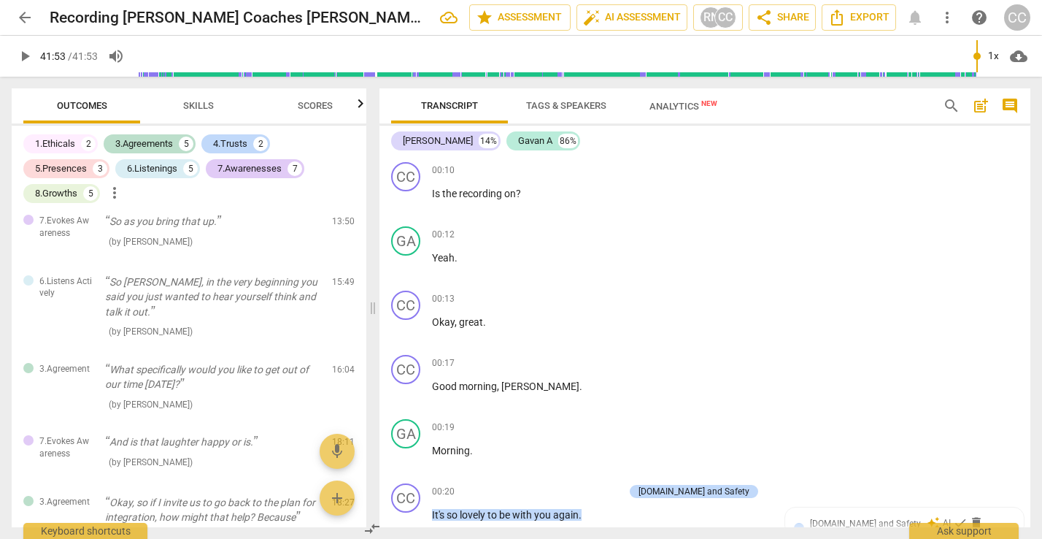
scroll to position [689, 0]
click at [197, 101] on span "Skills" at bounding box center [198, 105] width 31 height 11
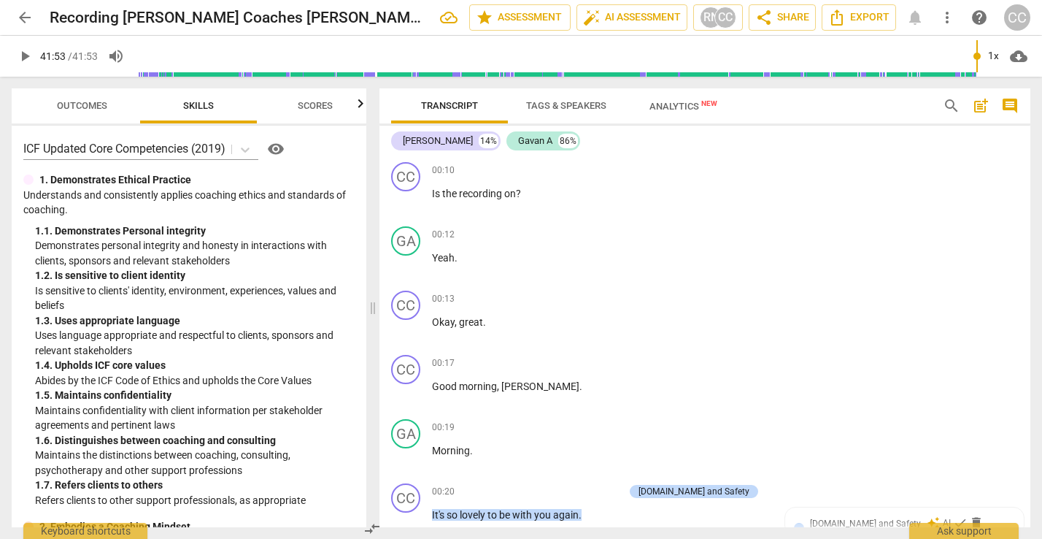
scroll to position [0, 0]
click at [315, 103] on span "Scores" at bounding box center [315, 105] width 35 height 11
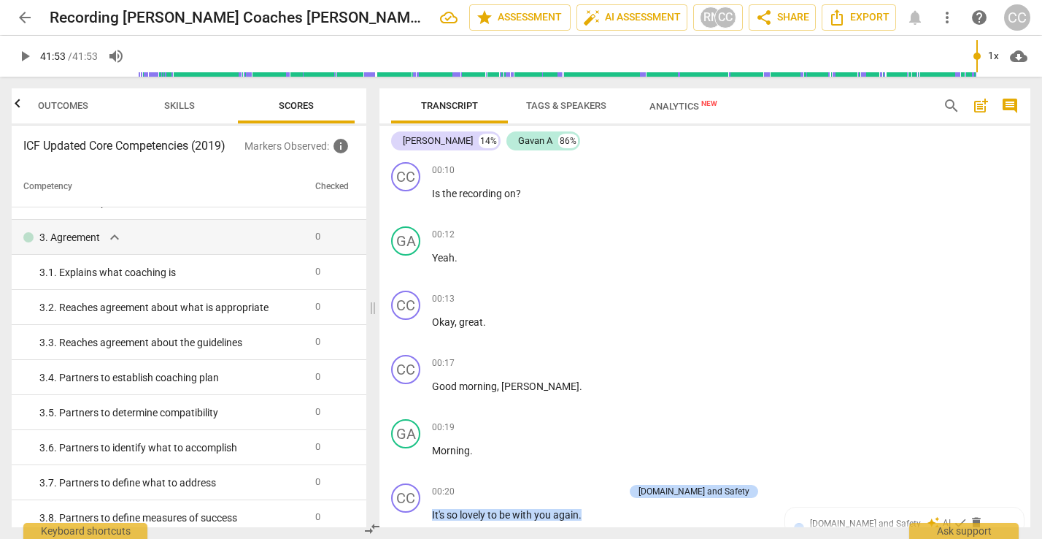
scroll to position [522, 0]
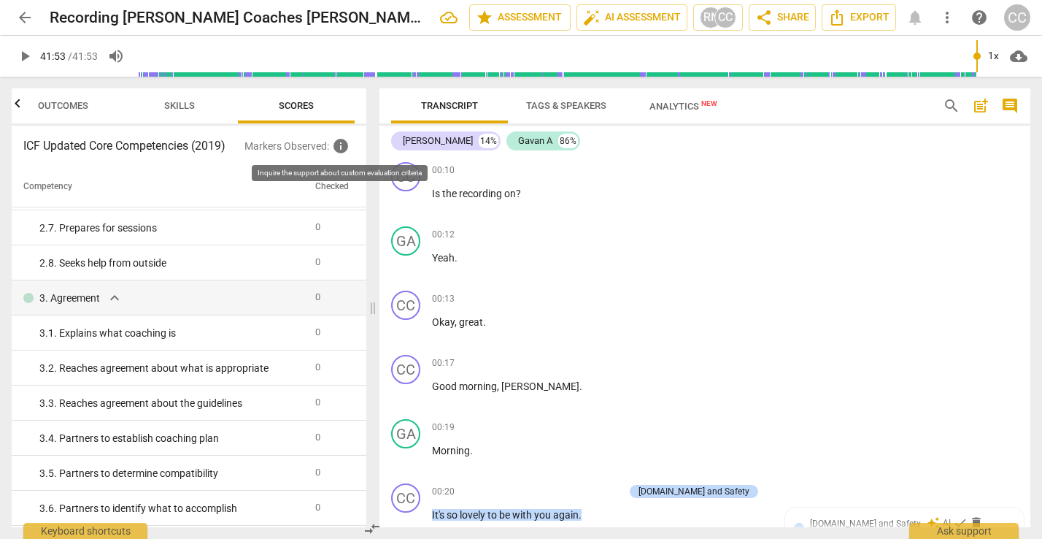
click at [342, 150] on span "info" at bounding box center [341, 146] width 18 height 18
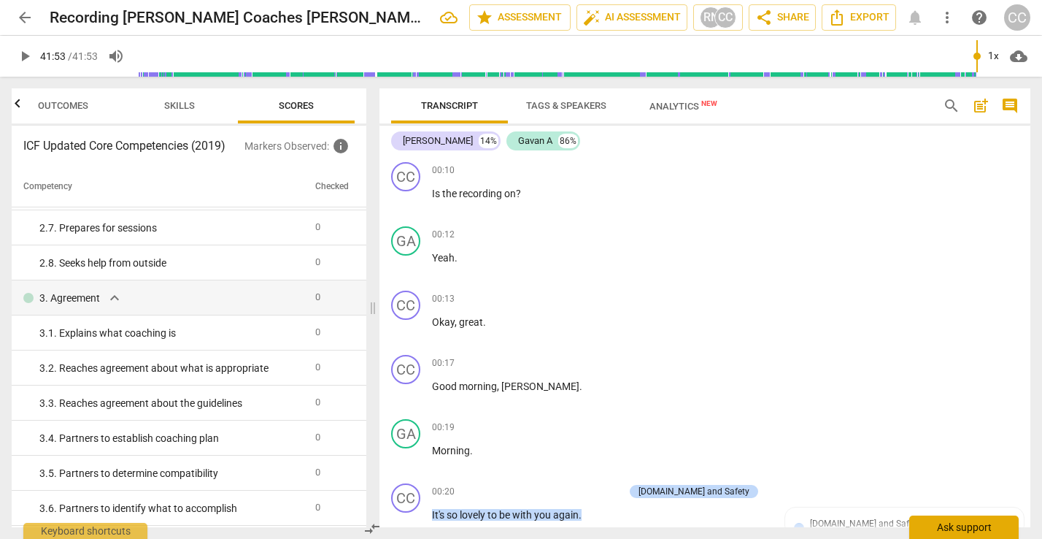
click at [973, 529] on div "Ask support" at bounding box center [963, 526] width 109 height 23
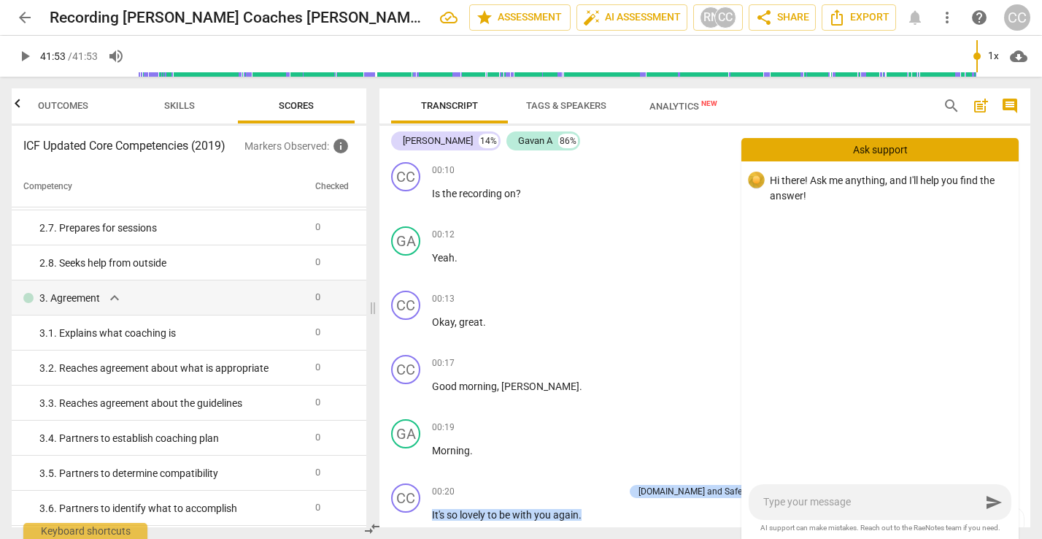
click at [801, 501] on textarea at bounding box center [871, 502] width 217 height 14
type textarea "w"
type textarea "wh"
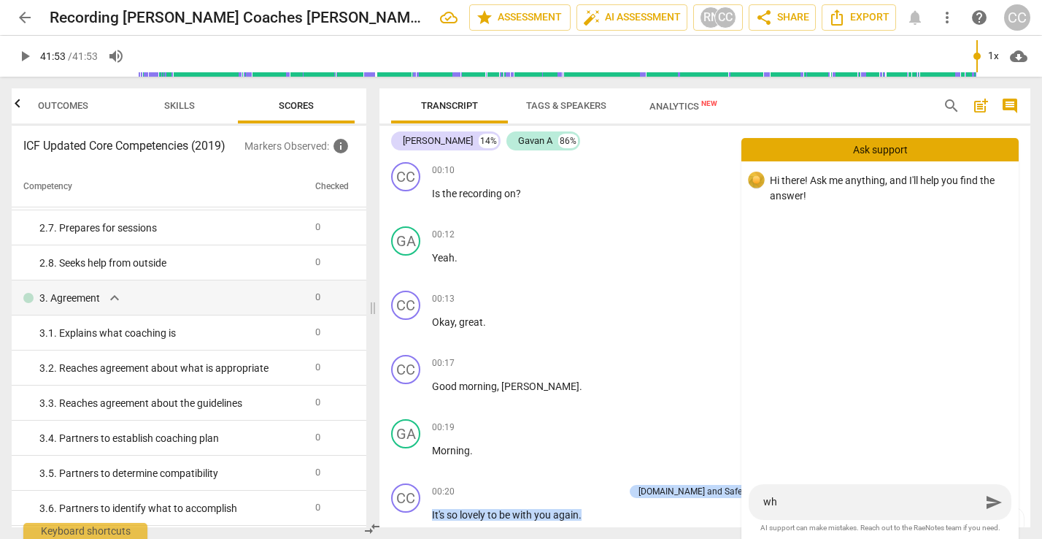
type textarea "wha"
type textarea "what"
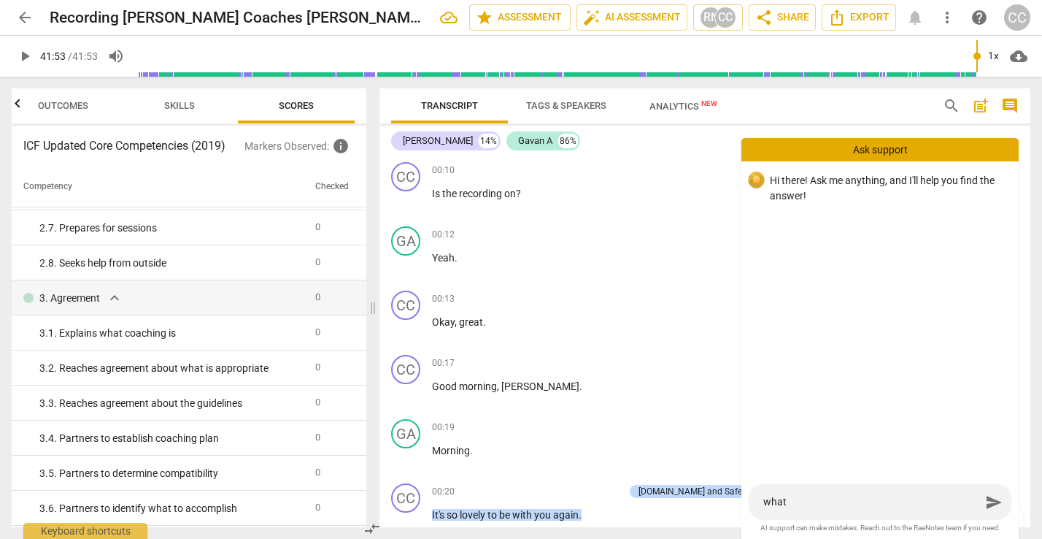
type textarea "what"
type textarea "what a"
type textarea "what ar"
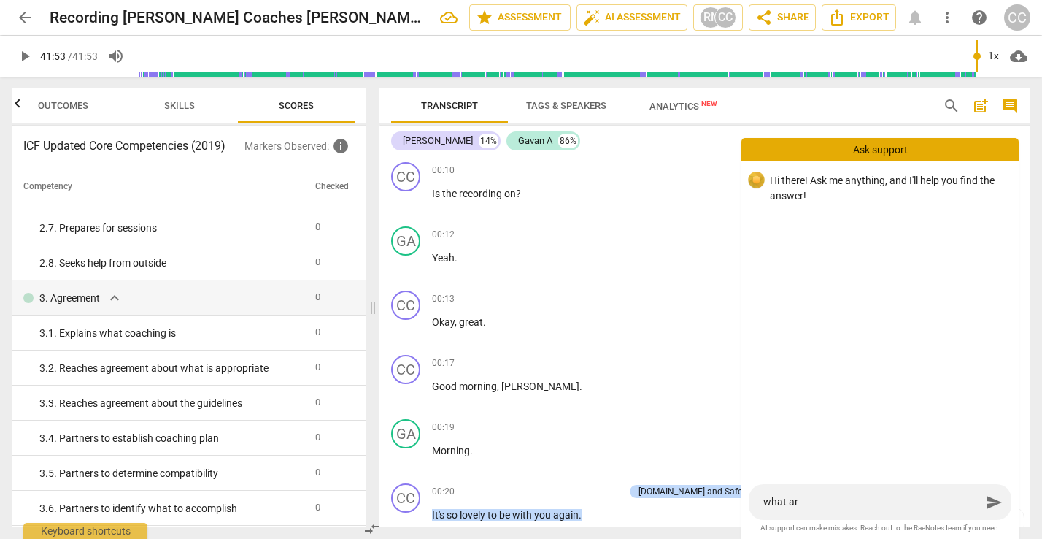
type textarea "what are"
type textarea "what are t"
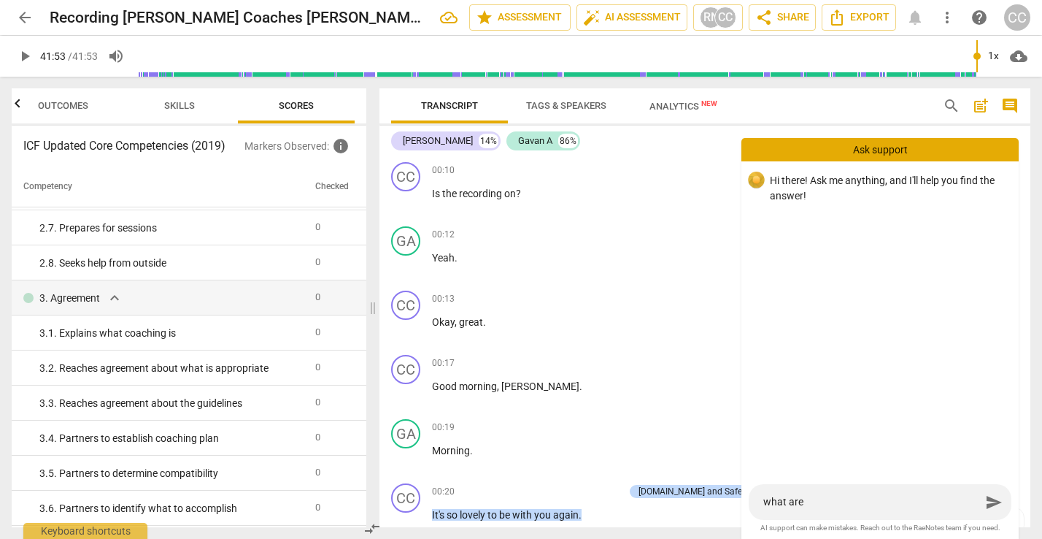
type textarea "what are t"
type textarea "what are th"
type textarea "what are the"
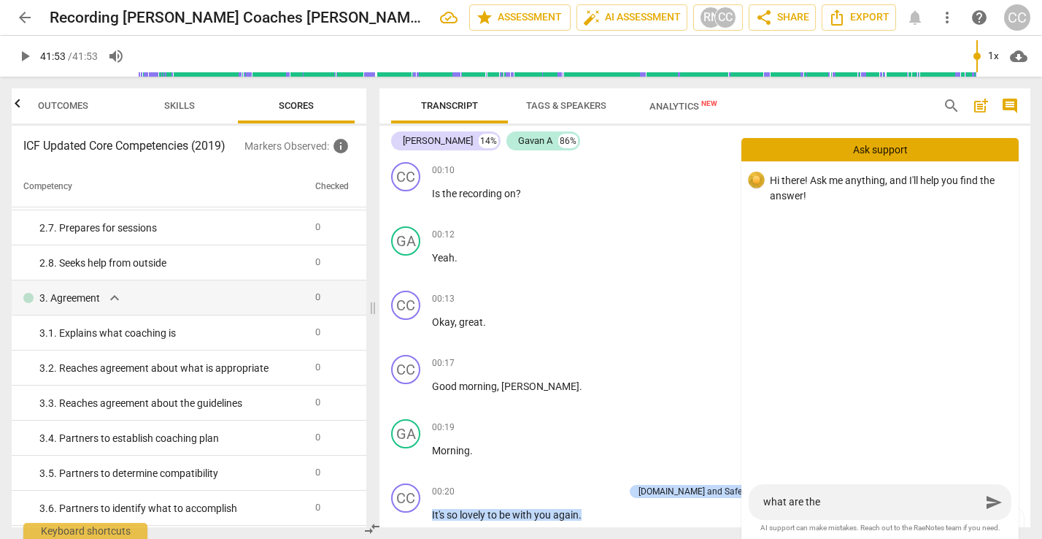
type textarea "what are the"
type textarea "what are the c"
type textarea "what are the cu"
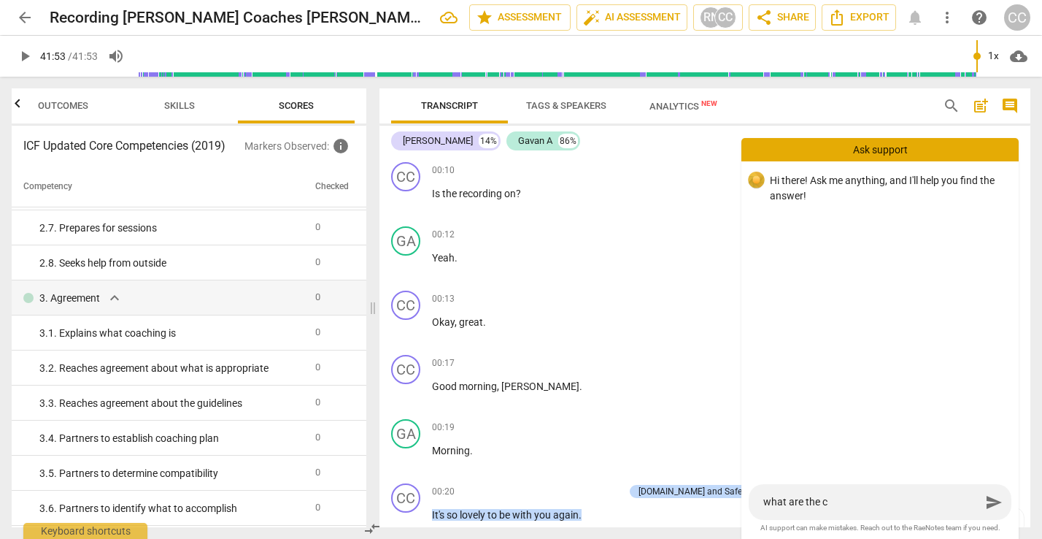
type textarea "what are the cu"
type textarea "what are the cus"
type textarea "what are the cust"
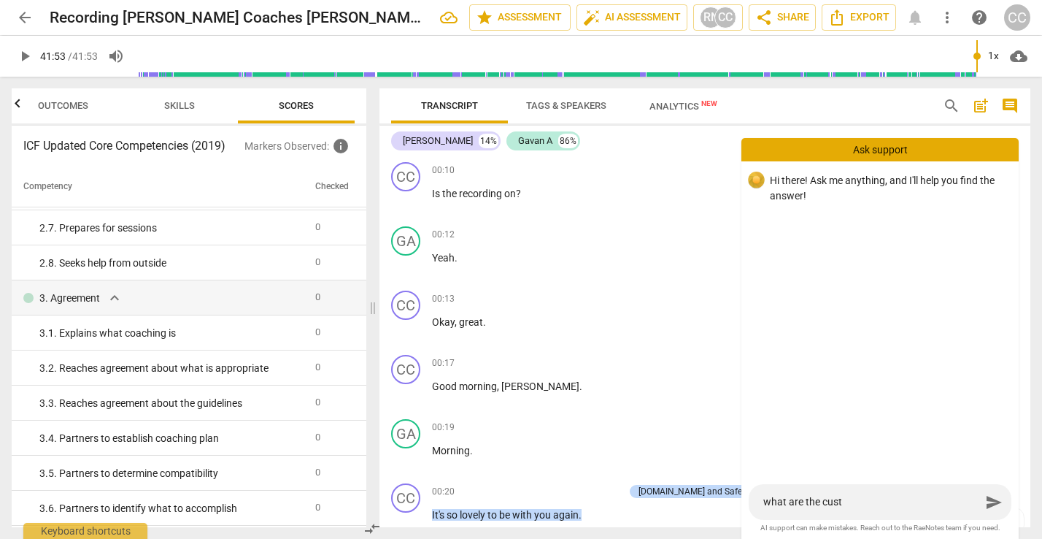
type textarea "what are the custo"
type textarea "what are the custom"
type textarea "what are the custome"
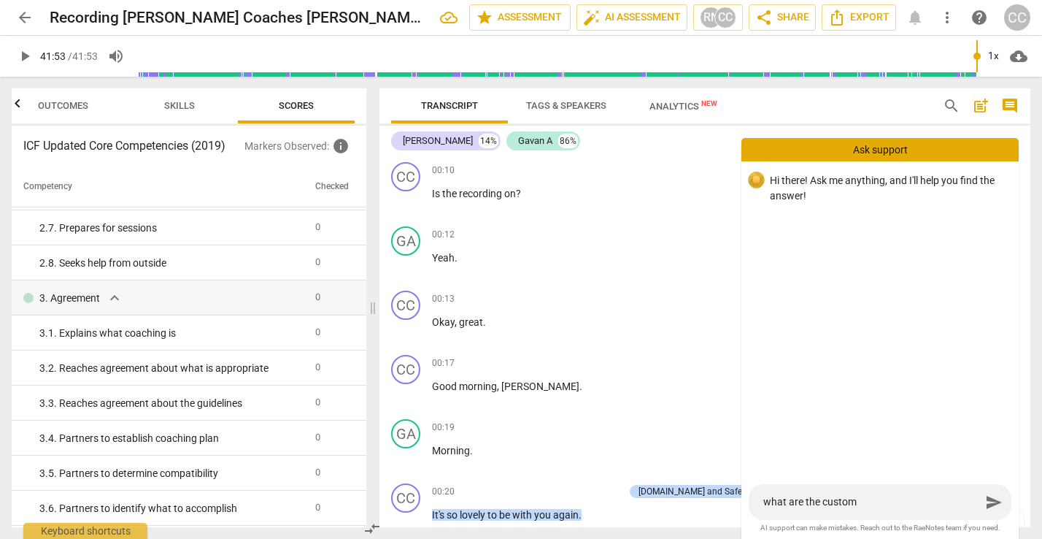
type textarea "what are the custome"
type textarea "what are the customs"
type textarea "what are the customs e"
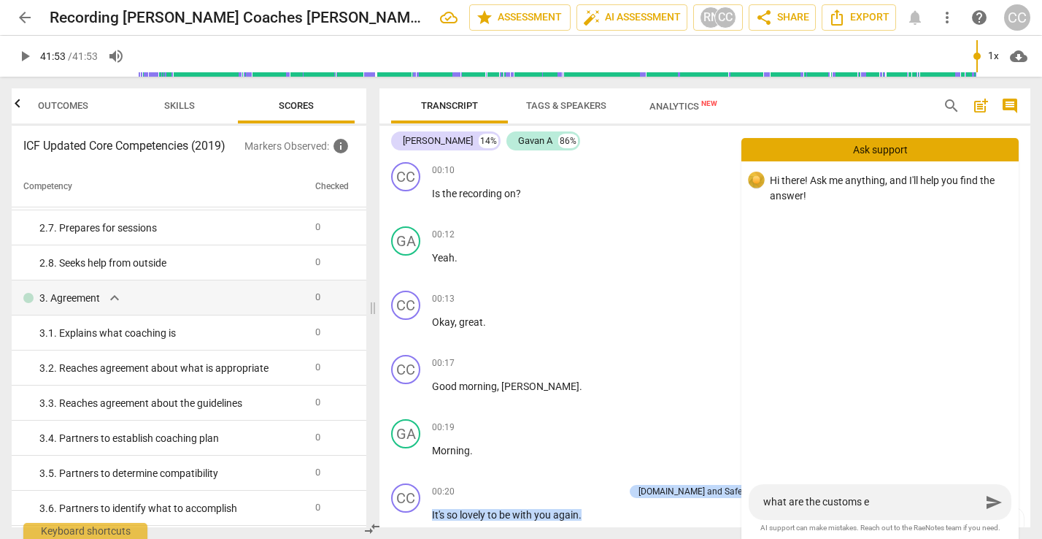
type textarea "what are the customs ev"
type textarea "what are the customs eva"
type textarea "what are the customs eval"
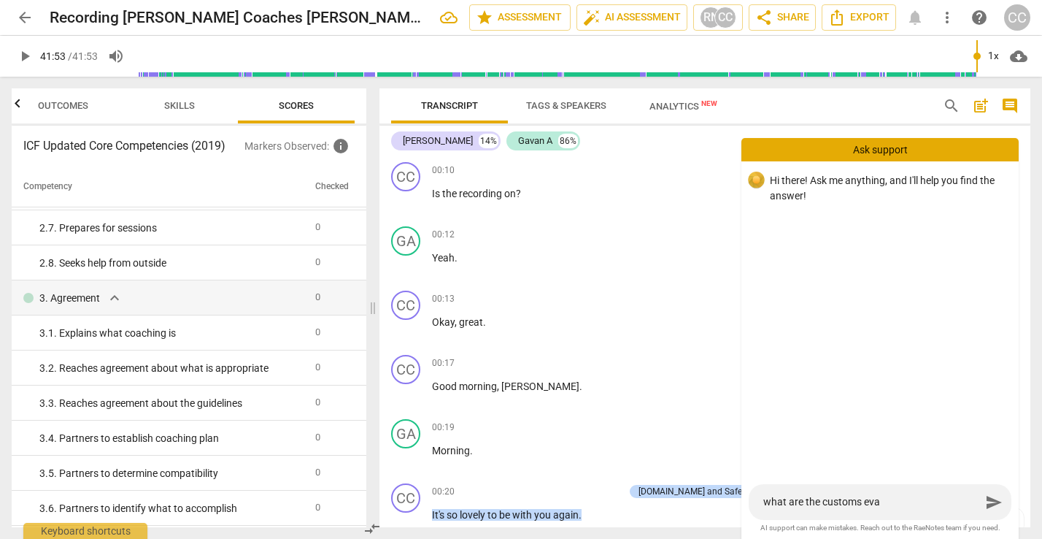
type textarea "what are the customs eval"
type textarea "what are the customs evalu"
type textarea "what are the customs evalua"
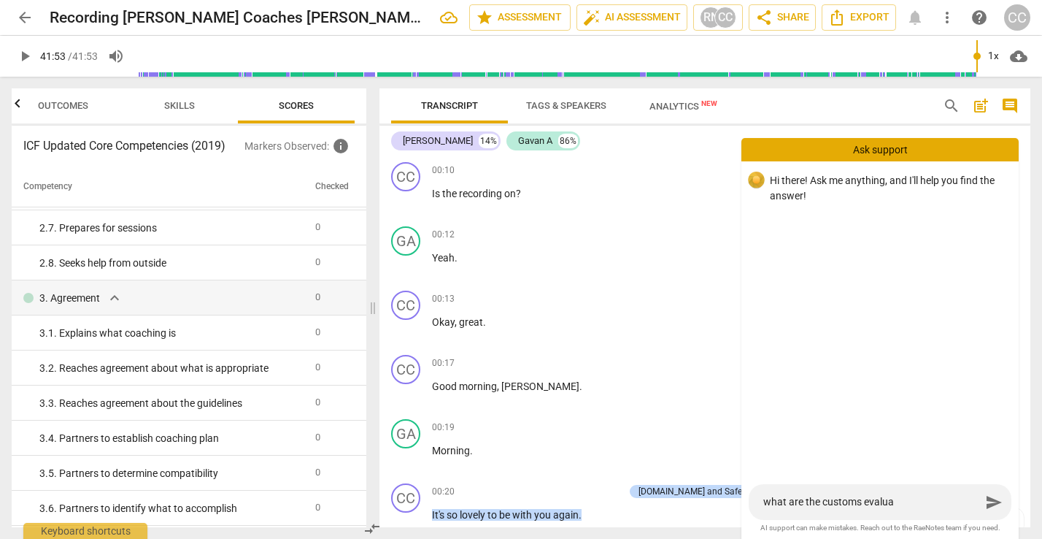
type textarea "what are the customs evaluat"
type textarea "what are the customs evaluati"
type textarea "what are the customs evaluatio"
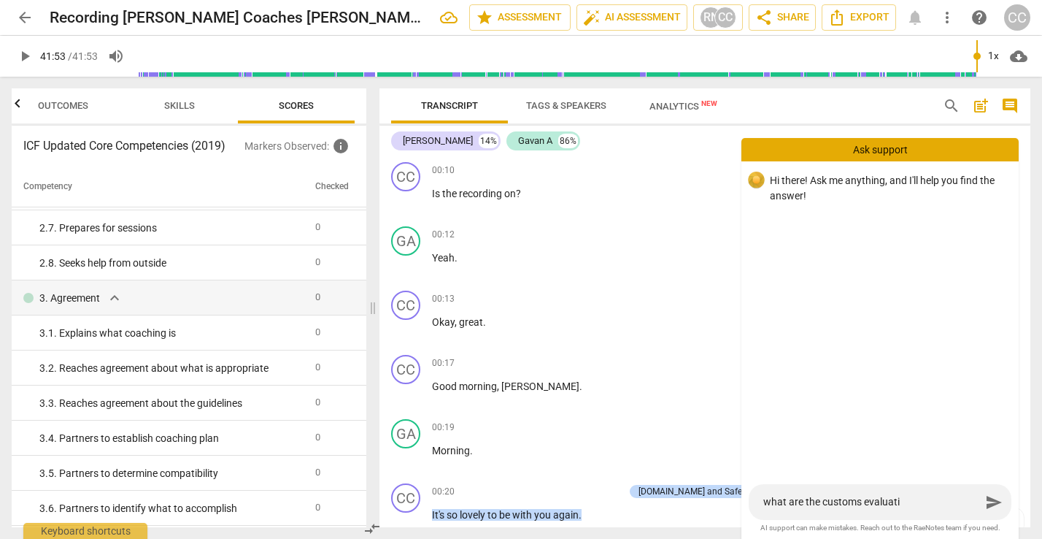
type textarea "what are the customs evaluatio"
type textarea "what are the customs evaluation"
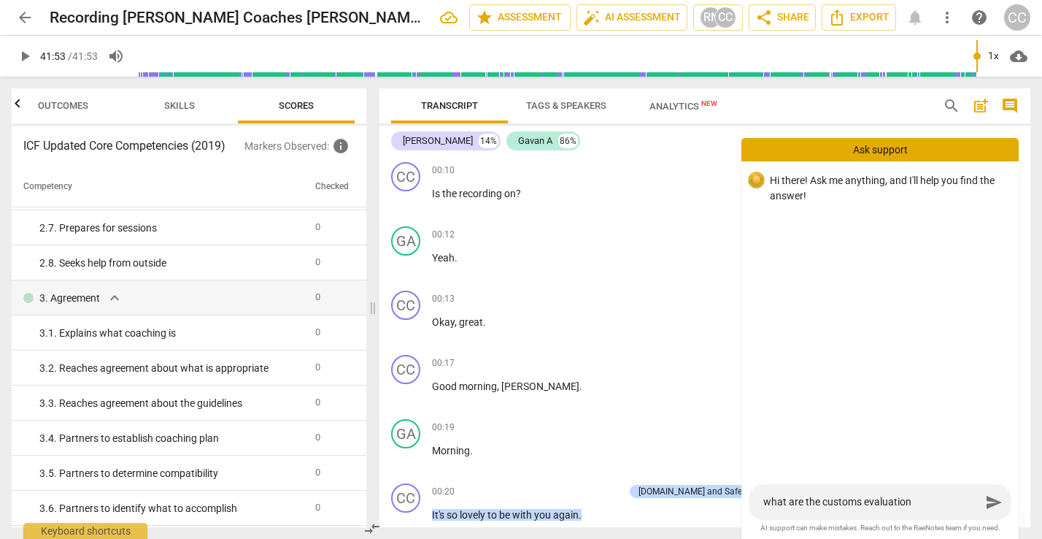
type textarea "what are the customs evaluation c"
type textarea "what are the customs evaluation cr"
type textarea "what are the customs evaluation cri"
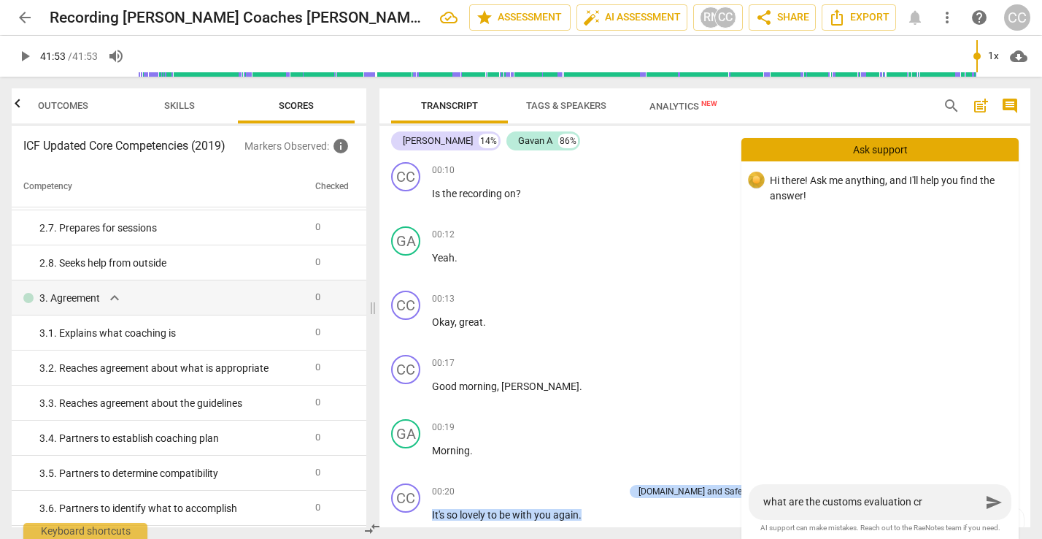
type textarea "what are the customs evaluation cri"
type textarea "what are the customs evaluation crit"
type textarea "what are the customs evaluation crite"
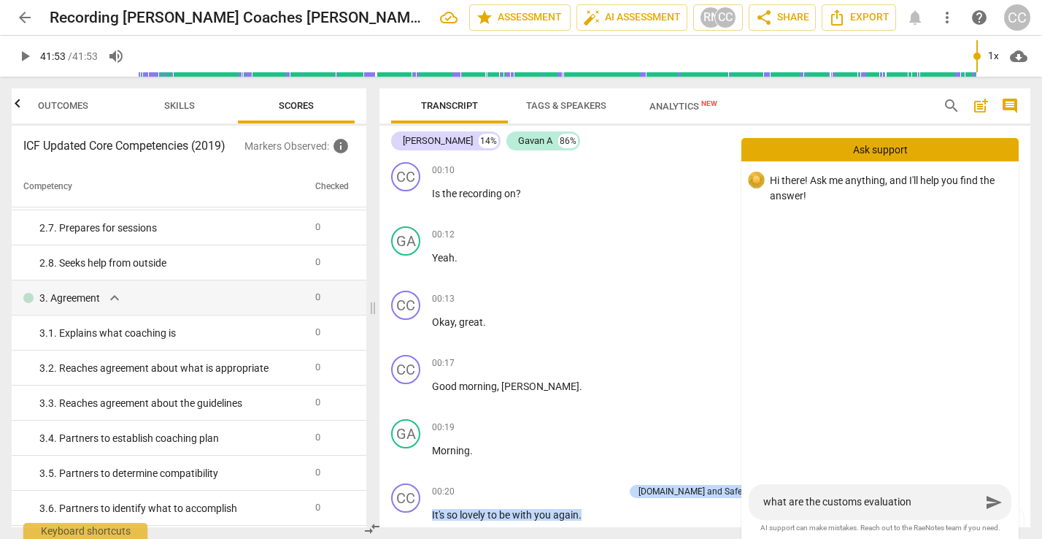
type textarea "what are the customs evaluation criter"
type textarea "what are the customs evaluation criteri"
type textarea "what are the customs evaluation criteria"
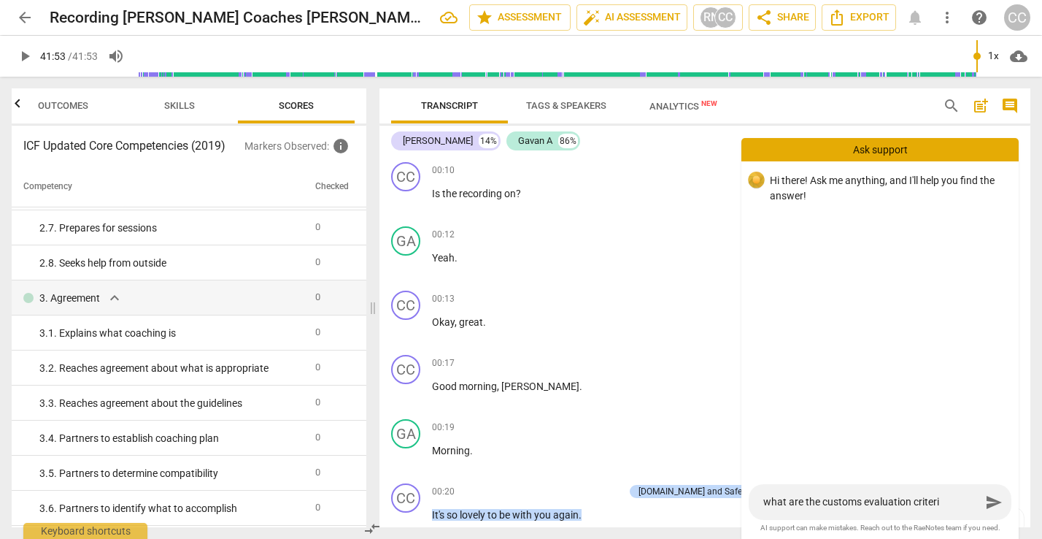
type textarea "what are the customs evaluation criteria"
type textarea "what are the customs evaluation criteria?"
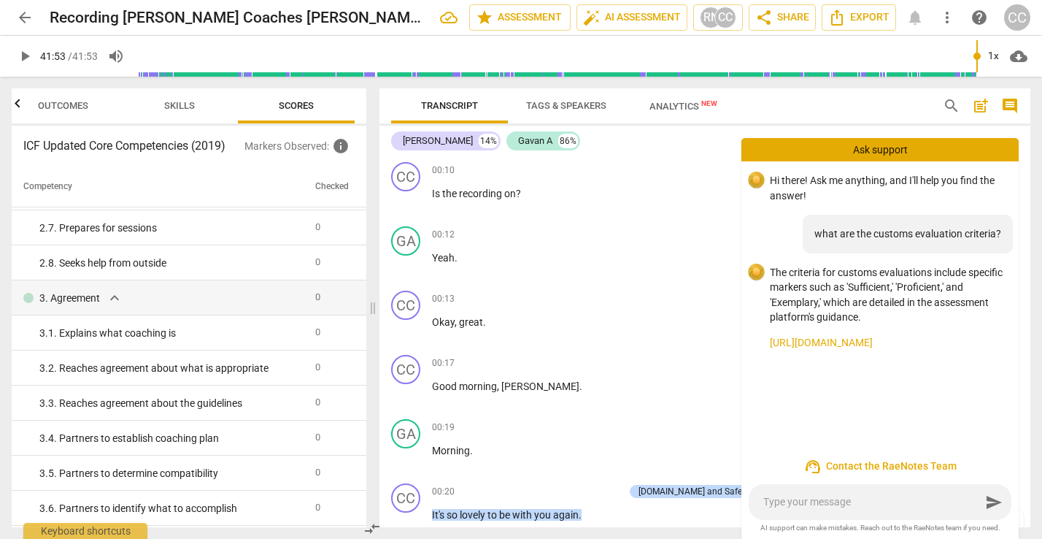
click at [808, 505] on textarea at bounding box center [871, 502] width 217 height 14
click at [787, 338] on link "https://www.raenotes.com/help/icf_peer_assessment.html" at bounding box center [888, 342] width 237 height 15
click at [517, 14] on span "star Assessment" at bounding box center [520, 18] width 88 height 18
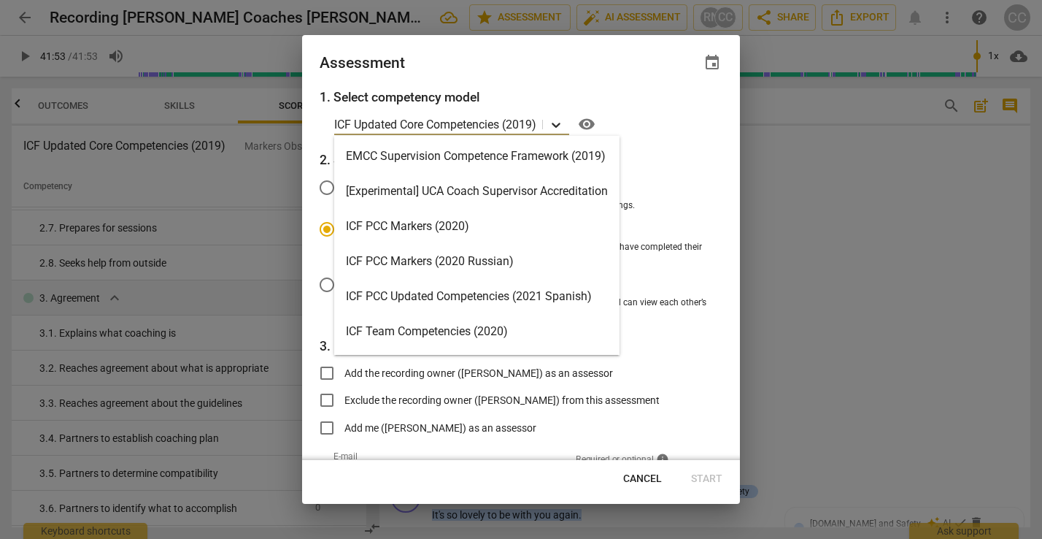
click at [560, 122] on icon at bounding box center [556, 124] width 15 height 15
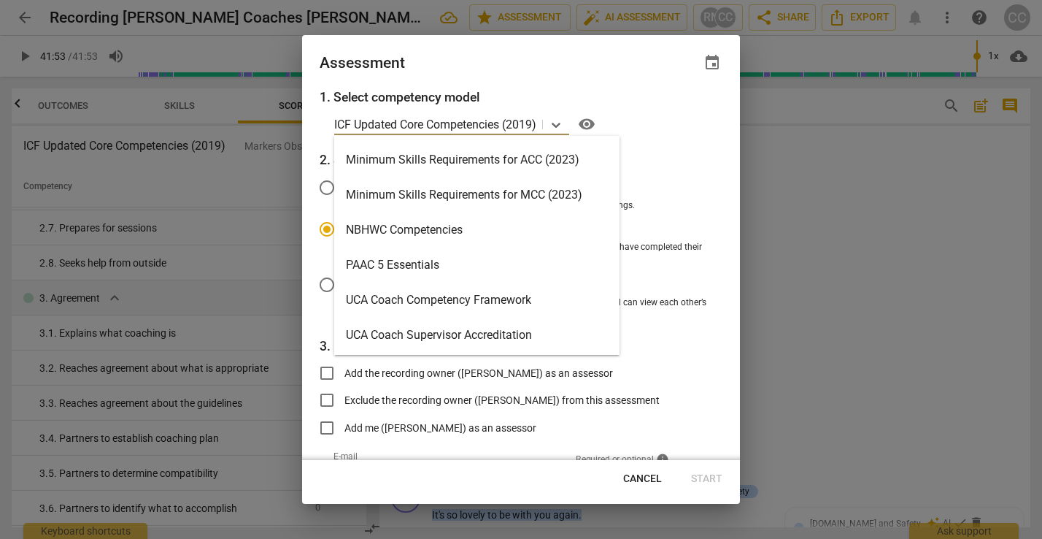
scroll to position [311, 0]
click at [530, 190] on div "Minimum Skills Requirements for MCC (2023)" at bounding box center [476, 195] width 285 height 35
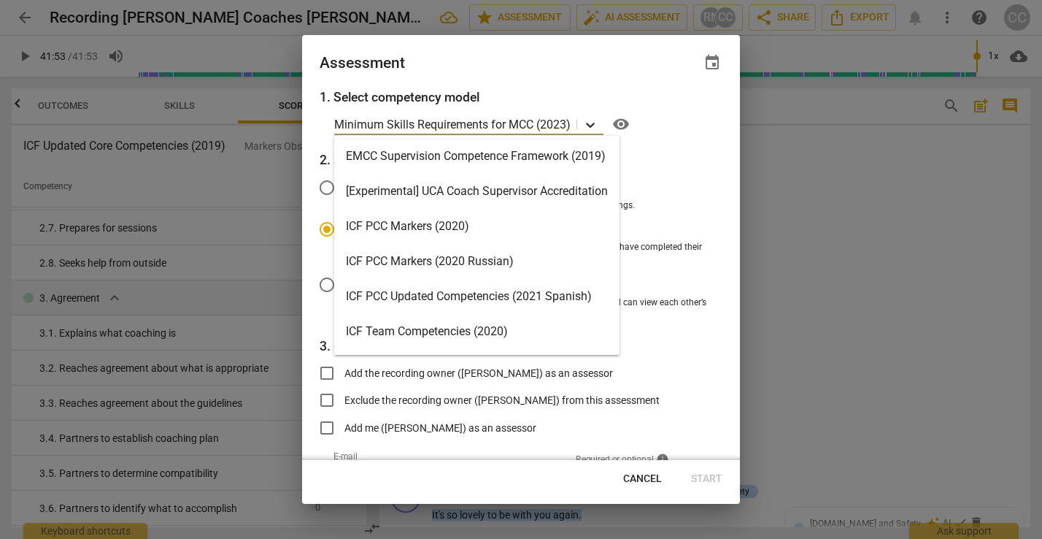
click at [594, 127] on icon at bounding box center [590, 124] width 15 height 15
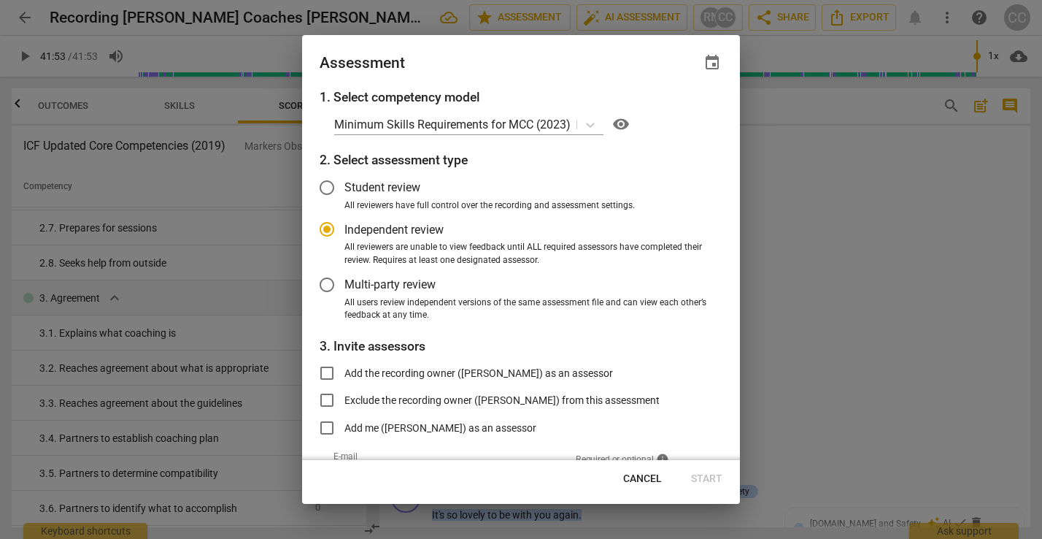
click at [675, 141] on div "1. Select competency model Minimum Skills Requirements for MCC (2023) visibilit…" at bounding box center [521, 274] width 438 height 372
radio input "false"
click at [323, 184] on input "Student review" at bounding box center [326, 187] width 35 height 35
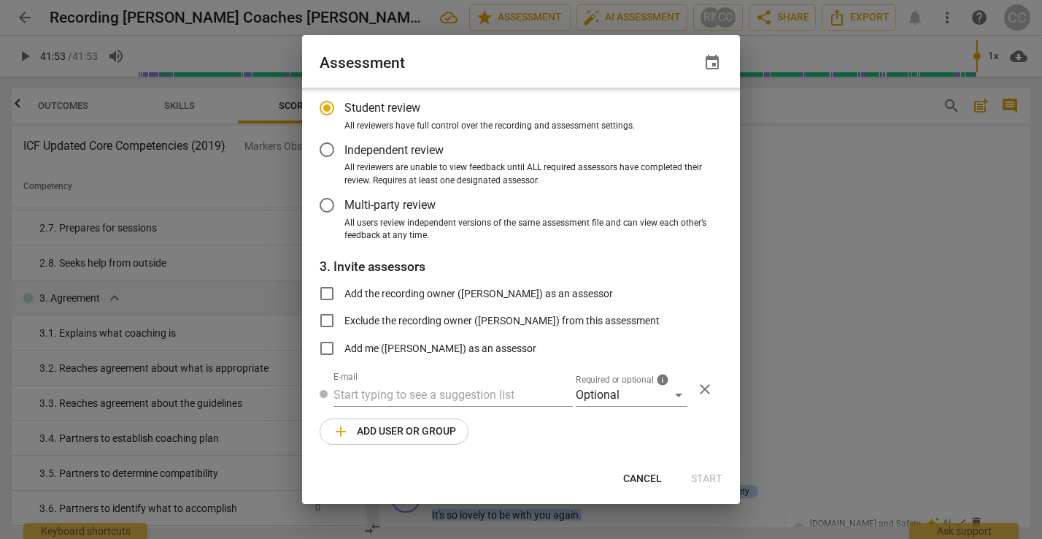
scroll to position [79, 0]
radio input "false"
click at [327, 293] on input "Add the recording owner (Cindy Charlton) as an assessor" at bounding box center [326, 294] width 35 height 35
checkbox input "true"
radio input "false"
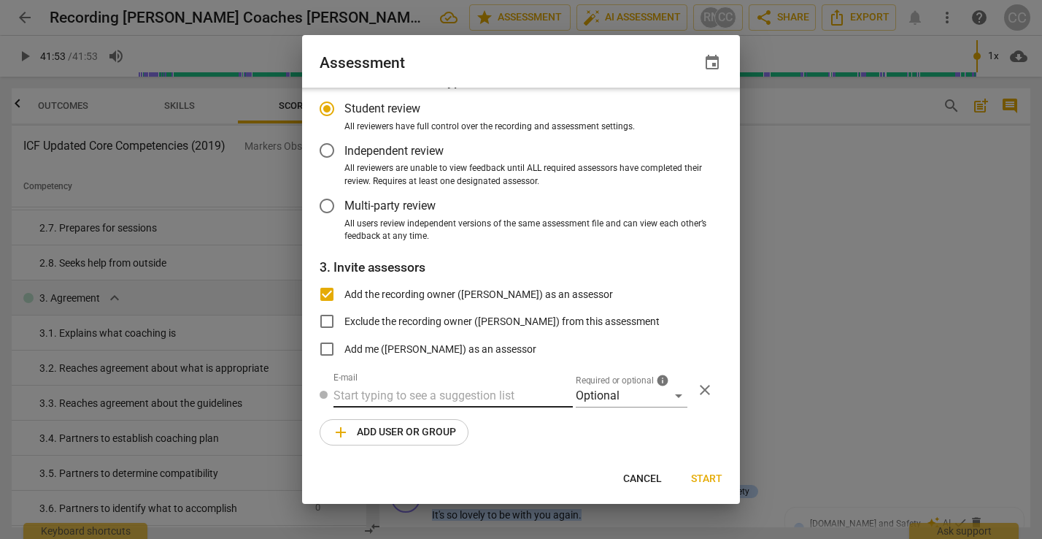
click at [360, 394] on input "text" at bounding box center [452, 395] width 239 height 23
type input "cindy@"
click at [671, 390] on div "Optional" at bounding box center [632, 395] width 112 height 23
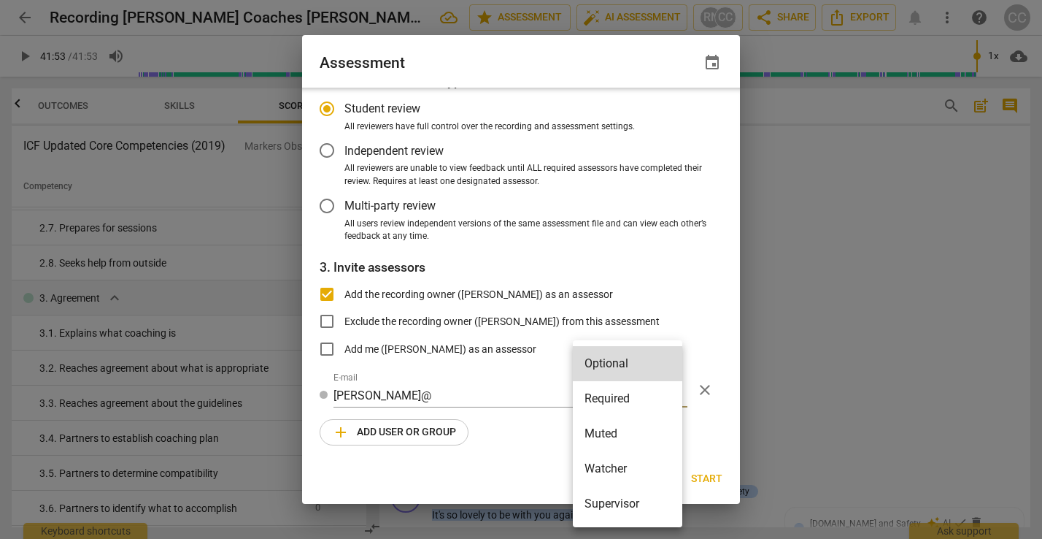
click at [643, 398] on li "Required" at bounding box center [627, 398] width 109 height 35
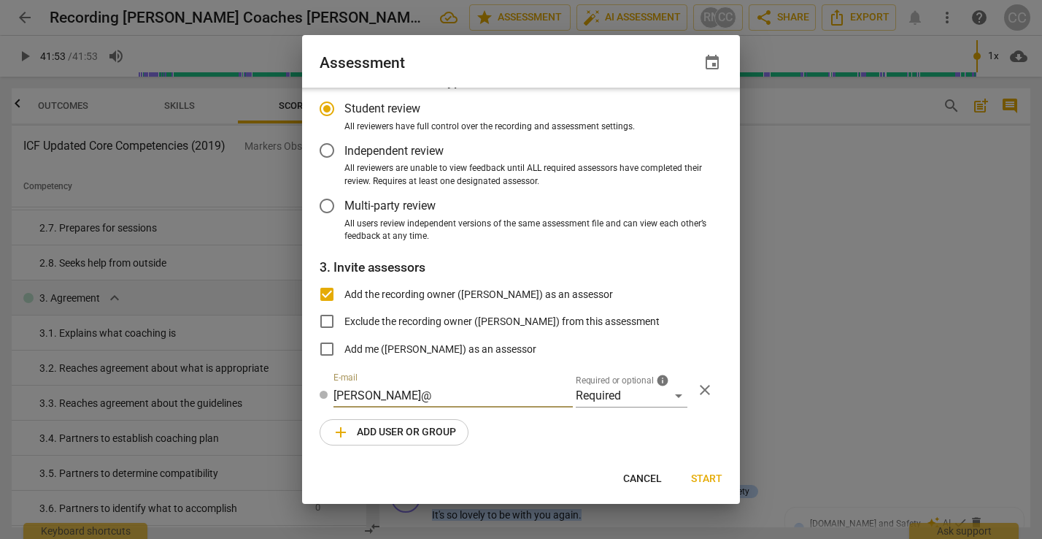
click at [382, 392] on input "cindy@" at bounding box center [452, 395] width 239 height 23
radio input "false"
click at [326, 348] on input "Add me (Cindy Charlton) as an assessor" at bounding box center [326, 348] width 35 height 35
checkbox input "true"
click at [385, 405] on div "1. Select competency model Minimum Skills Requirements for MCC (2023) visibilit…" at bounding box center [521, 274] width 438 height 372
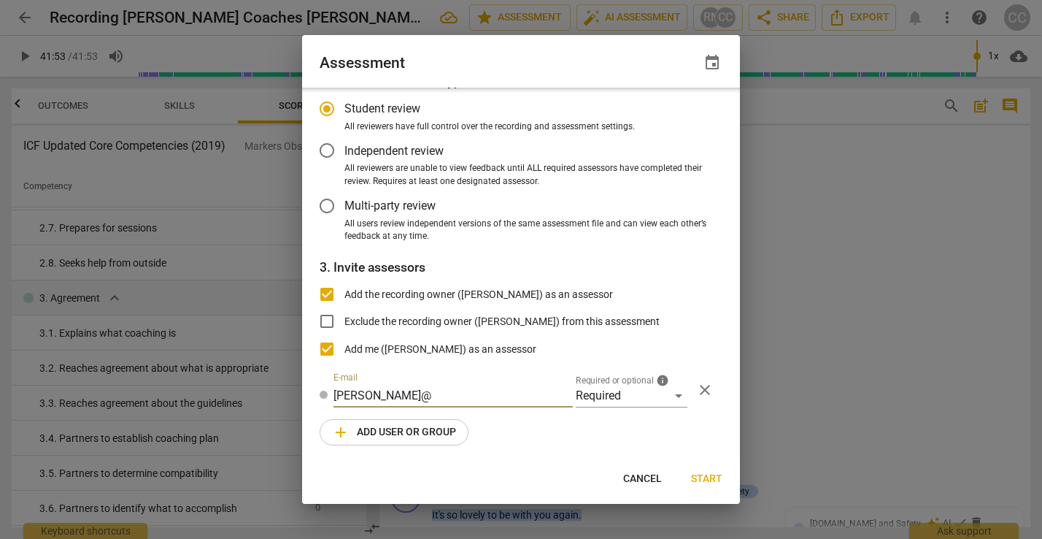
click at [372, 390] on input "cindy@" at bounding box center [452, 395] width 239 height 23
radio input "false"
click at [331, 344] on input "Add me (Cindy Charlton) as an assessor" at bounding box center [326, 348] width 35 height 35
checkbox input "false"
click at [643, 477] on span "Cancel" at bounding box center [642, 478] width 39 height 15
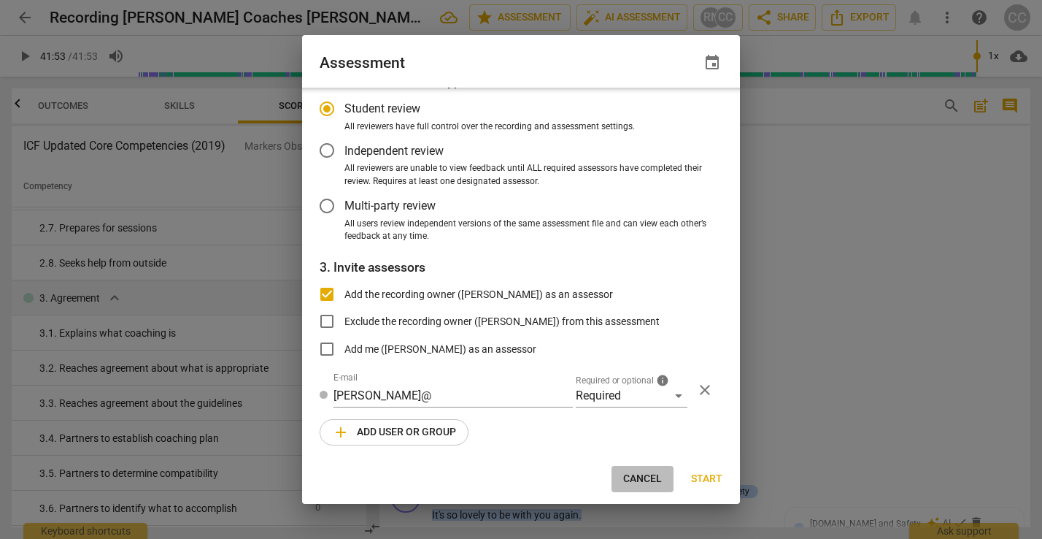
radio input "false"
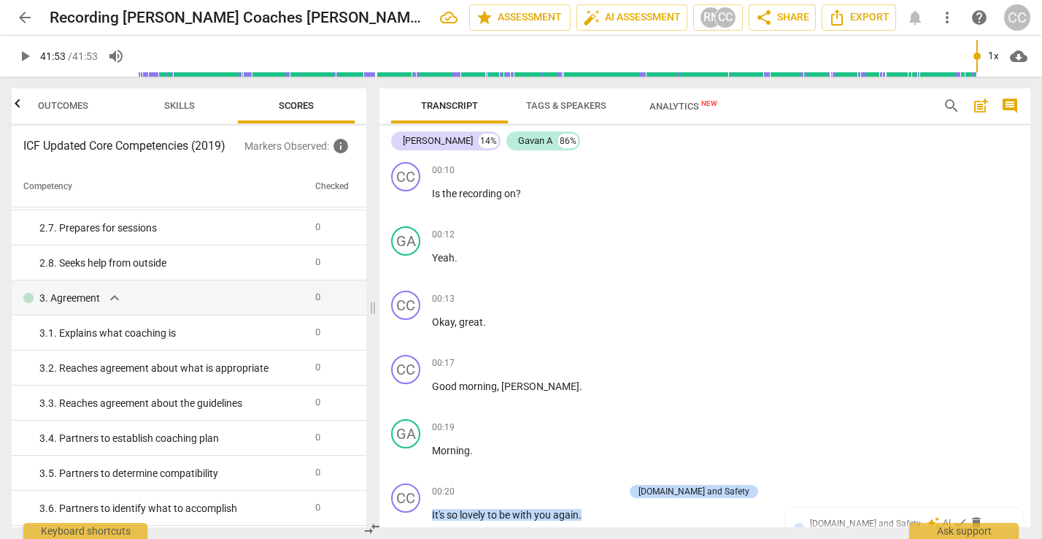
click at [169, 105] on span "Skills" at bounding box center [179, 105] width 31 height 11
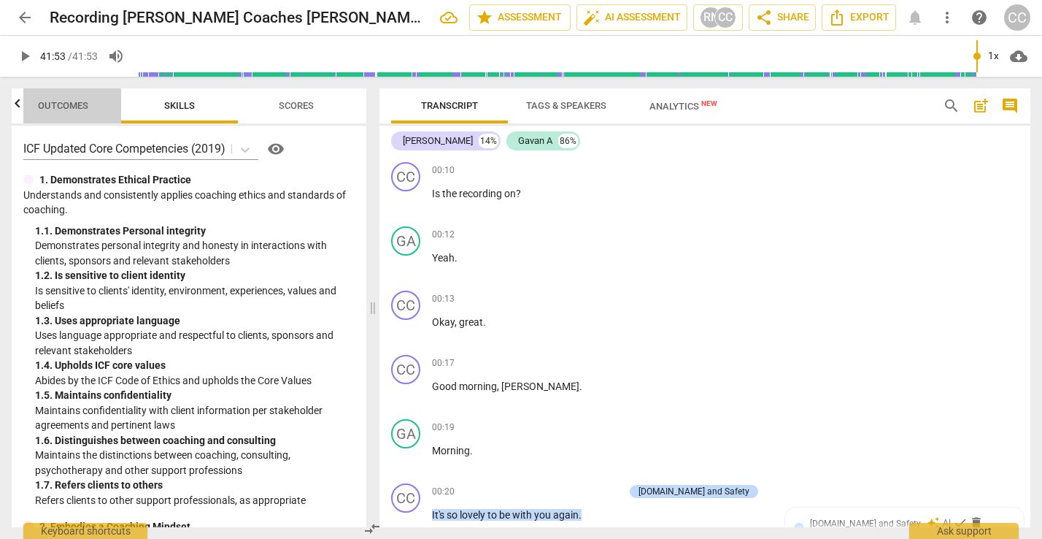
click at [50, 107] on span "Outcomes" at bounding box center [63, 105] width 50 height 11
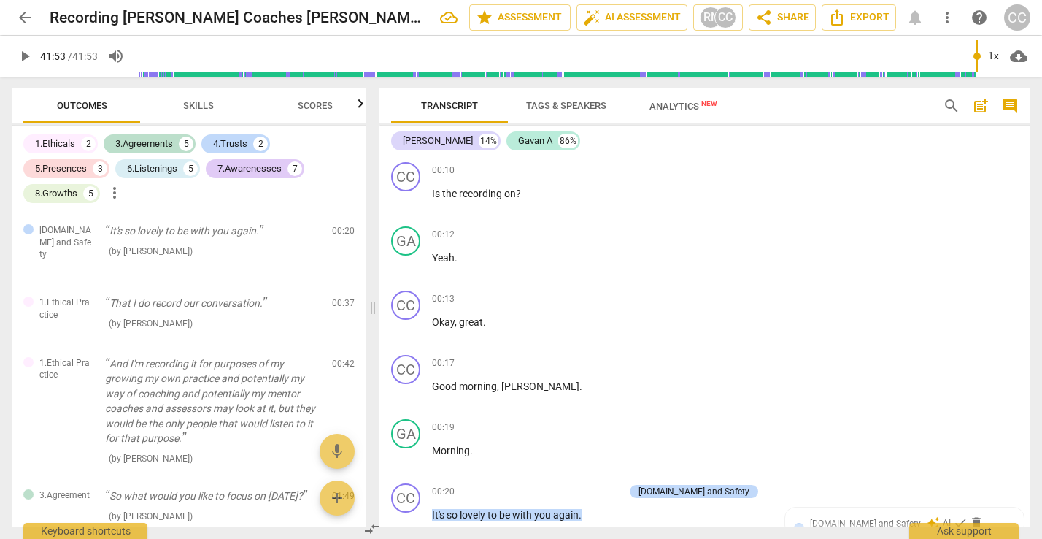
scroll to position [0, 0]
click at [666, 101] on span "Analytics New" at bounding box center [683, 106] width 68 height 11
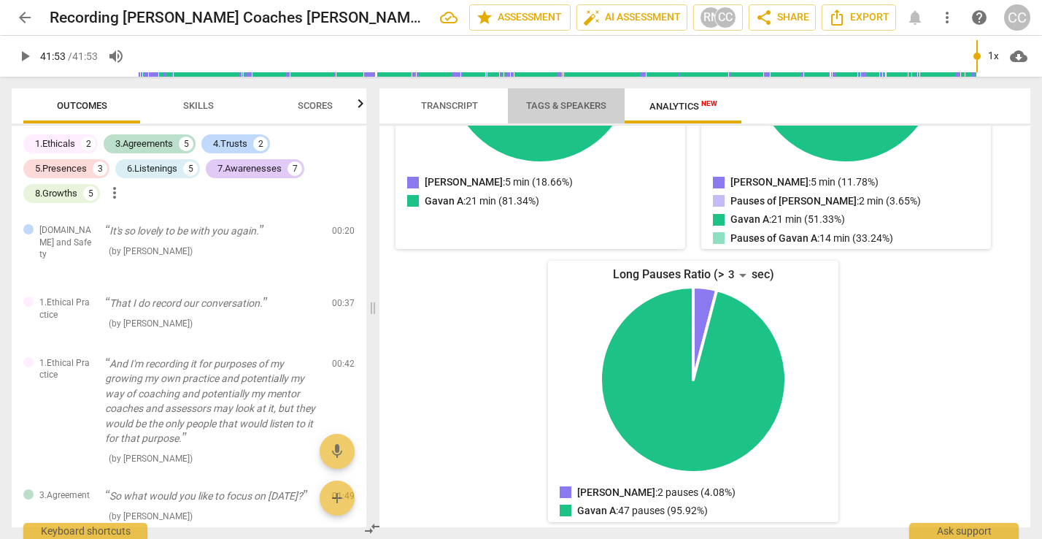
click at [548, 100] on span "Tags & Speakers" at bounding box center [566, 105] width 80 height 11
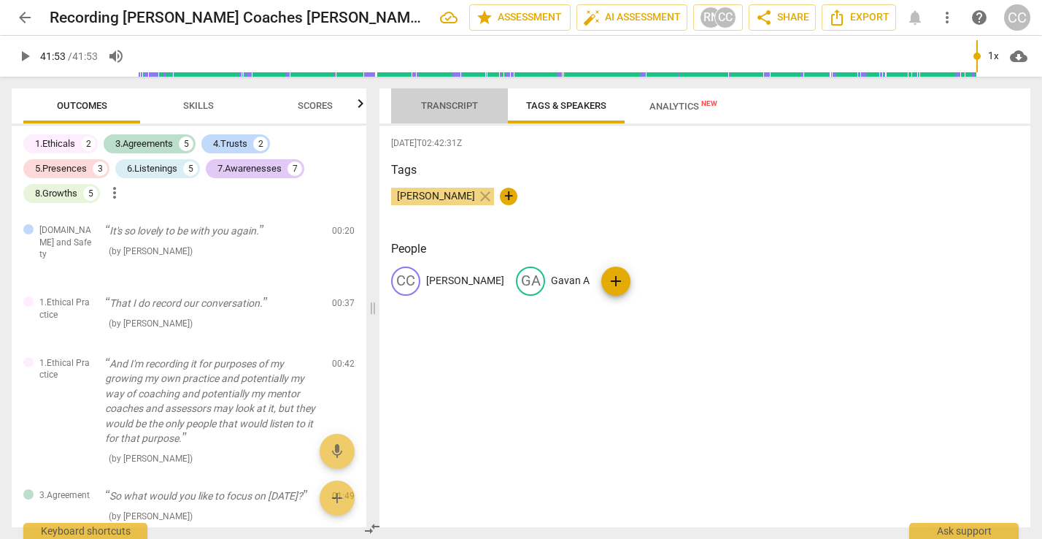
click at [461, 111] on span "Transcript" at bounding box center [450, 106] width 92 height 20
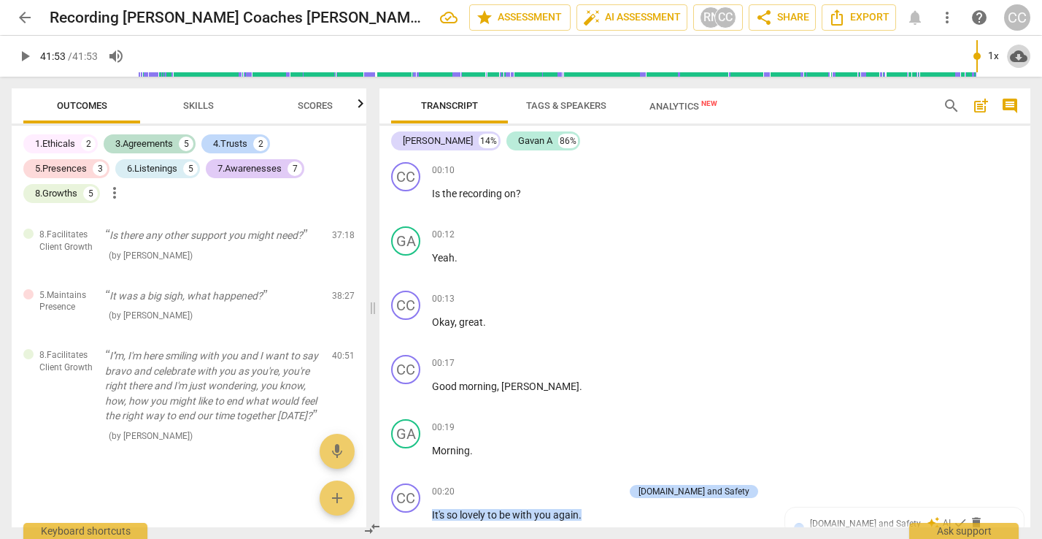
click at [1019, 52] on span "cloud_download" at bounding box center [1019, 56] width 18 height 18
click at [930, 194] on div at bounding box center [521, 269] width 1042 height 539
click at [711, 21] on div "RN" at bounding box center [711, 18] width 22 height 22
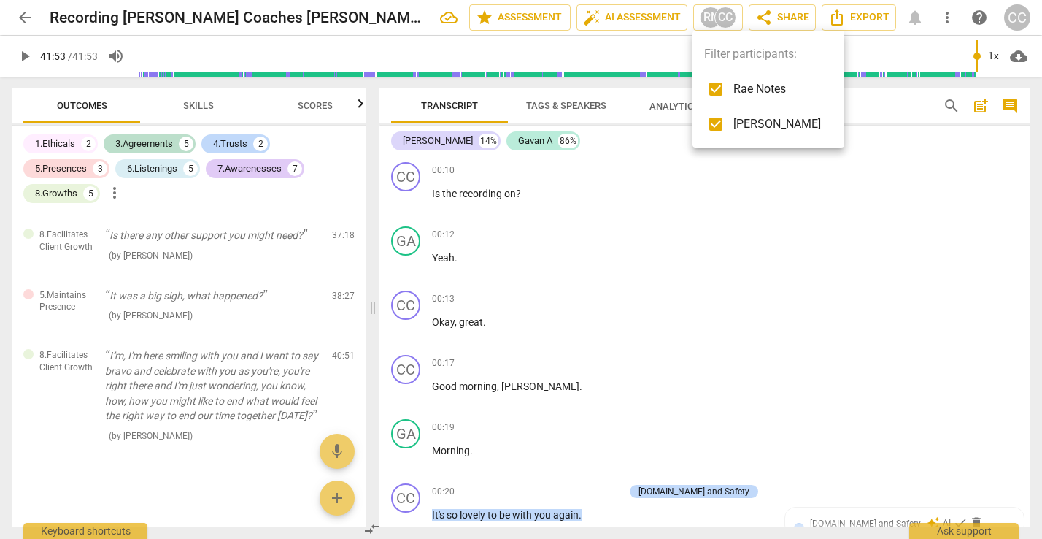
click at [725, 18] on div at bounding box center [521, 269] width 1042 height 539
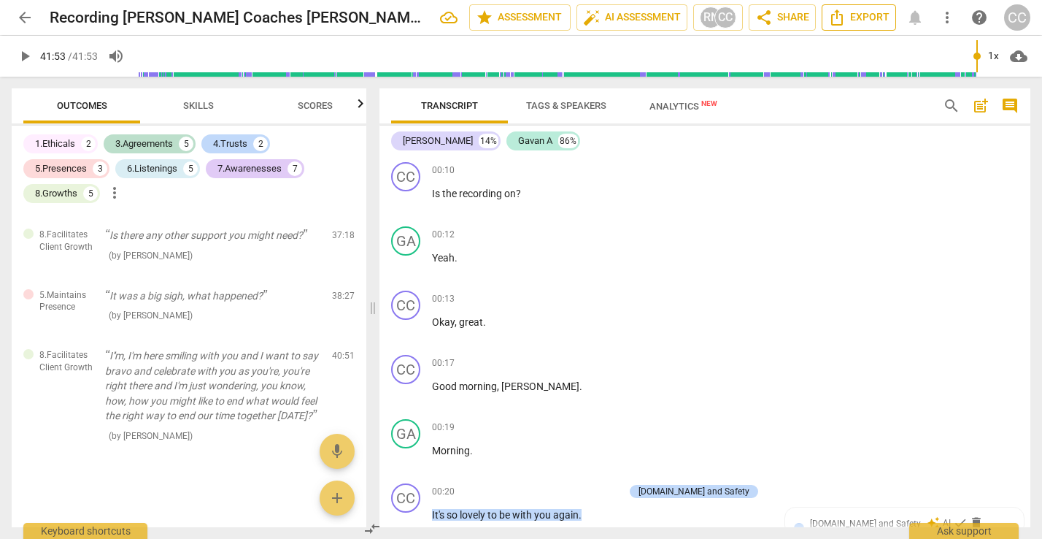
click at [862, 12] on span "Export" at bounding box center [858, 18] width 61 height 18
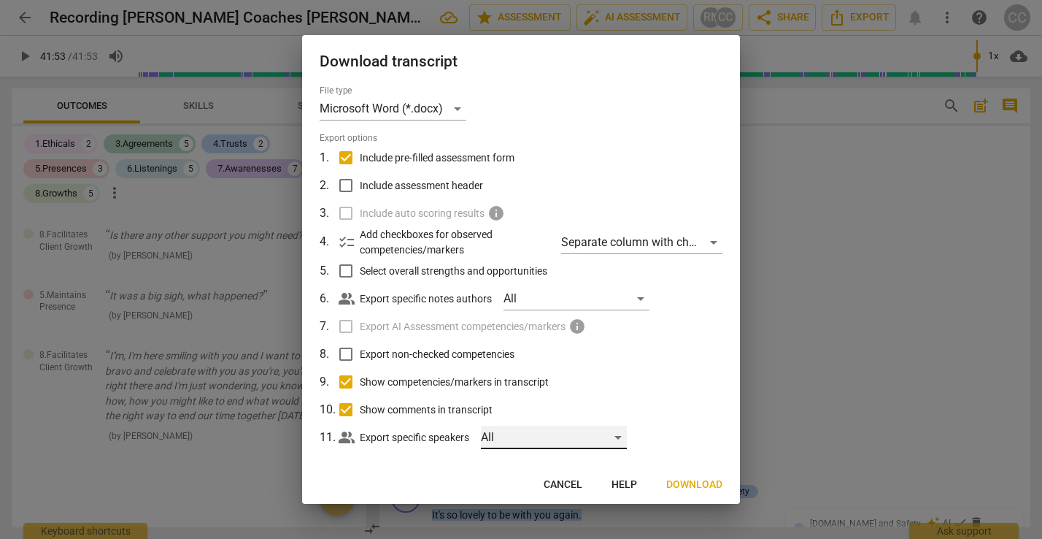
click at [623, 439] on div "All" at bounding box center [554, 436] width 146 height 23
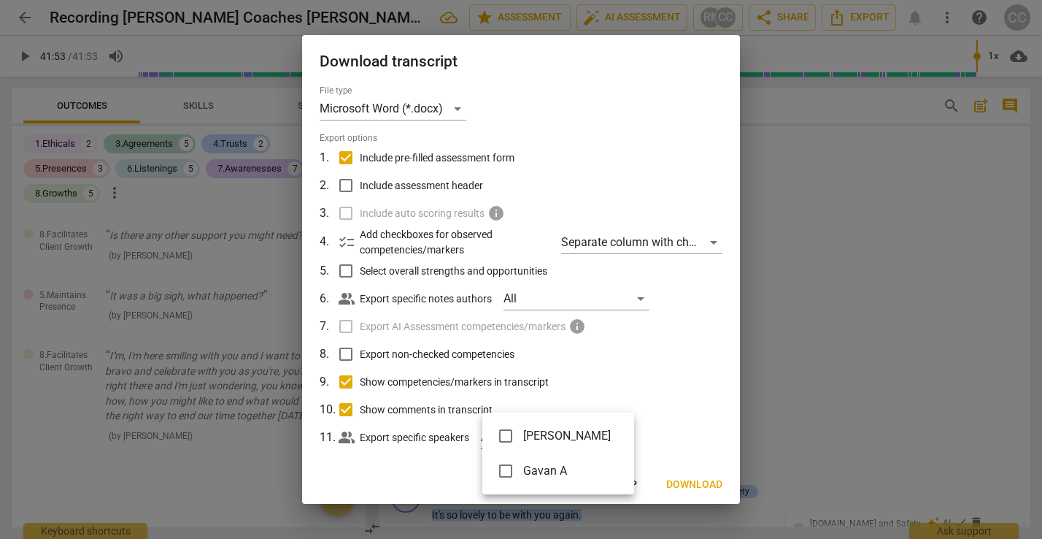
click at [623, 439] on li "Cindy C" at bounding box center [558, 435] width 152 height 35
checkbox input "true"
click at [641, 349] on div at bounding box center [521, 269] width 1042 height 539
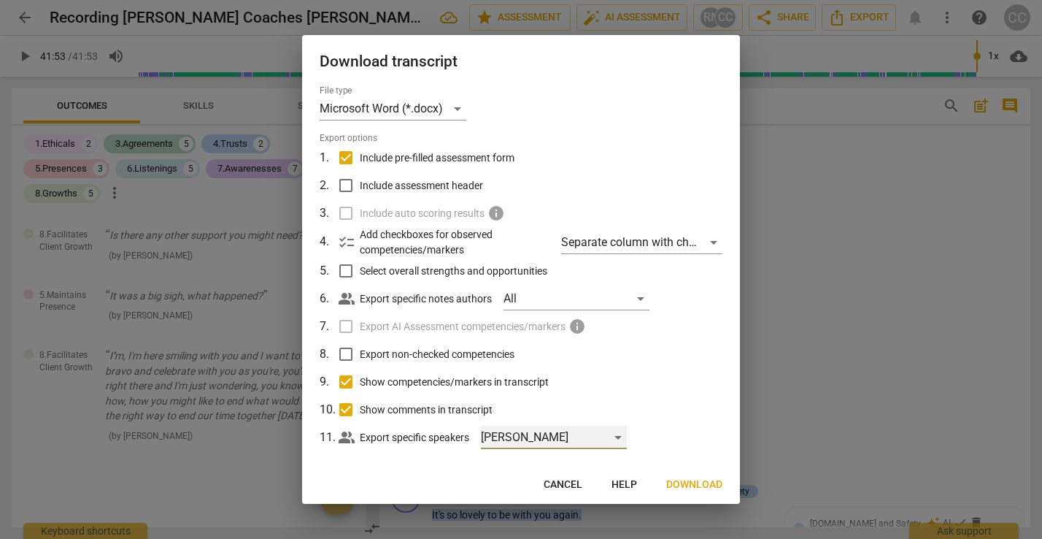
click at [618, 436] on div "Cindy C" at bounding box center [554, 436] width 146 height 23
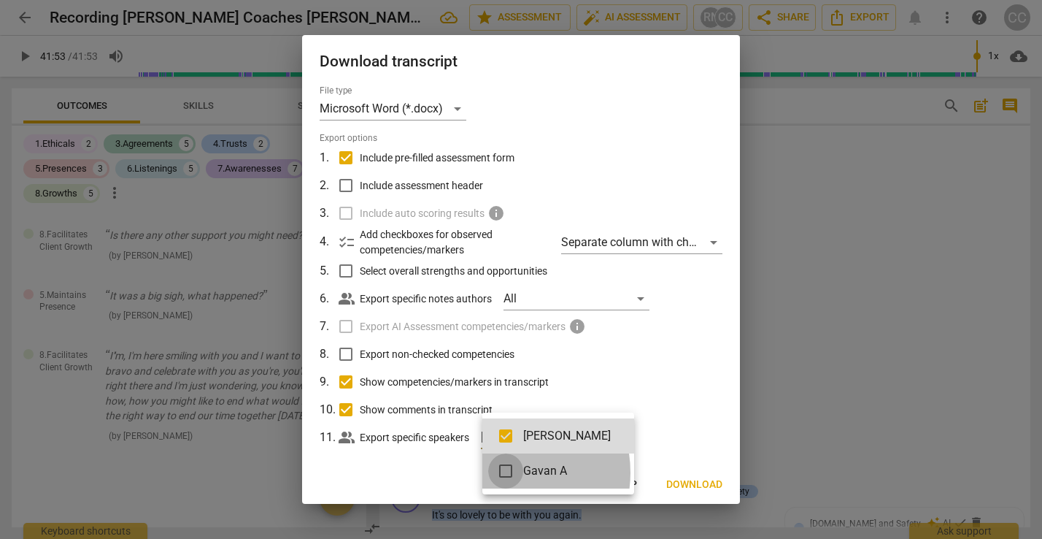
click at [501, 472] on input "checkbox" at bounding box center [505, 470] width 35 height 35
checkbox input "true"
click at [423, 471] on div at bounding box center [521, 269] width 1042 height 539
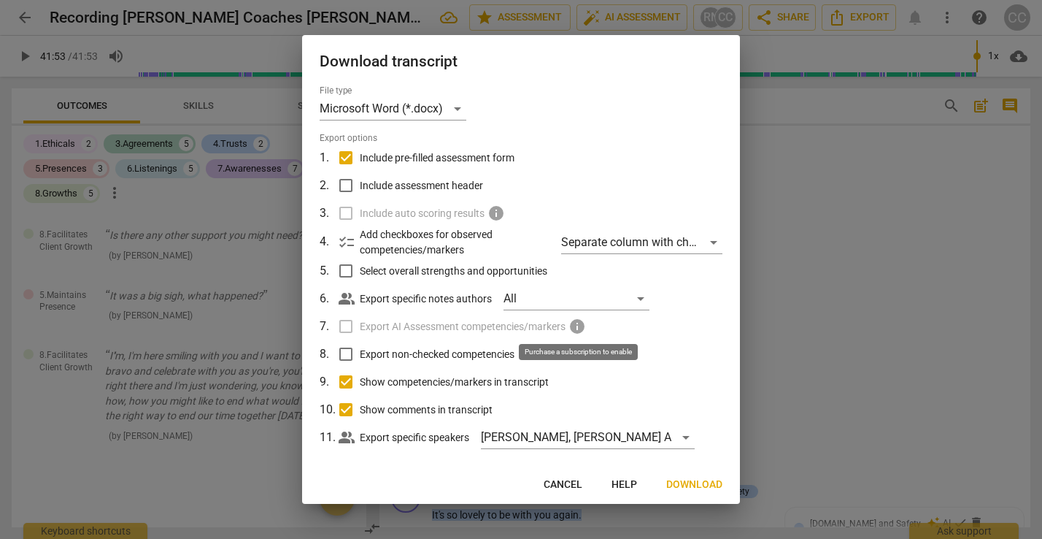
click at [582, 327] on span "info" at bounding box center [577, 326] width 18 height 18
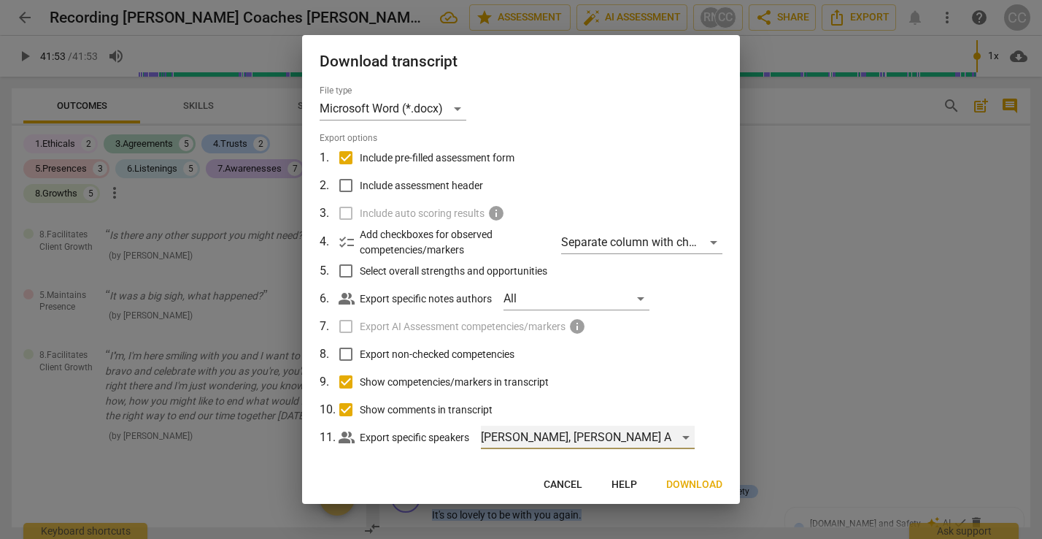
click at [618, 439] on div "Cindy C, Gavan A" at bounding box center [588, 436] width 214 height 23
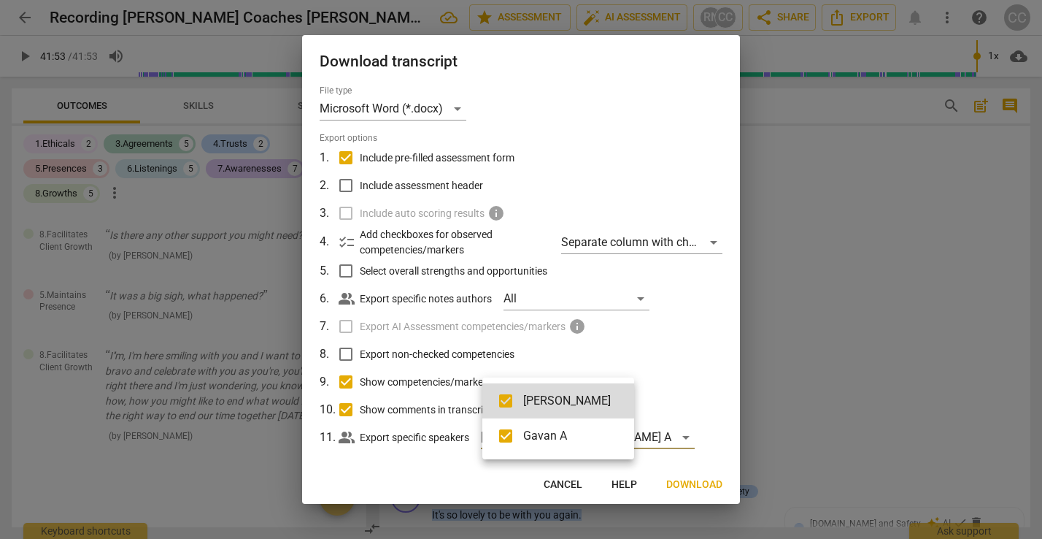
click at [509, 436] on input "checkbox" at bounding box center [505, 435] width 35 height 35
checkbox input "false"
click at [510, 396] on input "checkbox" at bounding box center [505, 400] width 35 height 35
checkbox input "false"
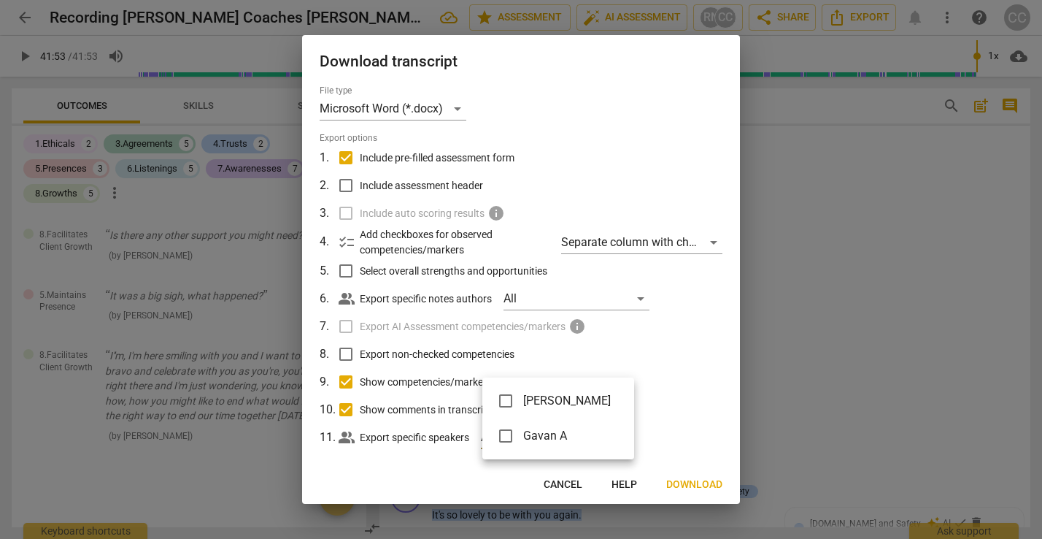
click at [679, 365] on div at bounding box center [521, 269] width 1042 height 539
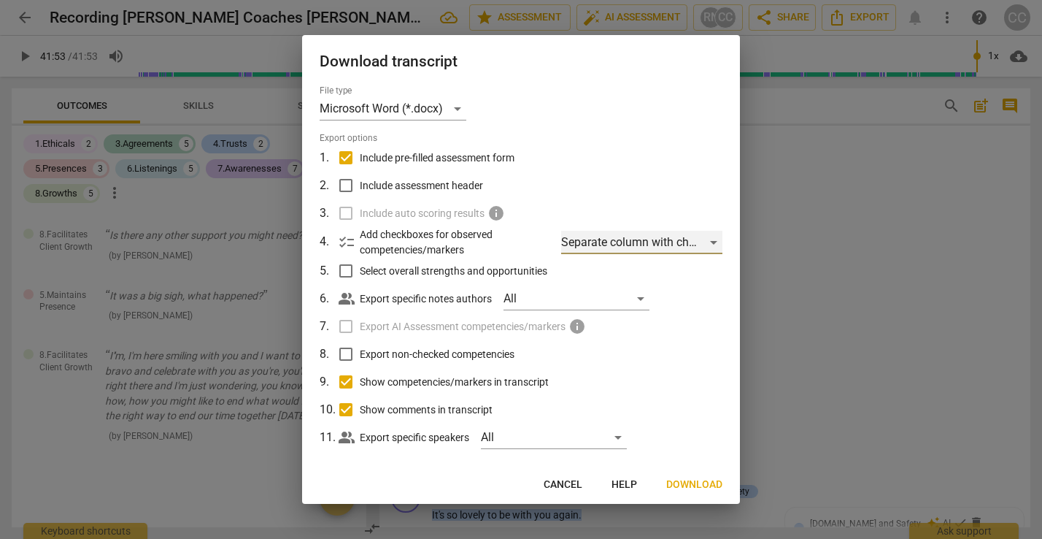
click at [709, 242] on div "Separate column with check marks" at bounding box center [641, 242] width 161 height 23
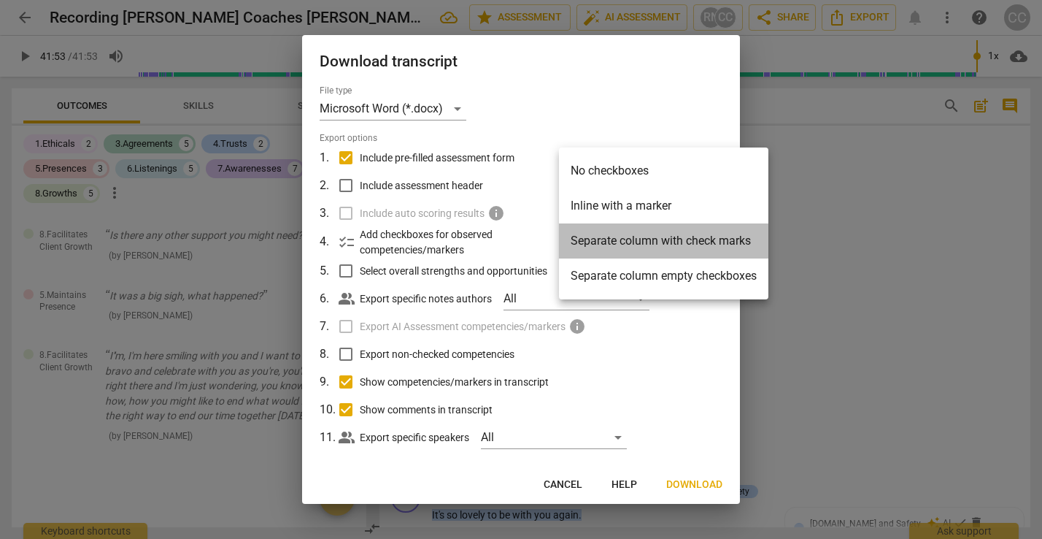
click at [711, 249] on li "Separate column with check marks" at bounding box center [663, 240] width 209 height 35
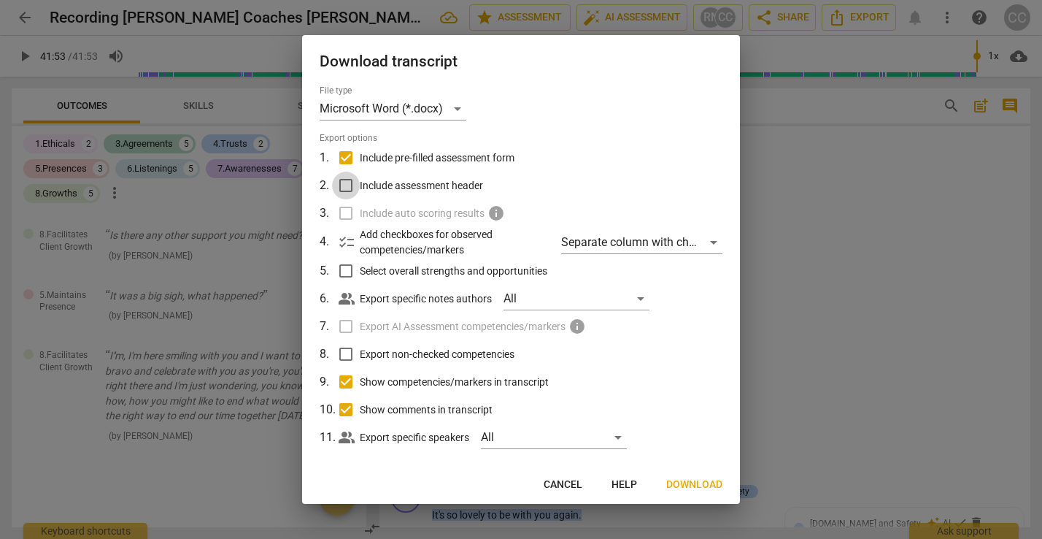
click at [350, 185] on input "Include assessment header" at bounding box center [346, 185] width 28 height 28
click at [579, 321] on span "info" at bounding box center [577, 326] width 18 height 18
click at [576, 331] on span "info" at bounding box center [577, 326] width 18 height 18
click at [569, 482] on span "Cancel" at bounding box center [563, 484] width 39 height 15
checkbox input "false"
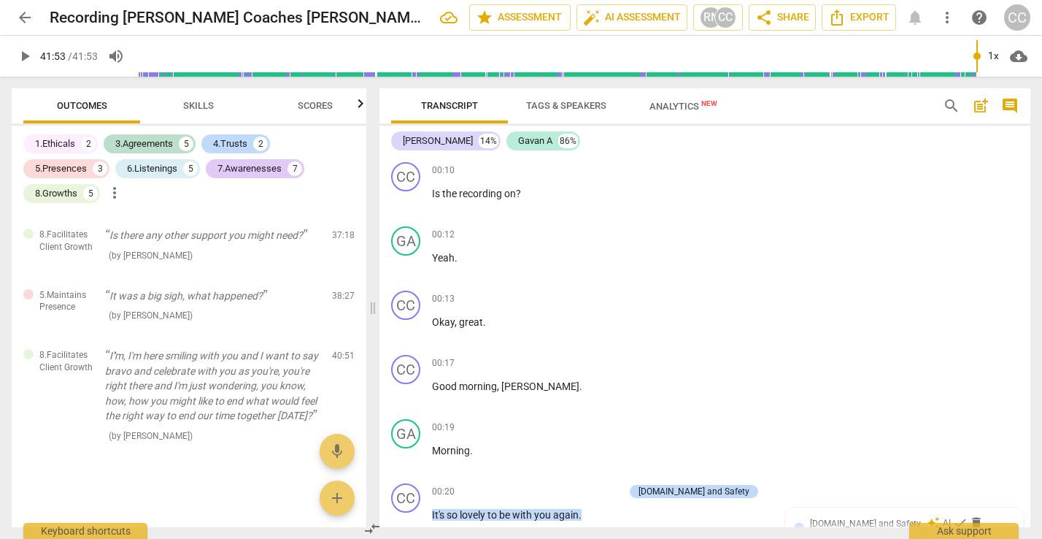
click at [1019, 19] on div "CC" at bounding box center [1017, 17] width 26 height 26
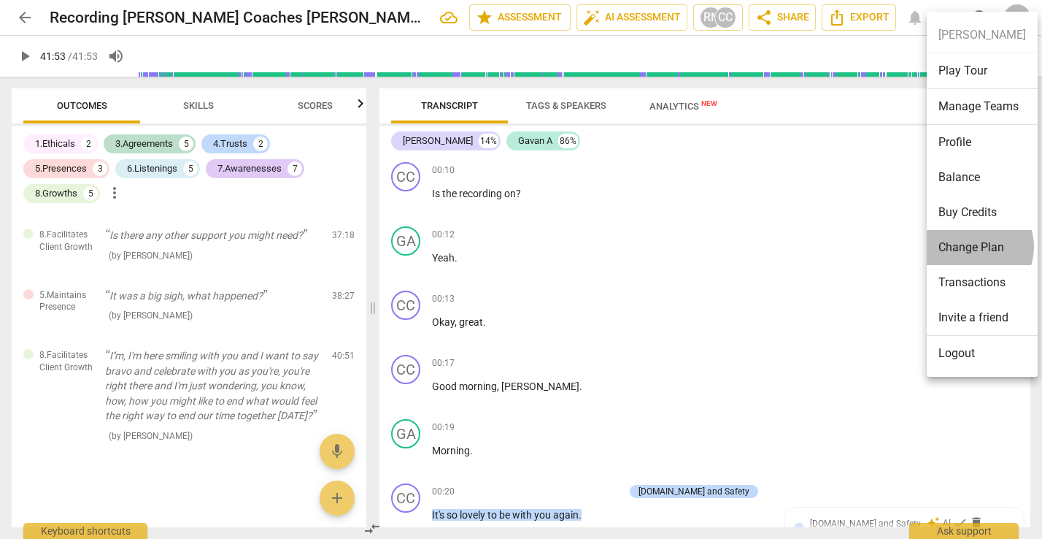
click at [973, 247] on li "Change Plan" at bounding box center [982, 247] width 111 height 35
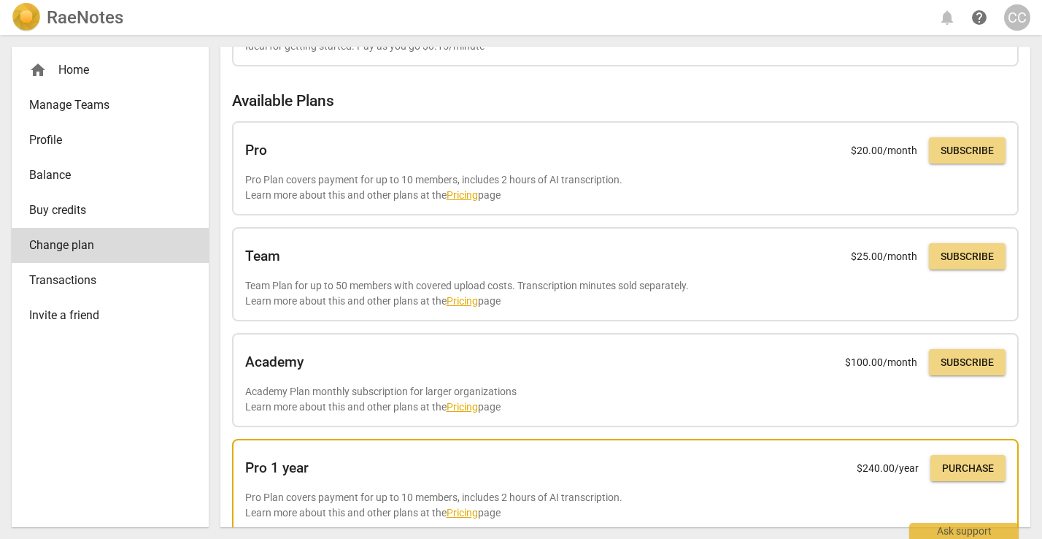
scroll to position [82, 0]
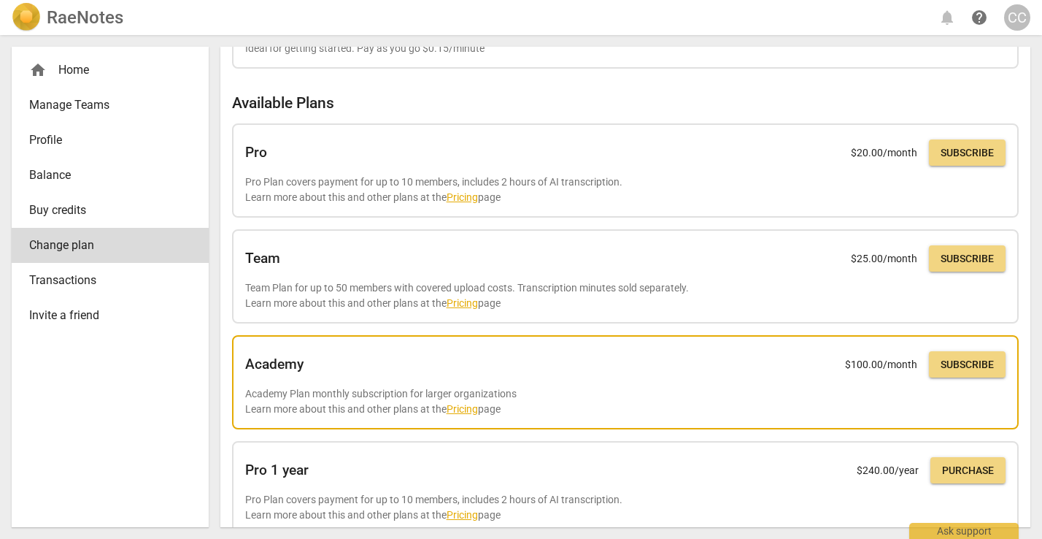
click at [473, 396] on p "Academy Plan monthly subscription for larger organizations Learn more about thi…" at bounding box center [625, 401] width 760 height 30
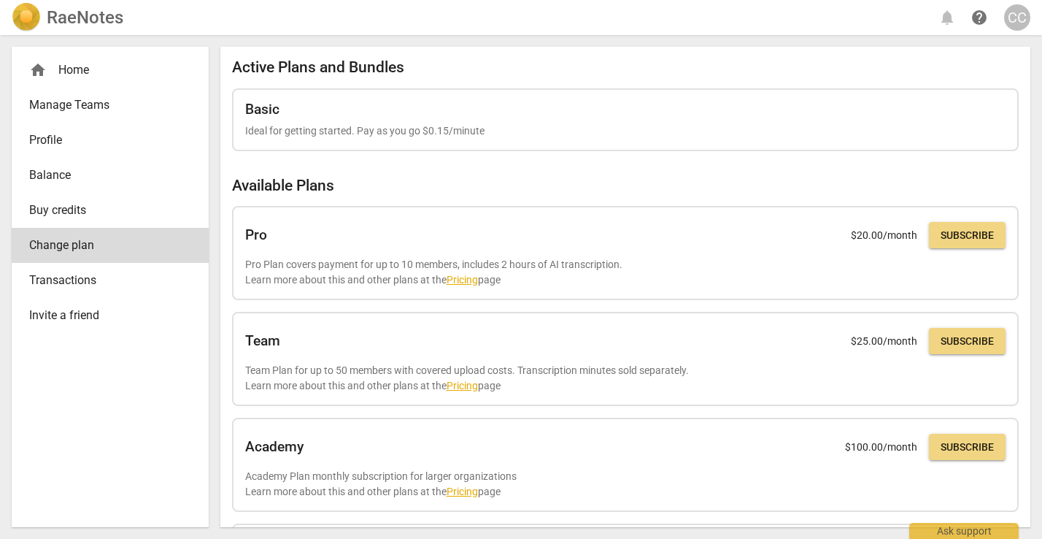
scroll to position [0, 0]
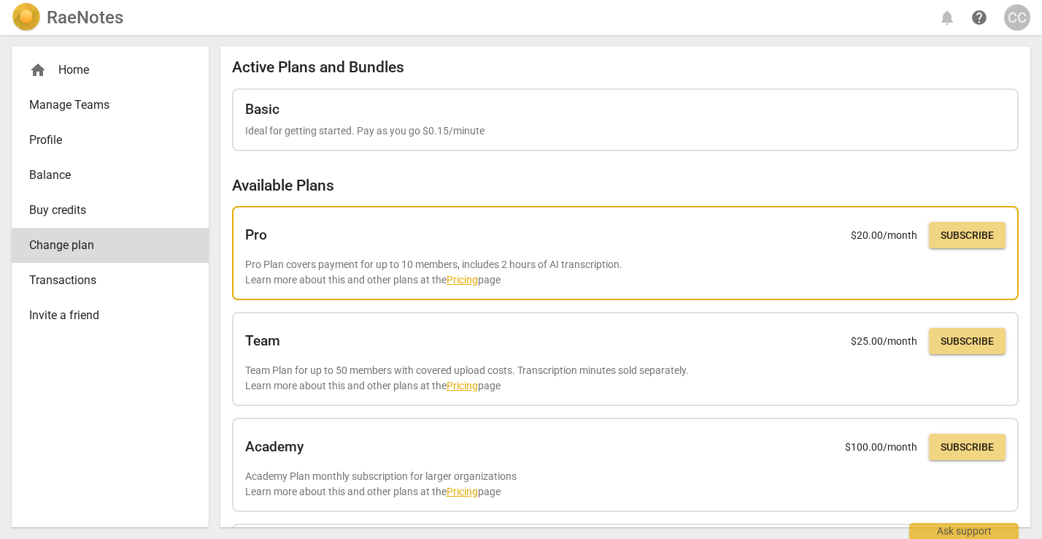
click at [457, 276] on link "Pricing" at bounding box center [462, 280] width 31 height 12
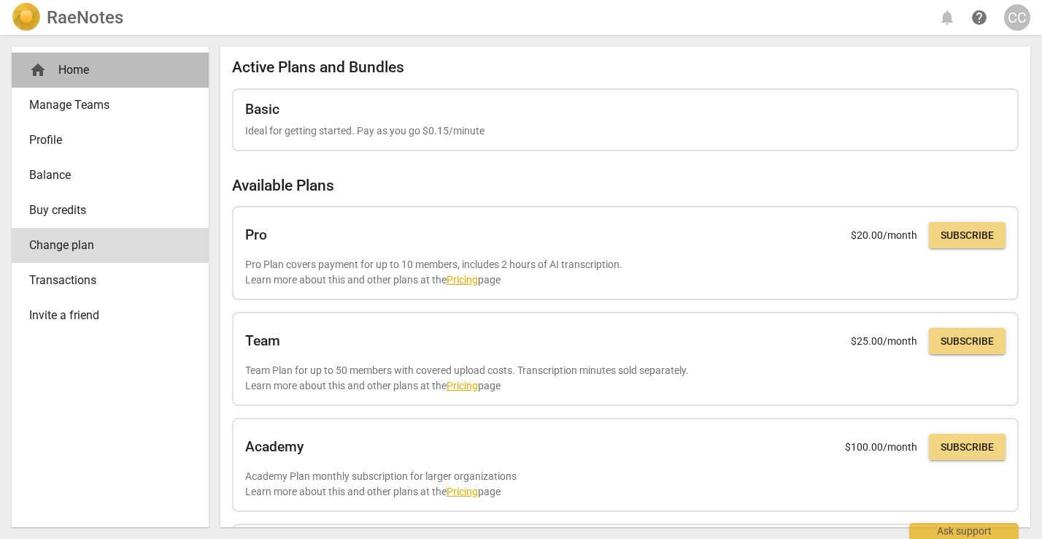
click at [72, 66] on div "home Home" at bounding box center [104, 70] width 150 height 18
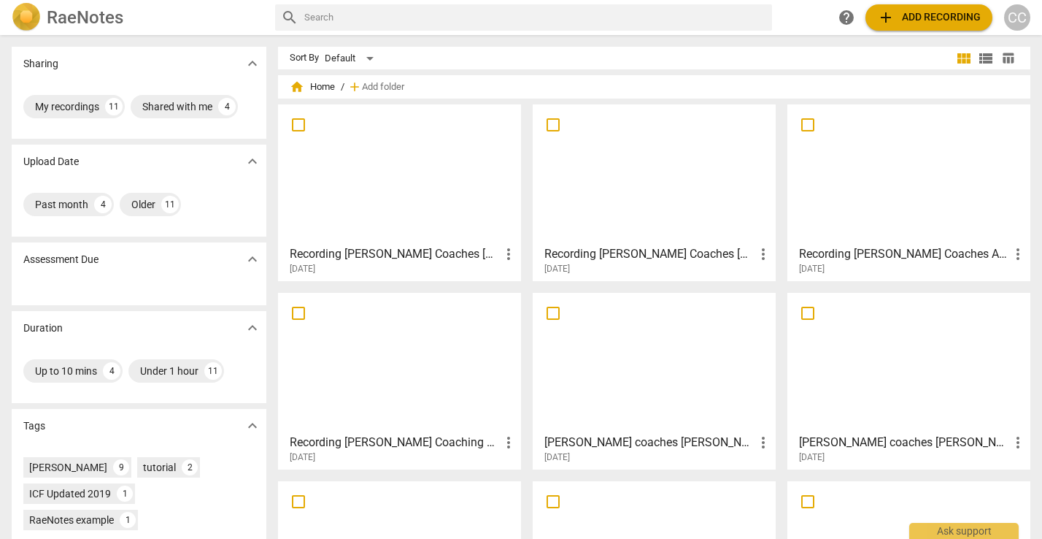
click at [329, 251] on h3 "Recording Cindy Coaches Gavan 7 29 25" at bounding box center [395, 254] width 210 height 18
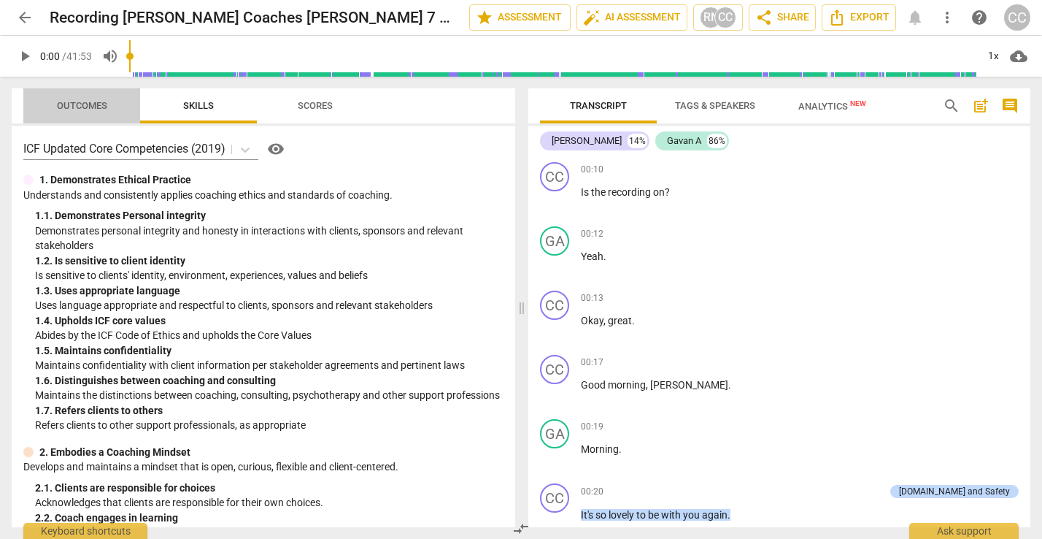
click at [76, 105] on span "Outcomes" at bounding box center [82, 105] width 50 height 11
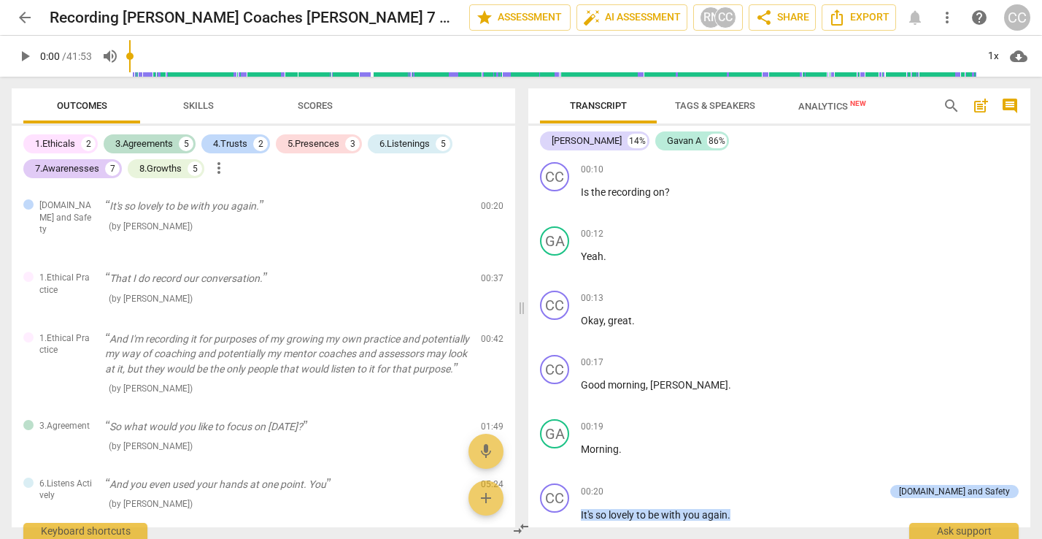
click at [66, 143] on div "1.Ethicals" at bounding box center [55, 143] width 40 height 15
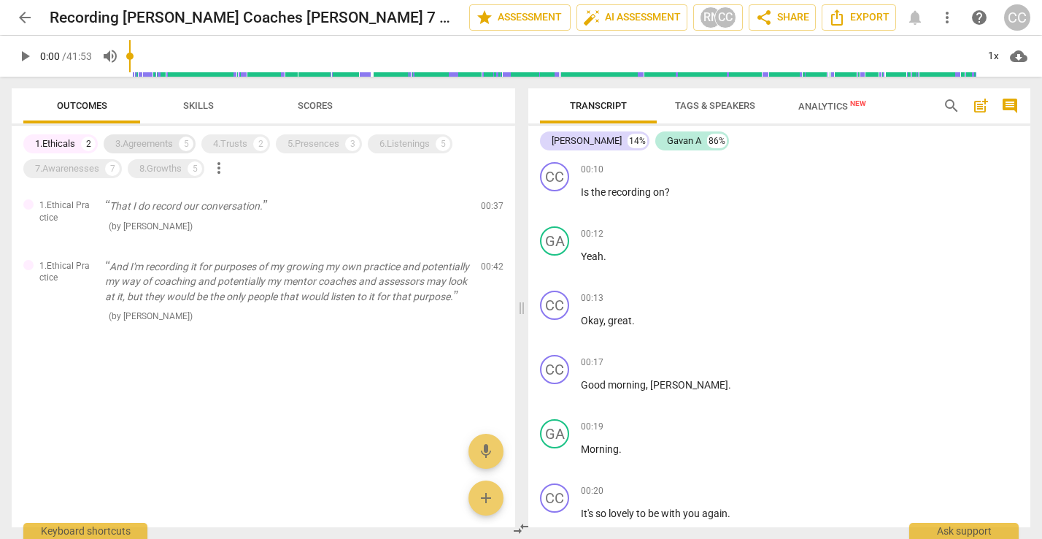
click at [141, 138] on div "3.Agreements" at bounding box center [144, 143] width 58 height 15
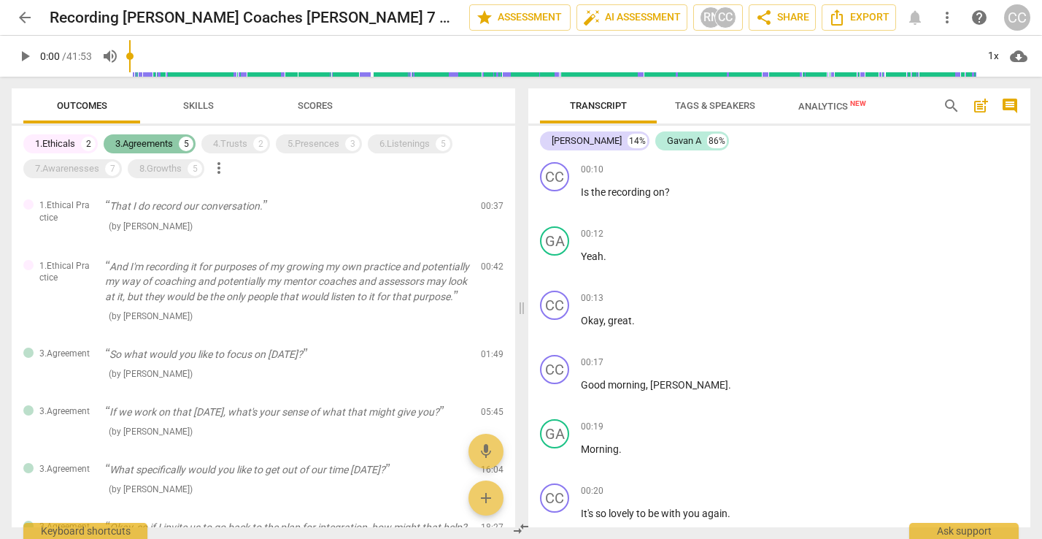
click at [140, 142] on div "3.Agreements" at bounding box center [144, 143] width 58 height 15
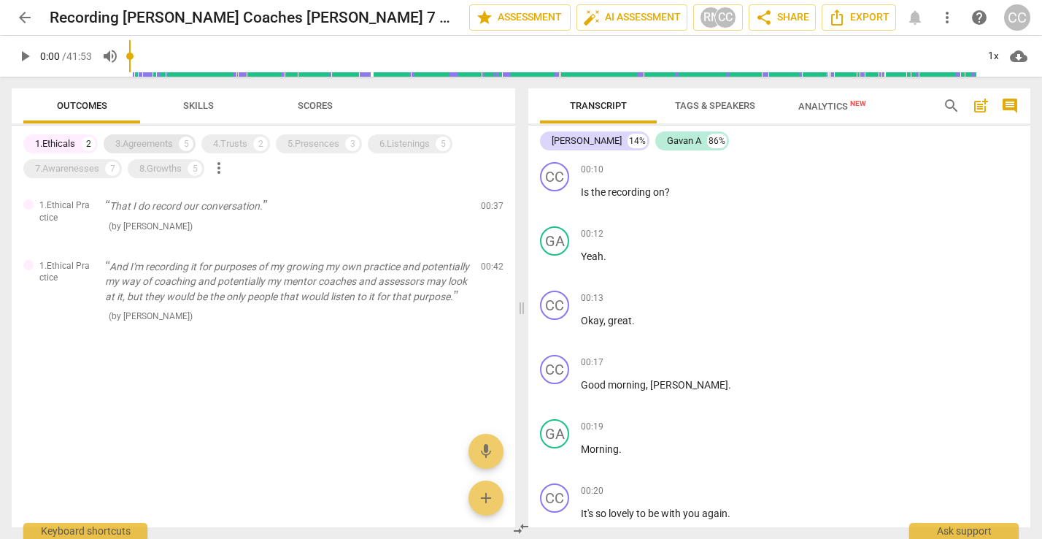
click at [144, 139] on div "3.Agreements" at bounding box center [144, 143] width 58 height 15
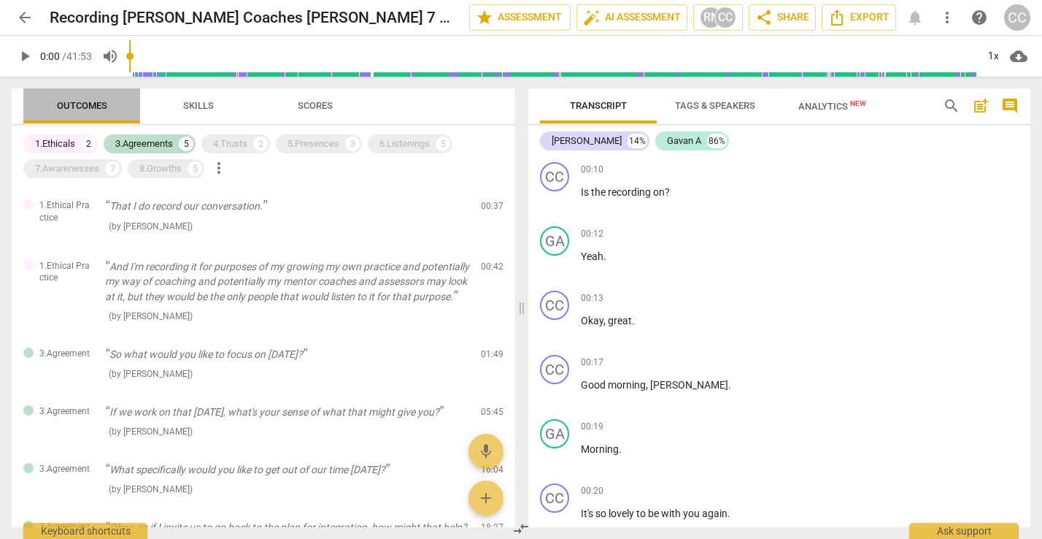
click at [80, 109] on span "Outcomes" at bounding box center [82, 105] width 50 height 11
click at [217, 139] on div "4.Trusts" at bounding box center [230, 143] width 34 height 15
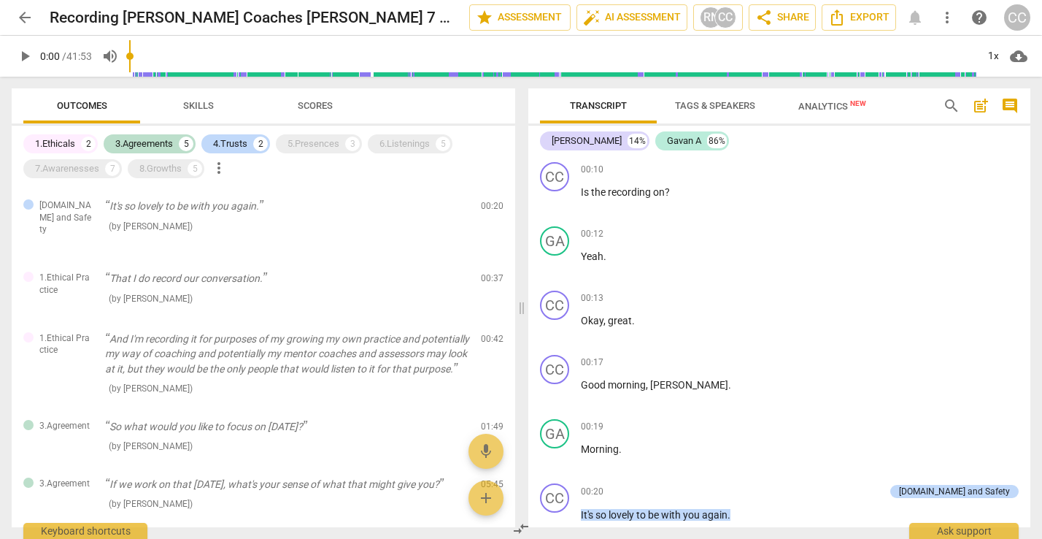
click at [197, 104] on span "Skills" at bounding box center [198, 105] width 31 height 11
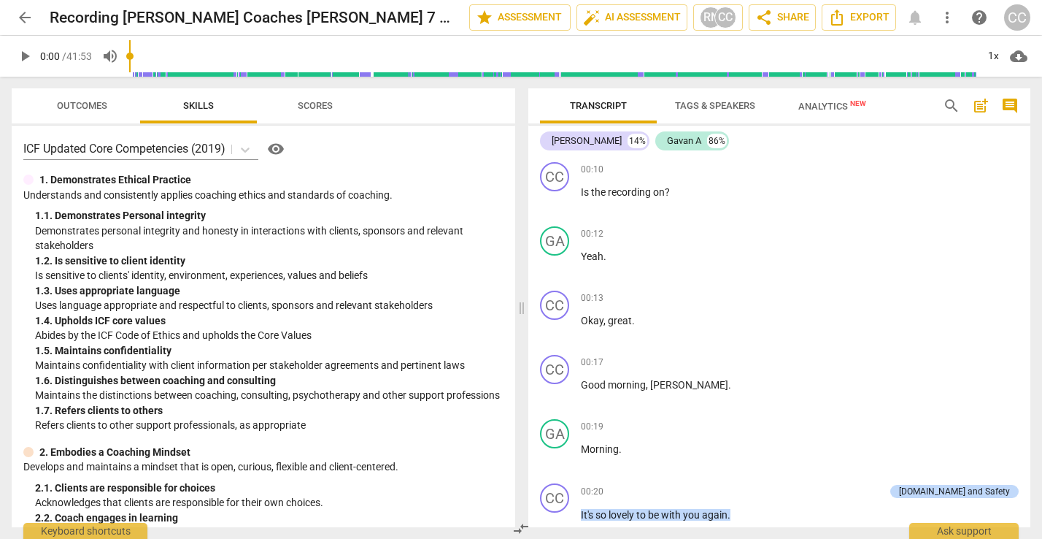
click at [310, 109] on span "Scores" at bounding box center [315, 105] width 35 height 11
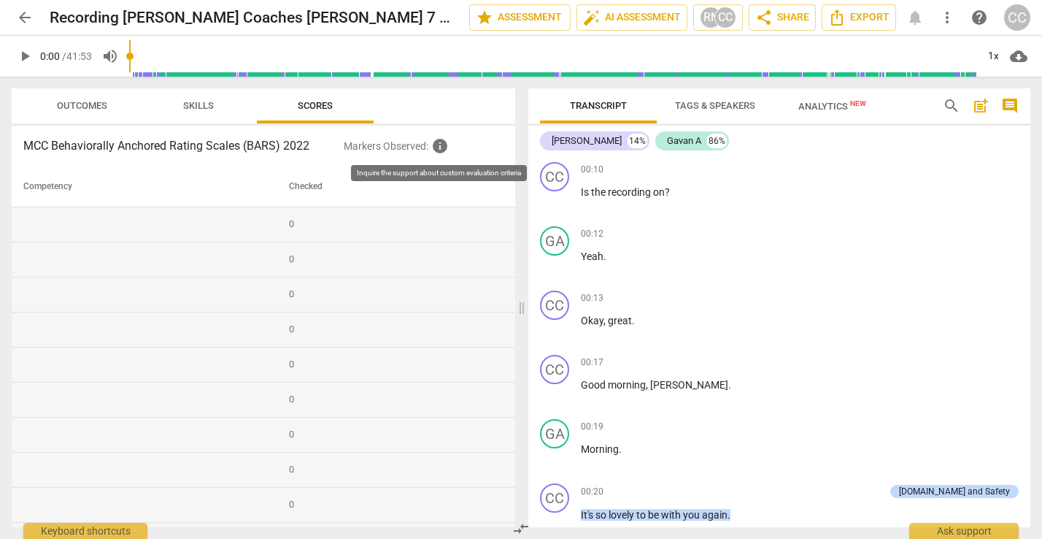
click at [444, 150] on span "info" at bounding box center [440, 146] width 18 height 18
click at [441, 149] on span "info" at bounding box center [440, 146] width 18 height 18
click at [252, 223] on td at bounding box center [147, 224] width 271 height 35
click at [443, 144] on span "info" at bounding box center [440, 146] width 18 height 18
click at [87, 102] on span "Outcomes" at bounding box center [82, 105] width 50 height 11
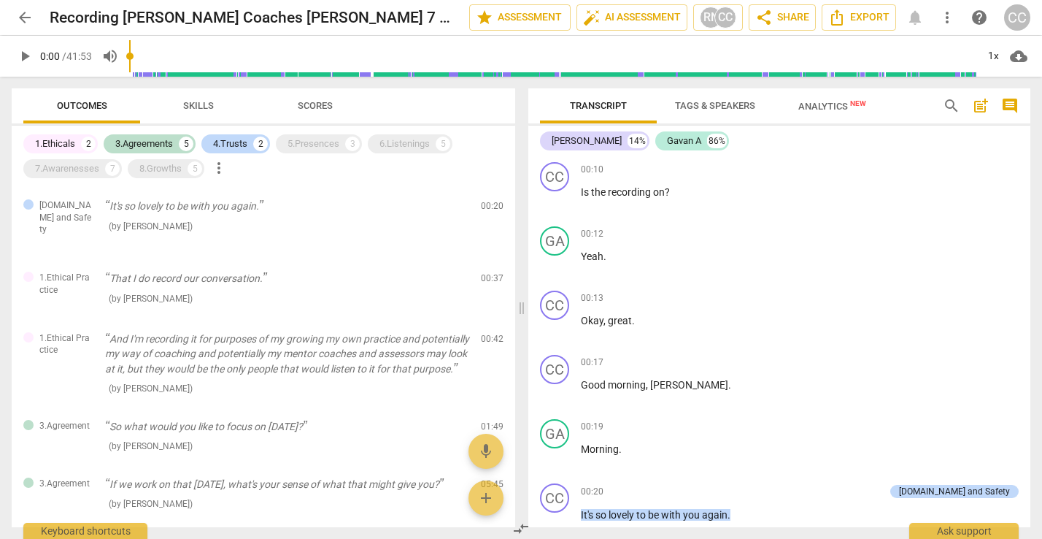
click at [311, 133] on div "1.Ethicals 2 3.Agreements 5 4.Trusts 2 5.Presences 3 6.Listenings 5 7.Awareness…" at bounding box center [269, 156] width 492 height 50
click at [317, 143] on div "5.Presences" at bounding box center [314, 143] width 52 height 15
click at [414, 155] on div "1.Ethicals 2 3.Agreements 5 4.Trusts 2 5.Presences 3 6.Listenings 5 7.Awareness…" at bounding box center [269, 156] width 492 height 50
click at [412, 145] on div "6.Listenings" at bounding box center [404, 143] width 50 height 15
click at [60, 163] on div "7.Awarenesses" at bounding box center [67, 168] width 64 height 15
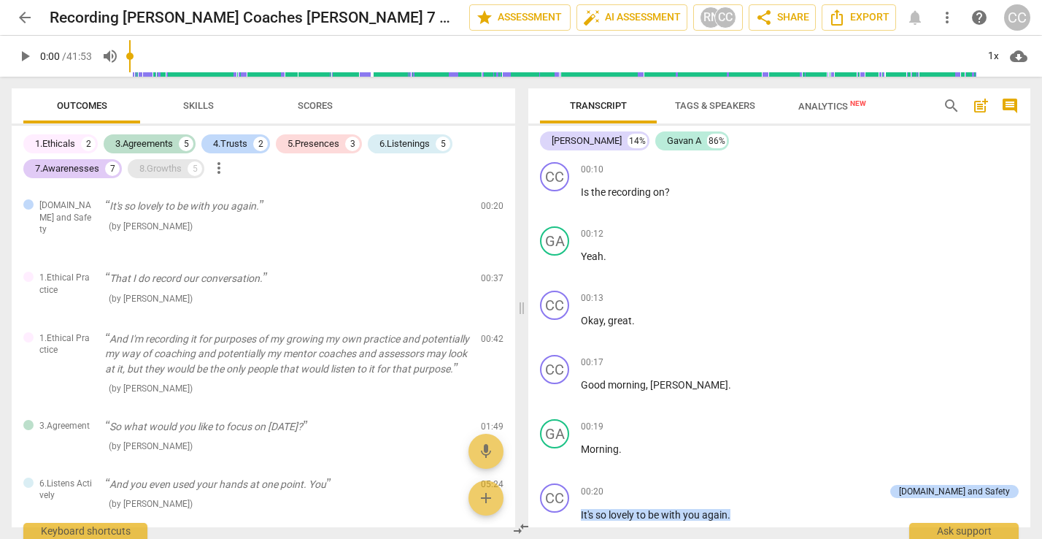
click at [165, 166] on div "8.Growths" at bounding box center [160, 168] width 42 height 15
click at [221, 175] on span "more_vert" at bounding box center [219, 168] width 18 height 18
click at [374, 190] on div at bounding box center [521, 269] width 1042 height 539
click at [539, 20] on span "star Assessment" at bounding box center [520, 18] width 88 height 18
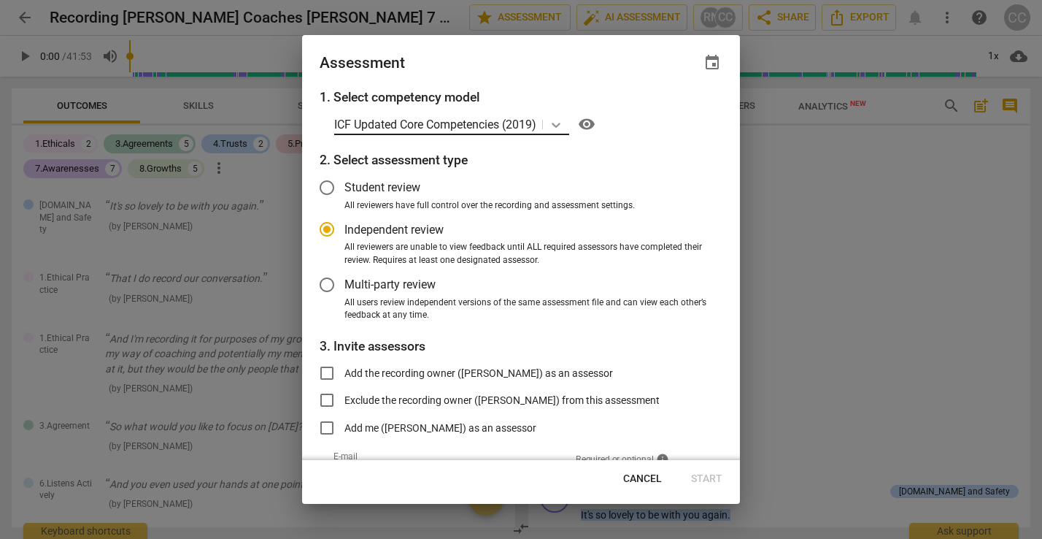
click at [559, 127] on icon at bounding box center [556, 124] width 15 height 15
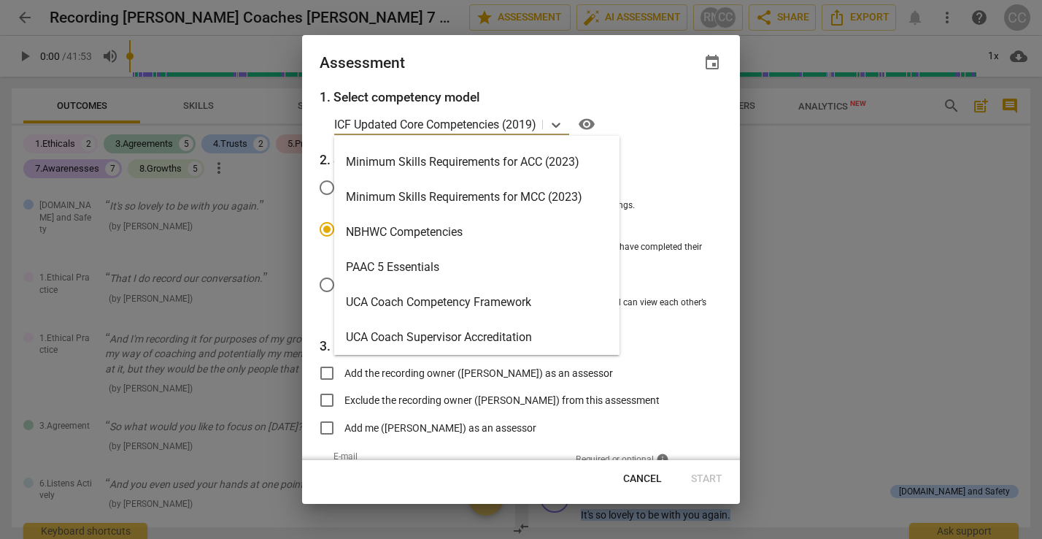
scroll to position [312, 0]
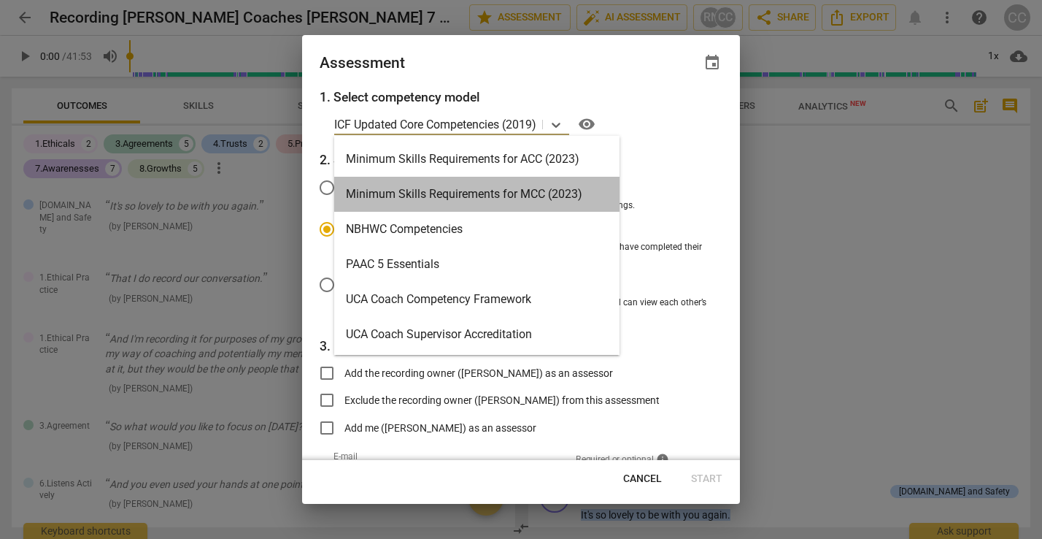
click at [517, 190] on div "Minimum Skills Requirements for MCC (2023)" at bounding box center [476, 194] width 285 height 35
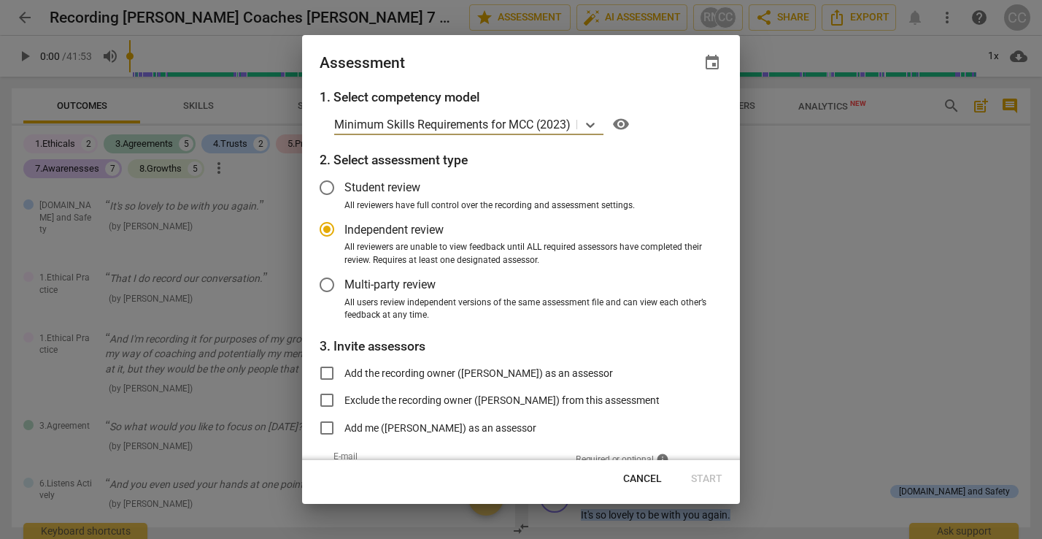
scroll to position [0, 0]
radio input "false"
click at [326, 190] on input "Student review" at bounding box center [326, 187] width 35 height 35
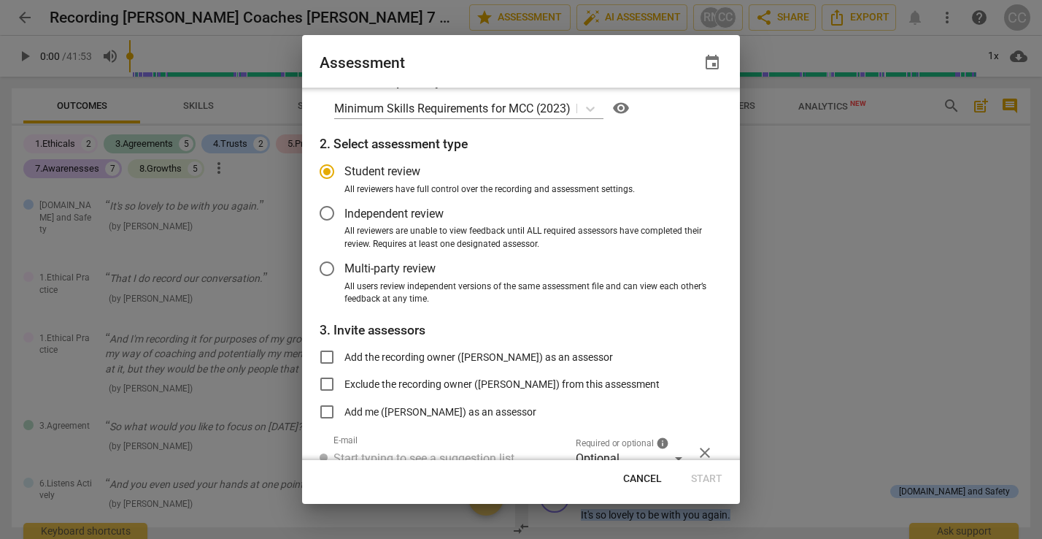
scroll to position [25, 0]
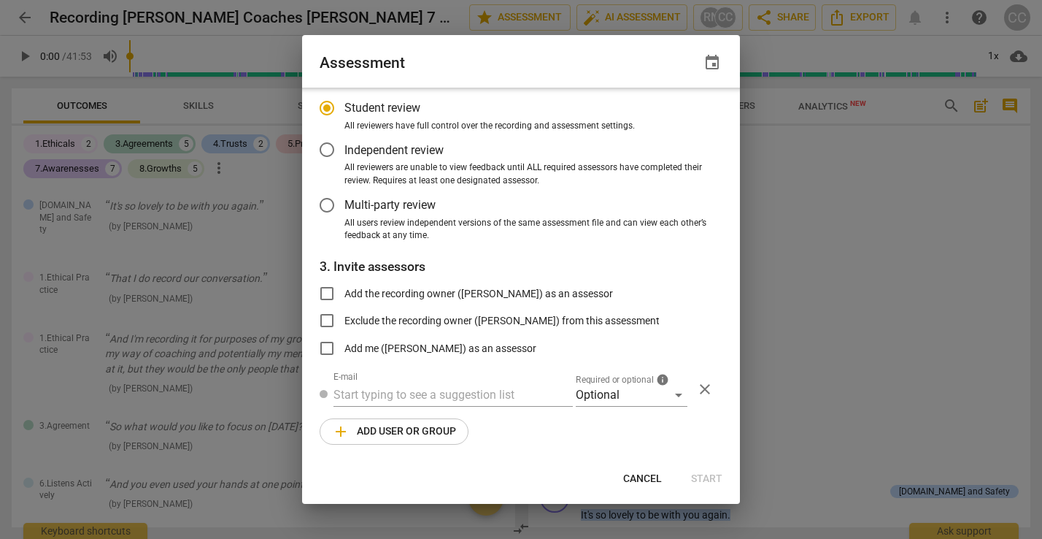
radio input "false"
click at [460, 385] on input "text" at bounding box center [452, 395] width 239 height 23
type input "cindy@cindycharlton.com"
radio input "false"
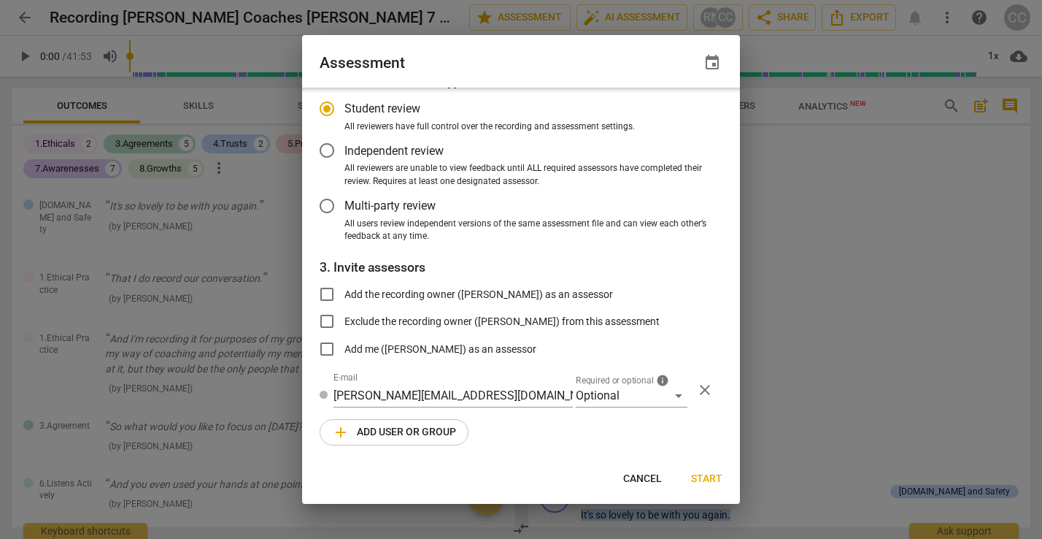
click at [510, 441] on div "1. Select competency model Minimum Skills Requirements for MCC (2023) visibilit…" at bounding box center [521, 274] width 438 height 372
click at [704, 477] on span "Start" at bounding box center [706, 478] width 31 height 15
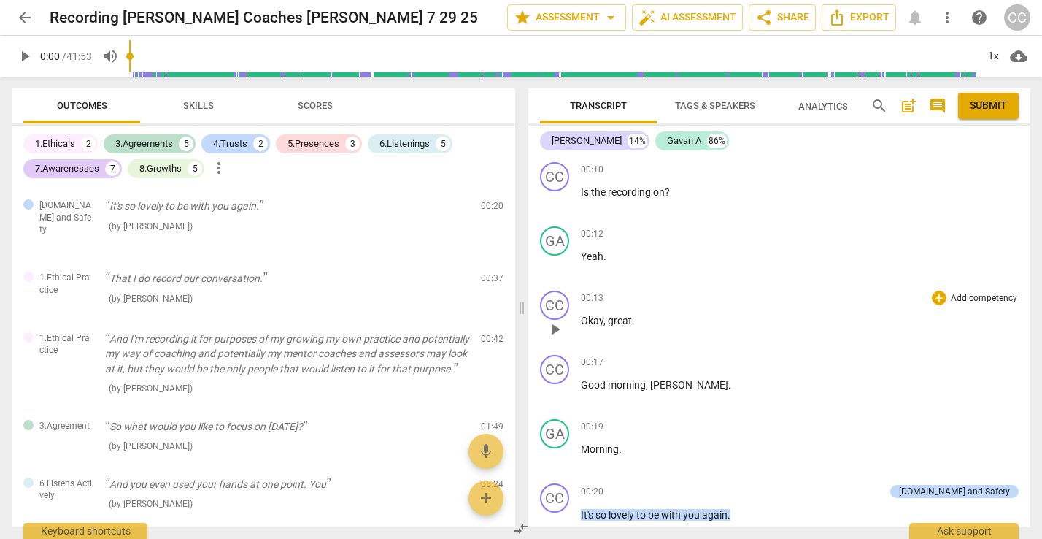
scroll to position [0, 0]
click at [982, 104] on span "Submit" at bounding box center [988, 106] width 37 height 15
click at [1020, 55] on span "cloud_download" at bounding box center [1019, 56] width 18 height 18
click at [991, 182] on div at bounding box center [521, 269] width 1042 height 539
click at [949, 9] on span "more_vert" at bounding box center [947, 18] width 18 height 18
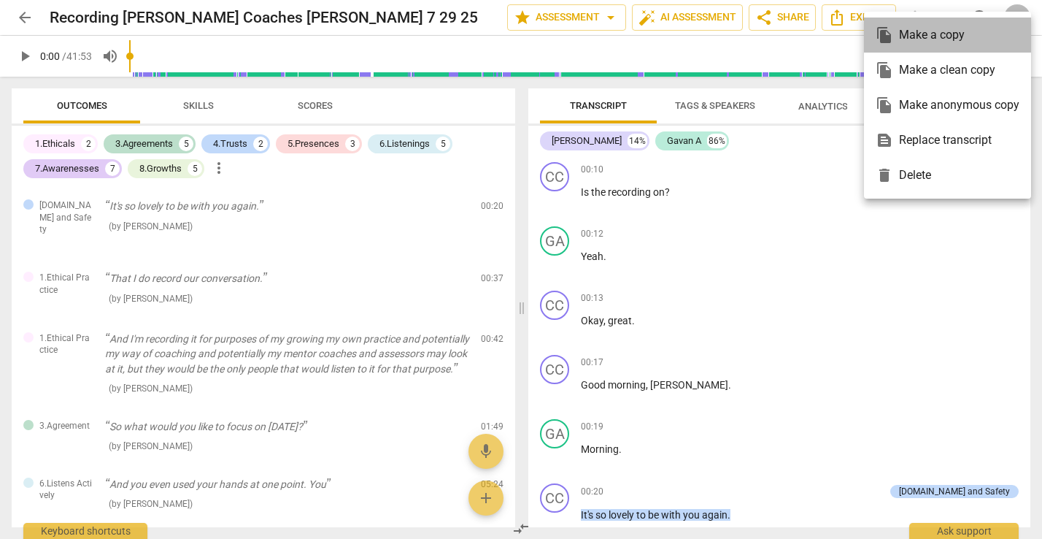
click at [915, 32] on div "file_copy Make a copy" at bounding box center [948, 35] width 144 height 35
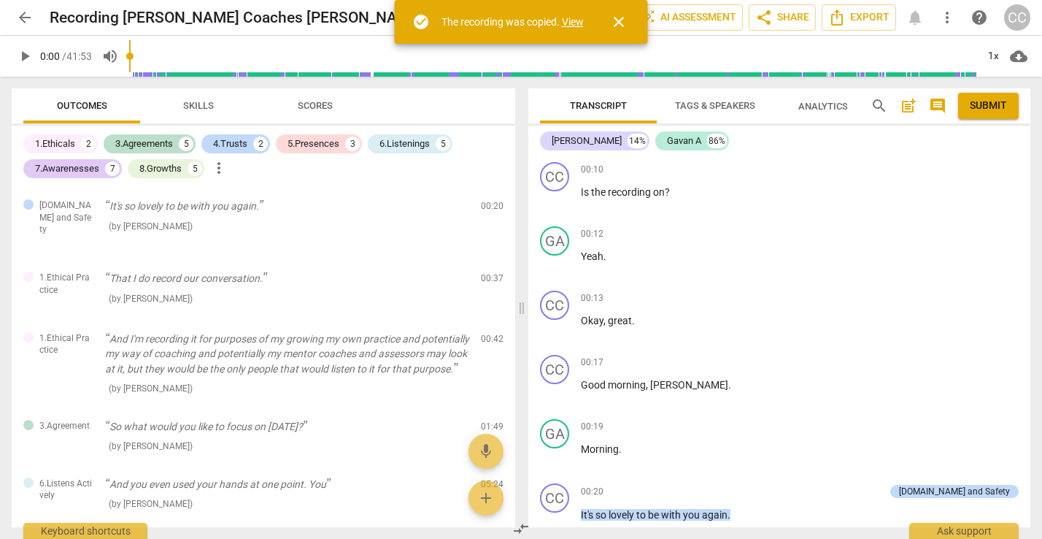
click at [571, 21] on link "View" at bounding box center [573, 22] width 22 height 12
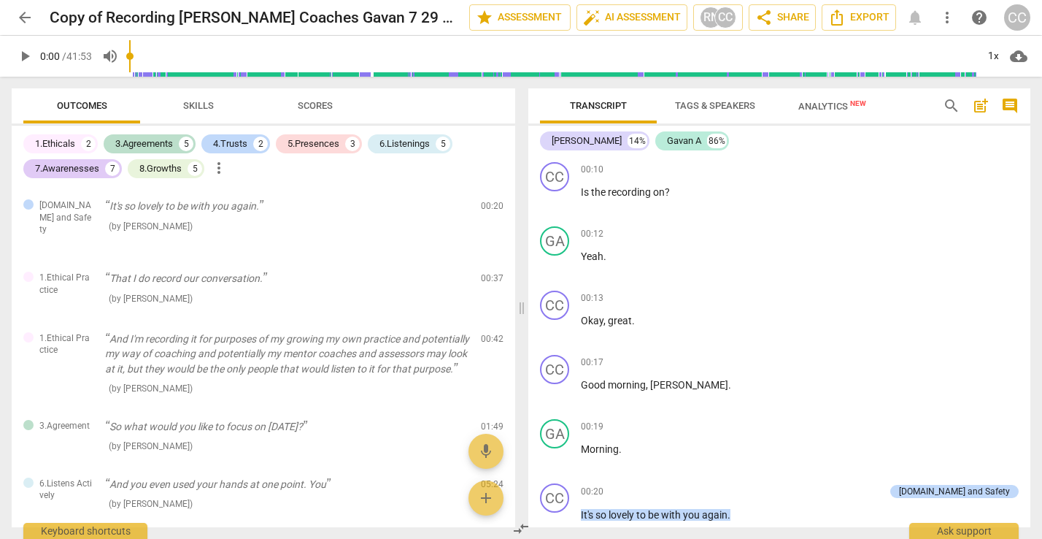
click at [951, 16] on span "more_vert" at bounding box center [947, 18] width 18 height 18
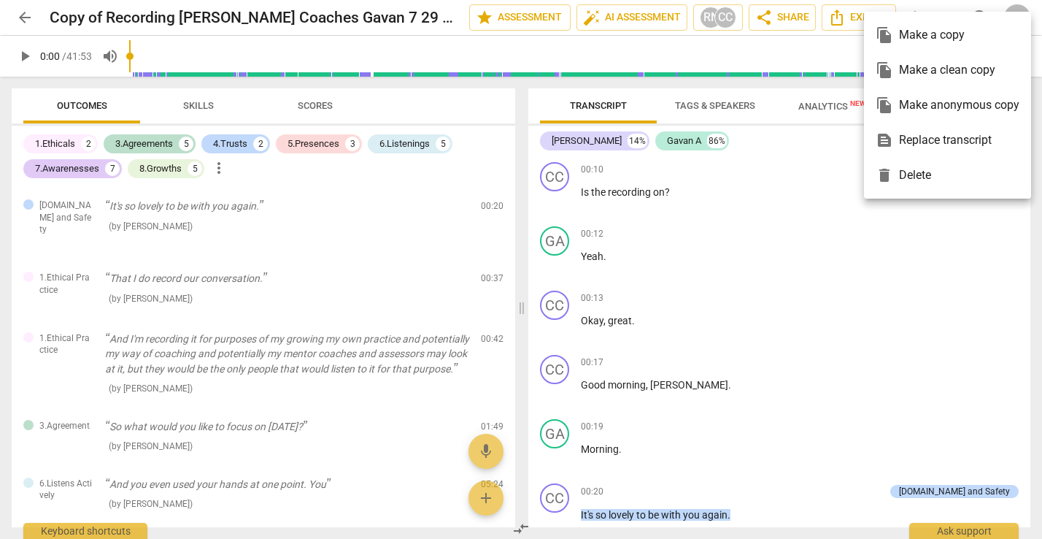
click at [895, 263] on div at bounding box center [521, 269] width 1042 height 539
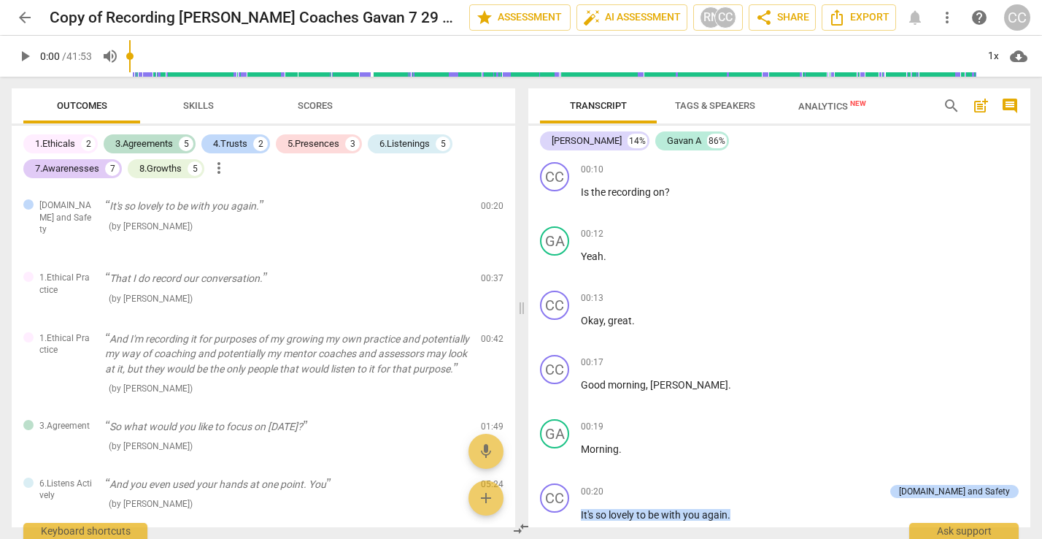
click at [983, 15] on span "help" at bounding box center [980, 18] width 18 height 18
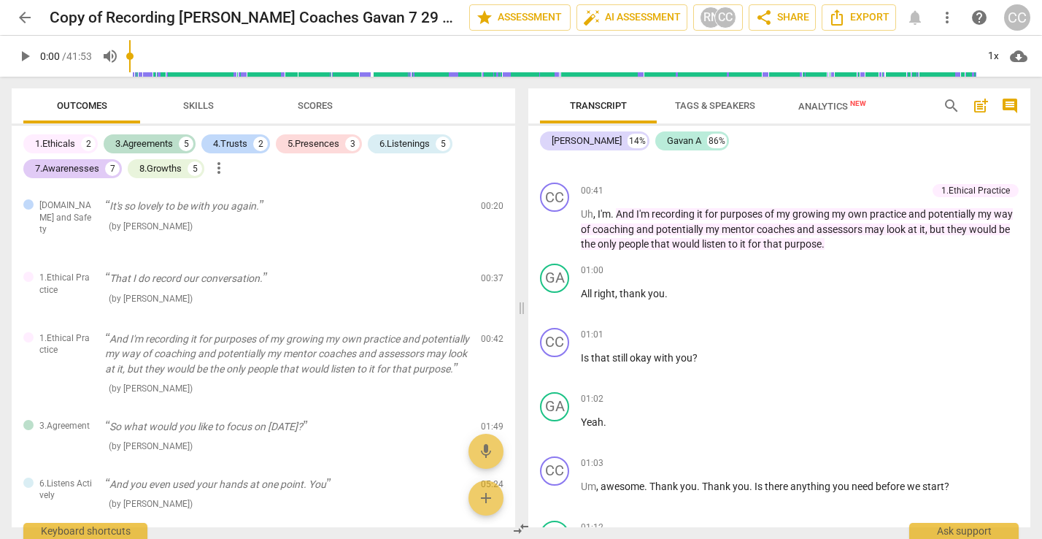
scroll to position [573, 0]
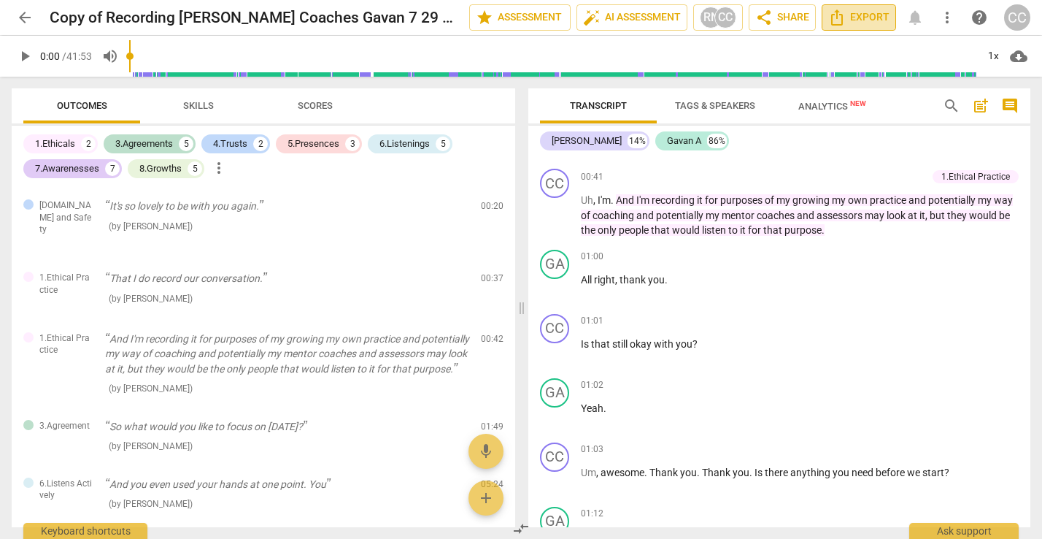
click at [859, 18] on span "Export" at bounding box center [858, 18] width 61 height 18
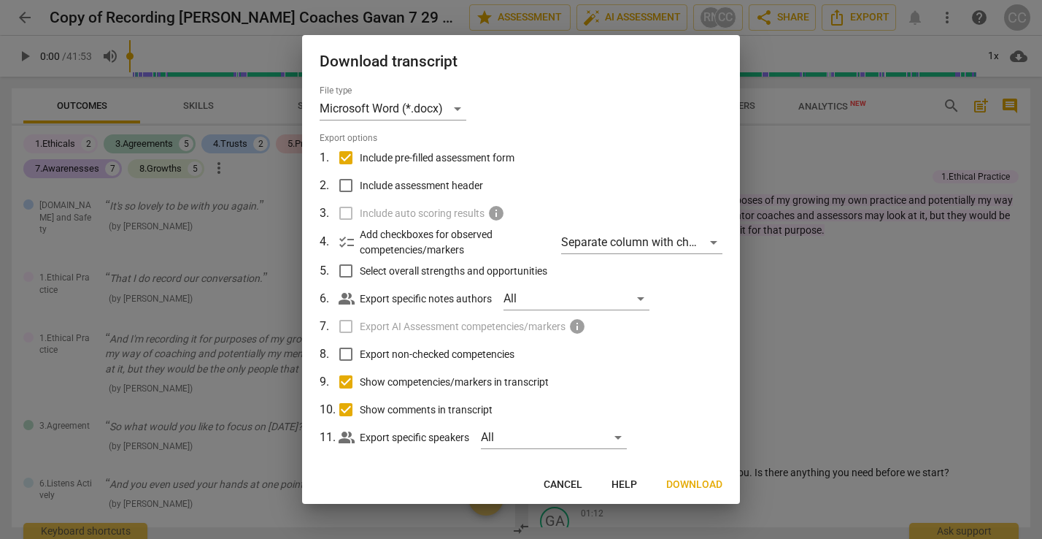
click at [346, 323] on label "Export AI Assessment competencies/markers info" at bounding box center [519, 326] width 382 height 28
click at [673, 344] on label "Export non-checked competencies" at bounding box center [519, 354] width 382 height 28
click at [360, 344] on input "Export non-checked competencies" at bounding box center [346, 354] width 28 height 28
click at [614, 357] on label "Export non-checked competencies" at bounding box center [519, 354] width 382 height 28
click at [360, 357] on input "Export non-checked competencies" at bounding box center [346, 354] width 28 height 28
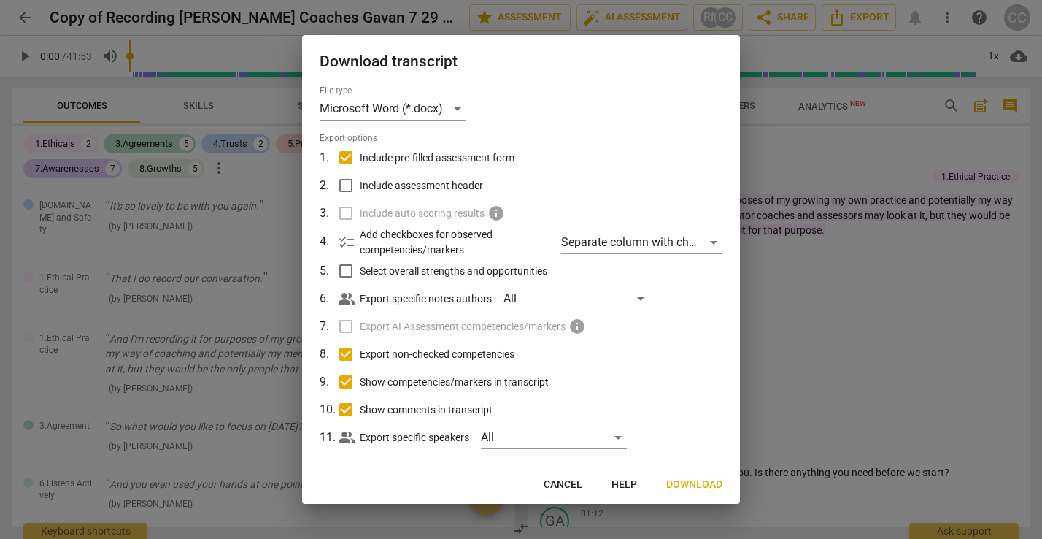
checkbox input "false"
click at [571, 482] on span "Cancel" at bounding box center [563, 484] width 39 height 15
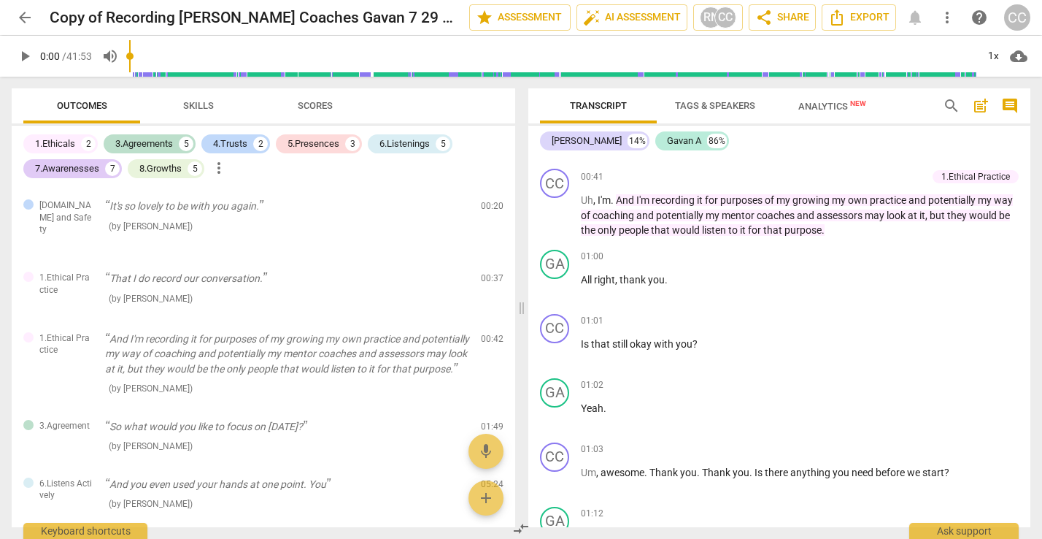
click at [915, 19] on div "arrow_back Copy of Recording Cindy Coaches Gavan 7 29 25 edit star Assessment a…" at bounding box center [521, 17] width 1019 height 26
click at [1017, 20] on div "CC" at bounding box center [1017, 17] width 26 height 26
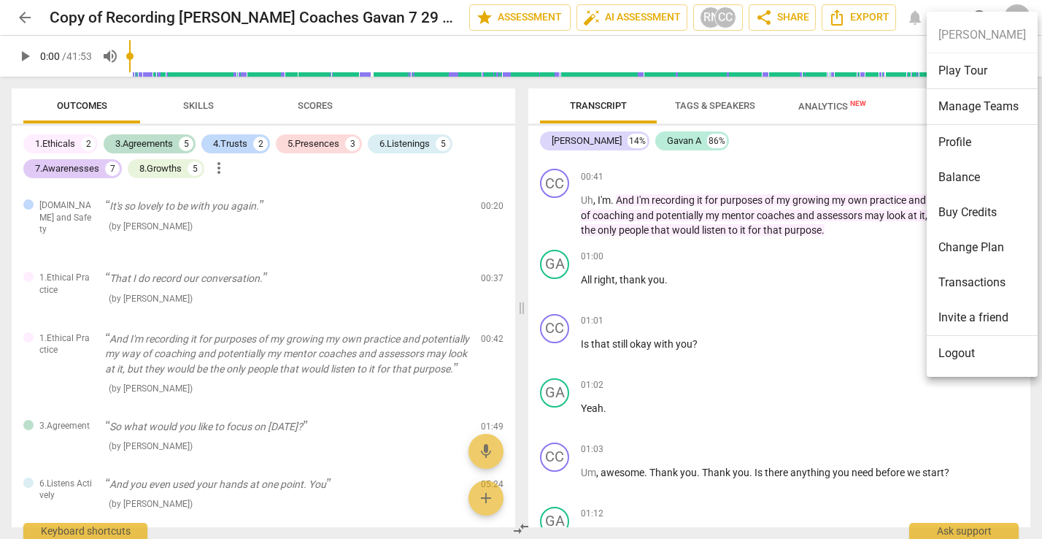
click at [23, 16] on div at bounding box center [521, 269] width 1042 height 539
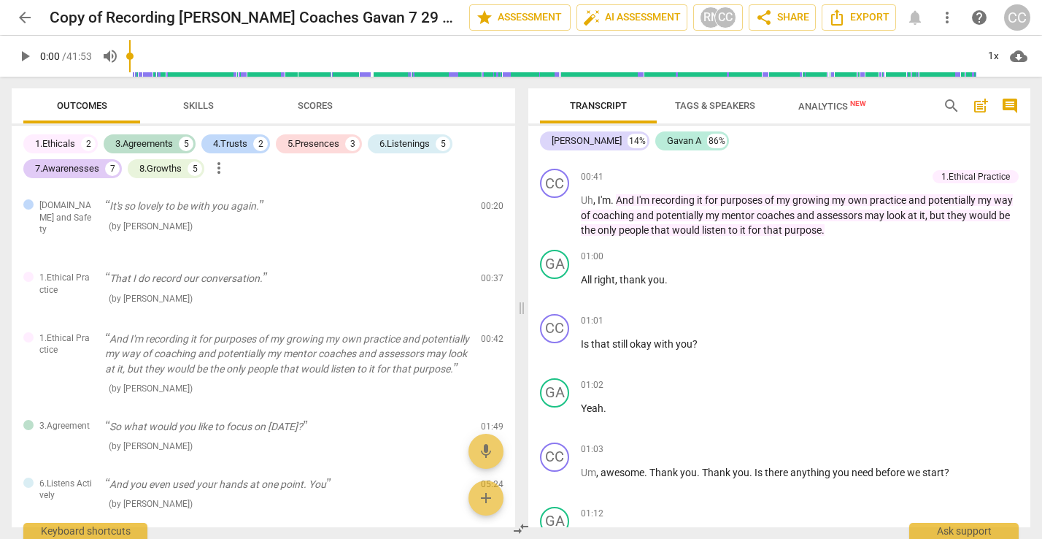
click at [26, 17] on span "arrow_back" at bounding box center [25, 18] width 18 height 18
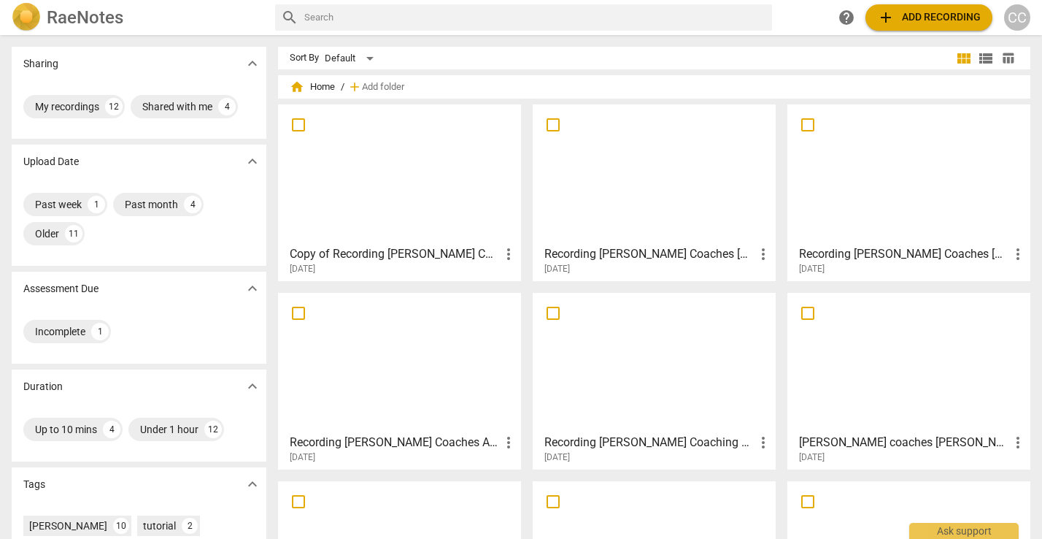
click at [853, 175] on div at bounding box center [908, 173] width 233 height 129
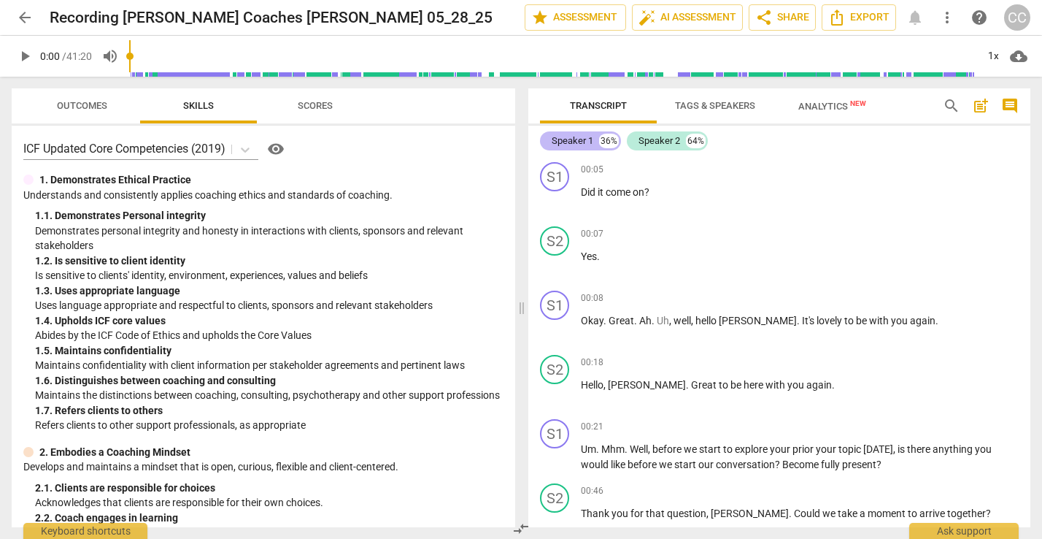
click at [606, 145] on div "36%" at bounding box center [609, 141] width 20 height 15
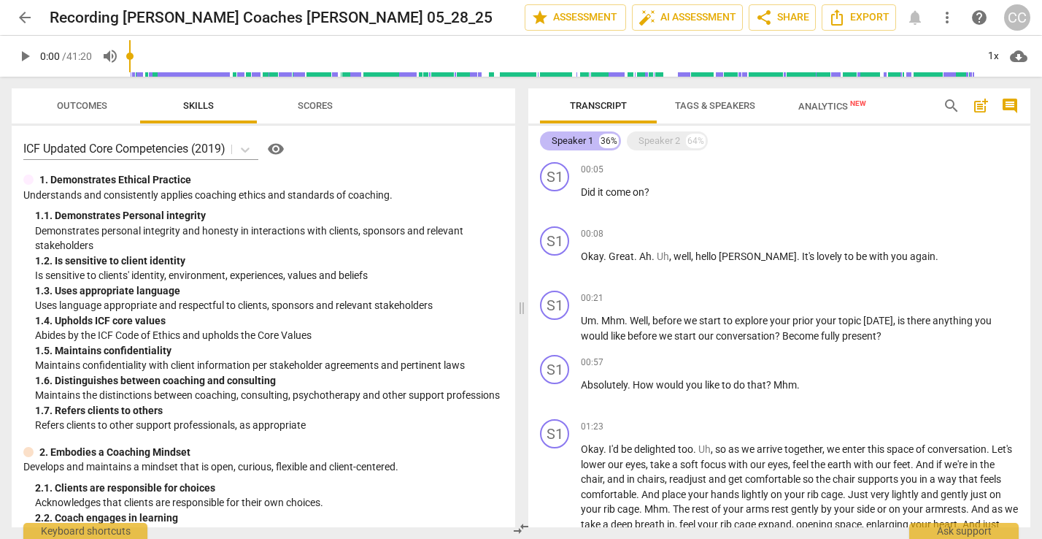
click at [576, 139] on div "Speaker 1" at bounding box center [573, 141] width 42 height 15
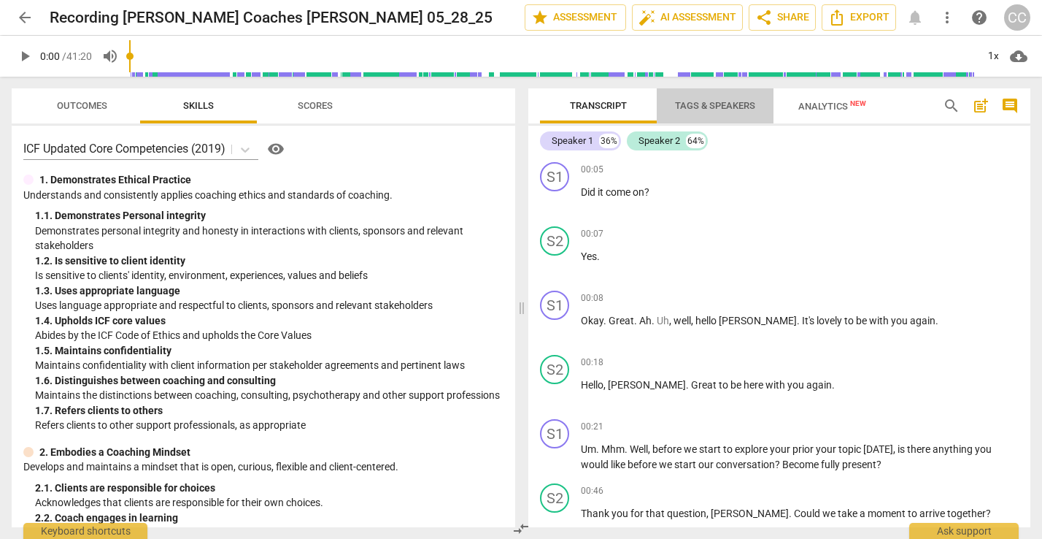
click at [705, 106] on span "Tags & Speakers" at bounding box center [715, 105] width 80 height 11
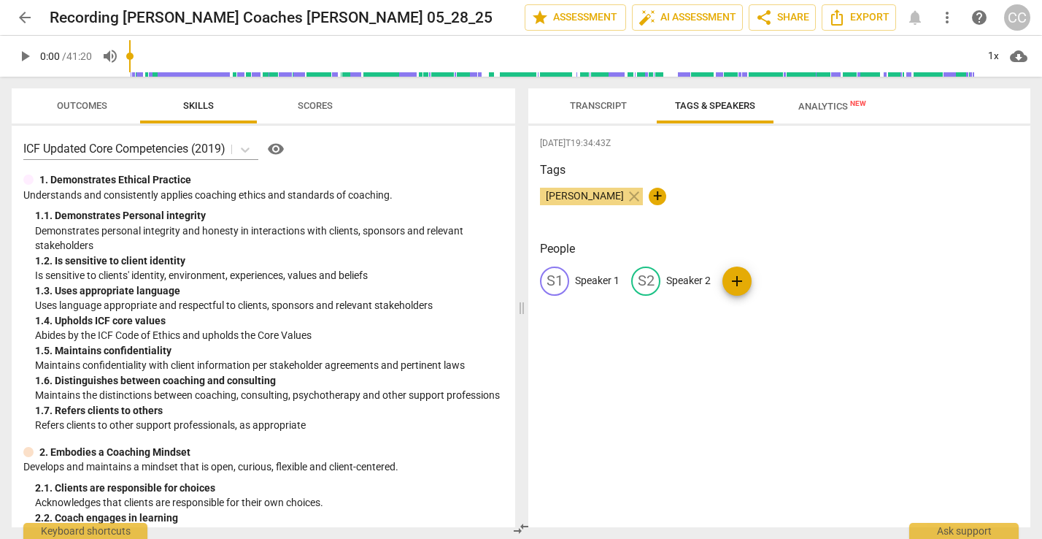
click at [558, 279] on div "S1" at bounding box center [554, 280] width 29 height 29
type input "Cindy C"
click at [765, 281] on p "Speaker 2" at bounding box center [783, 280] width 45 height 15
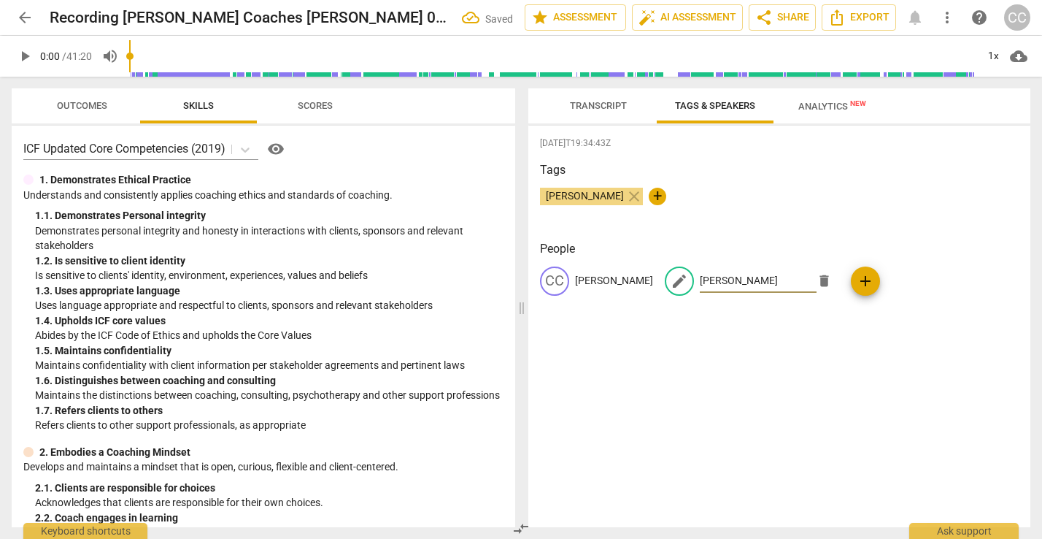
type input "Polly"
click at [778, 371] on div "2025-07-11T19:34:43Z Tags Cindy Charlton close + People CC Cindy C edit Polly d…" at bounding box center [779, 326] width 502 height 401
click at [814, 104] on span "Analytics New" at bounding box center [832, 106] width 68 height 11
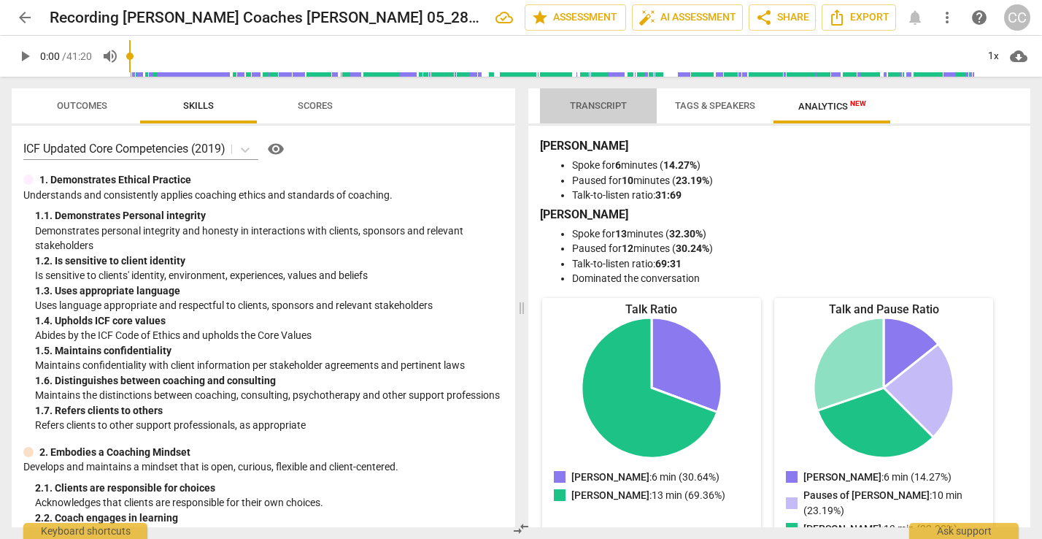
click at [606, 109] on span "Transcript" at bounding box center [598, 105] width 57 height 11
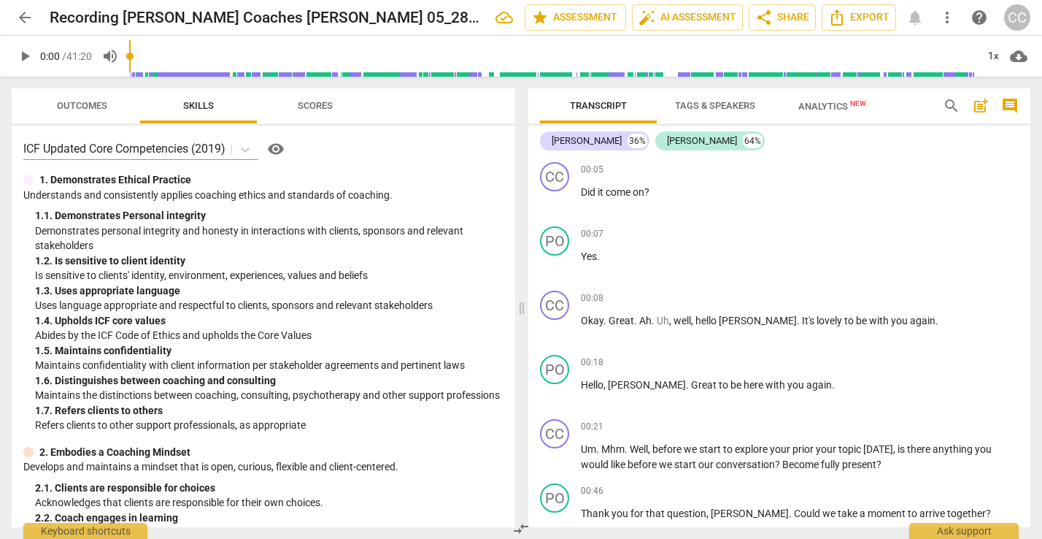
click at [86, 99] on span "Outcomes" at bounding box center [81, 106] width 85 height 20
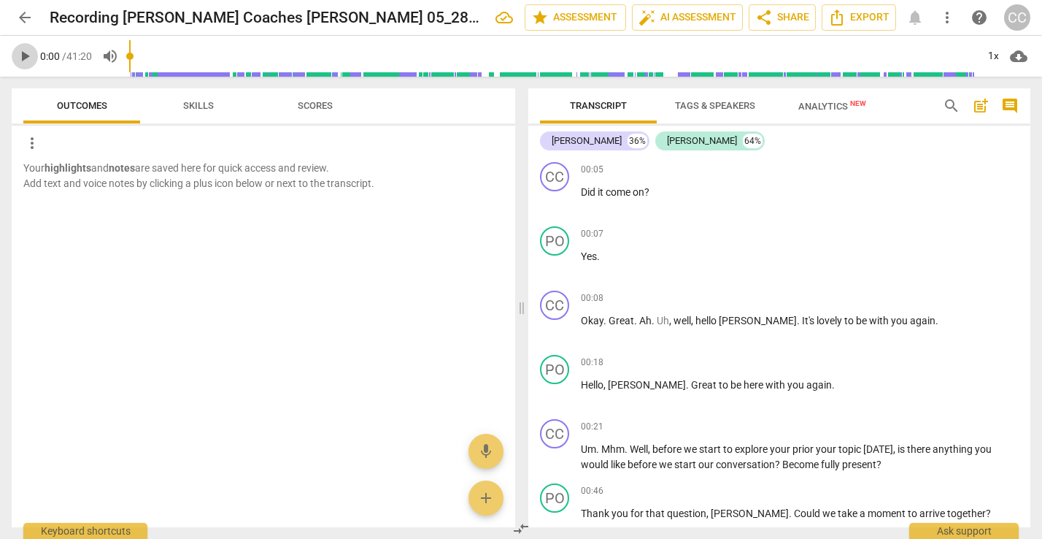
click at [25, 54] on span "play_arrow" at bounding box center [25, 56] width 18 height 18
click at [667, 143] on div "Polly" at bounding box center [702, 141] width 70 height 15
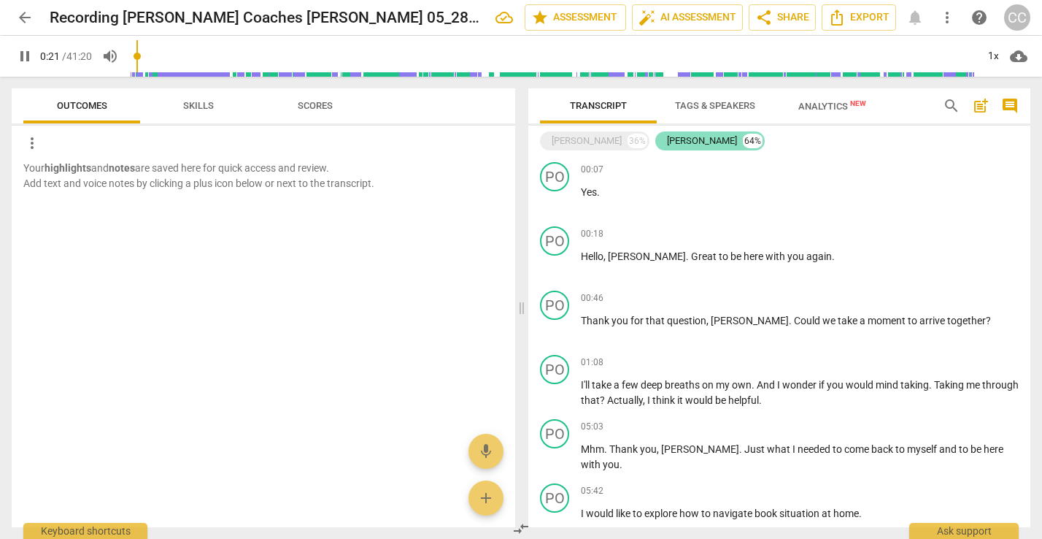
click at [667, 142] on div "Polly" at bounding box center [702, 141] width 70 height 15
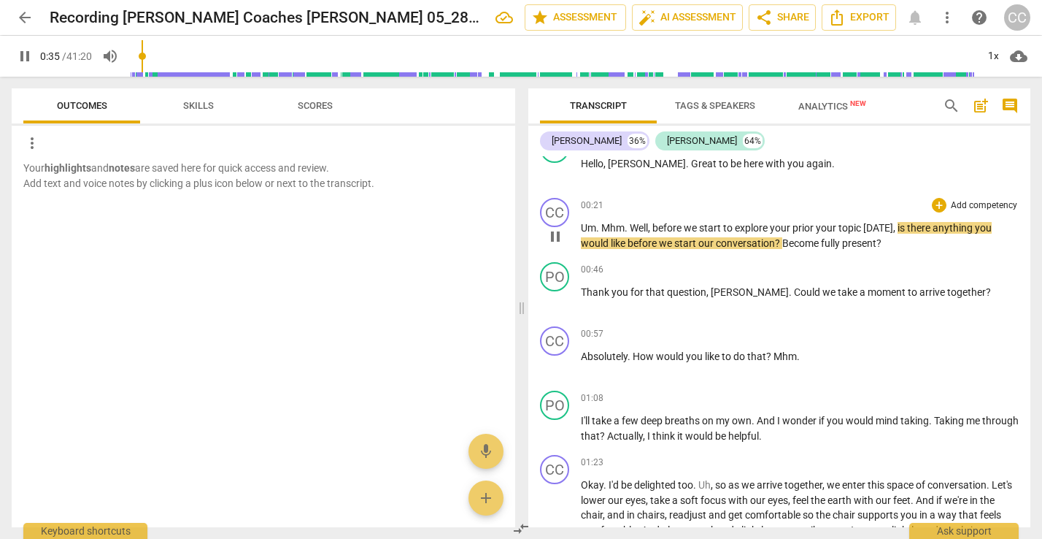
scroll to position [226, 0]
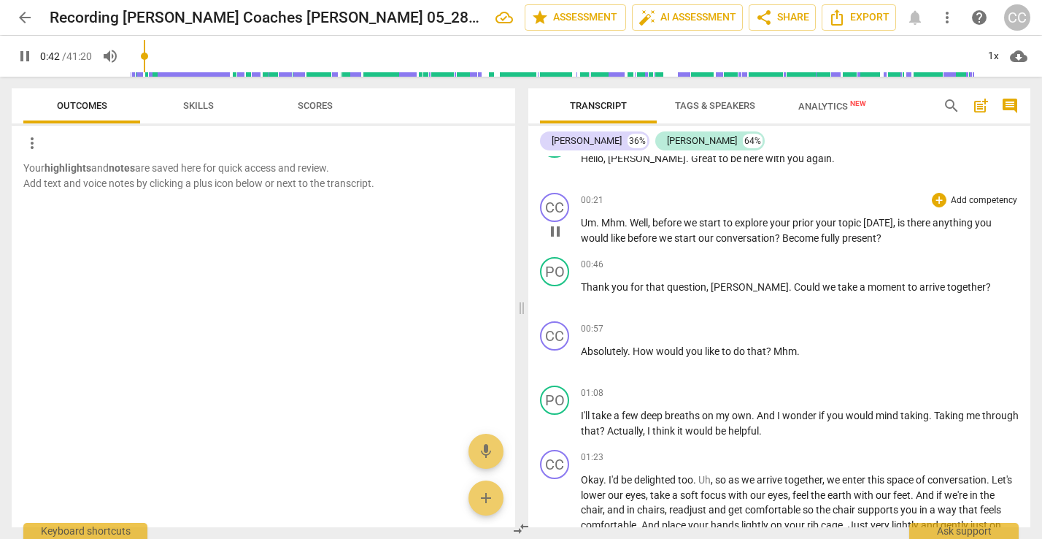
click at [791, 236] on span "Become" at bounding box center [801, 238] width 39 height 12
type input "44"
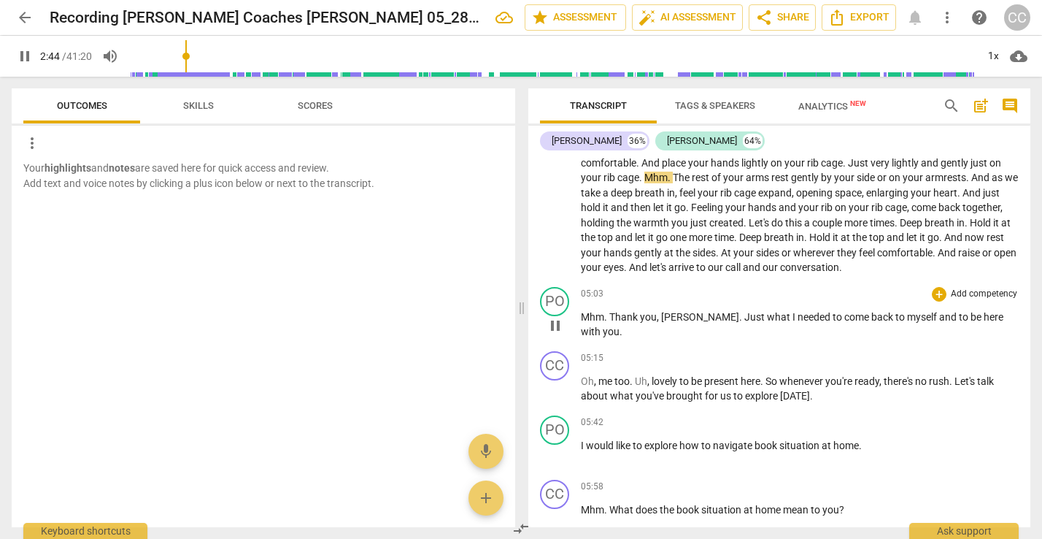
scroll to position [585, 0]
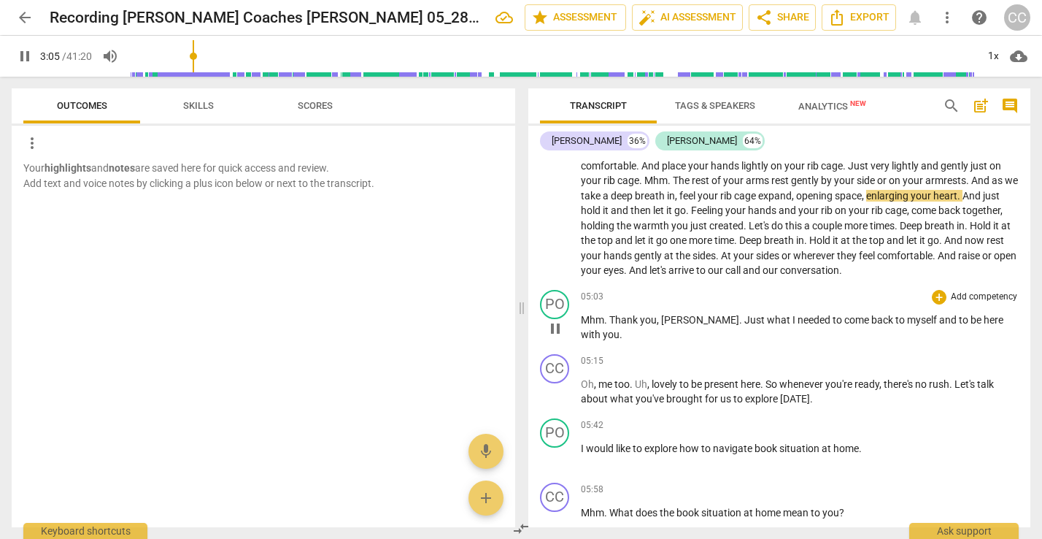
click at [790, 284] on div "PO play_arrow pause 05:03 + Add competency keyboard_arrow_right Mhm . Thank you…" at bounding box center [779, 316] width 502 height 64
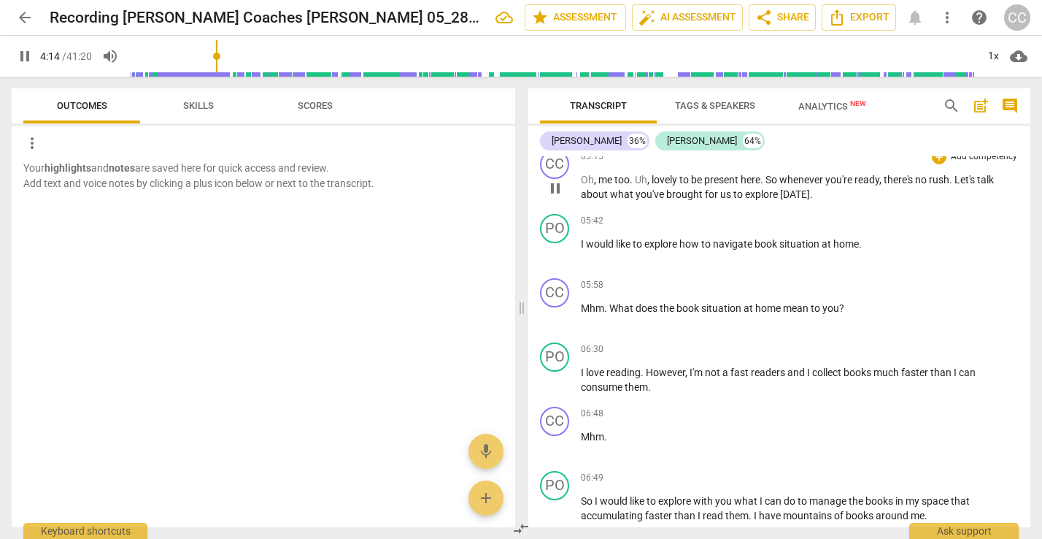
scroll to position [790, 0]
click at [722, 394] on div "PO play_arrow pause 06:30 + Add competency keyboard_arrow_right I love reading …" at bounding box center [779, 368] width 502 height 64
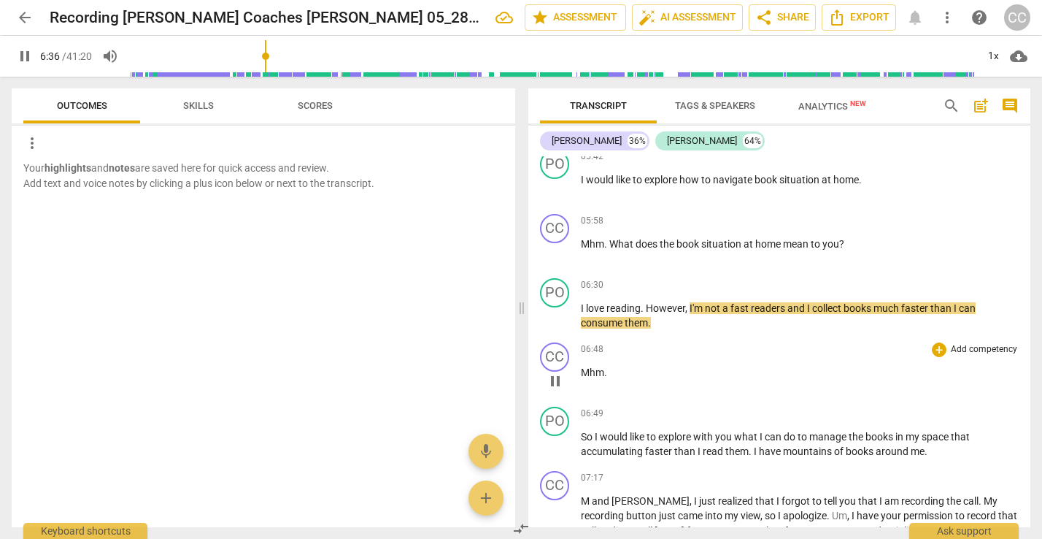
scroll to position [855, 0]
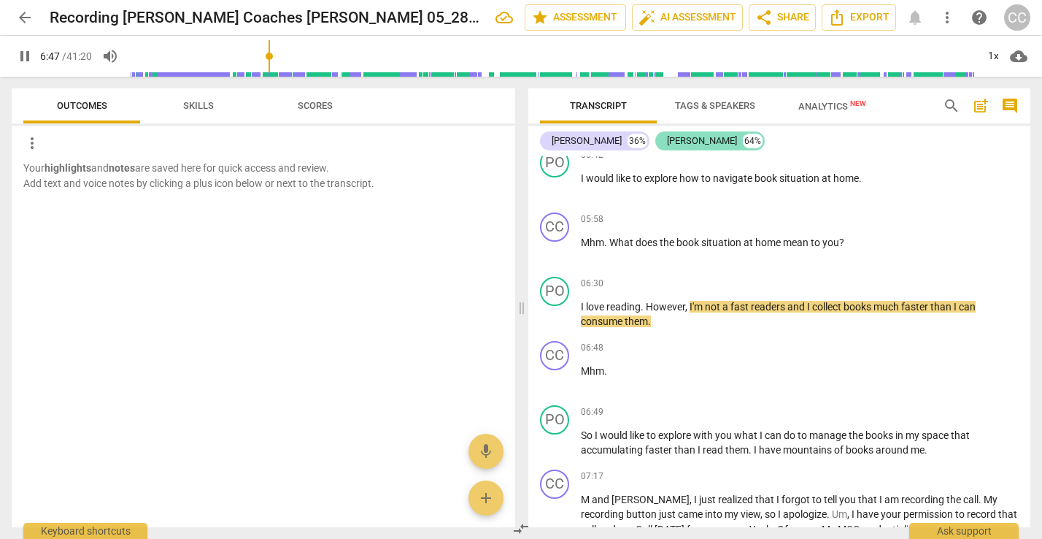
click at [667, 139] on div "Polly" at bounding box center [702, 141] width 70 height 15
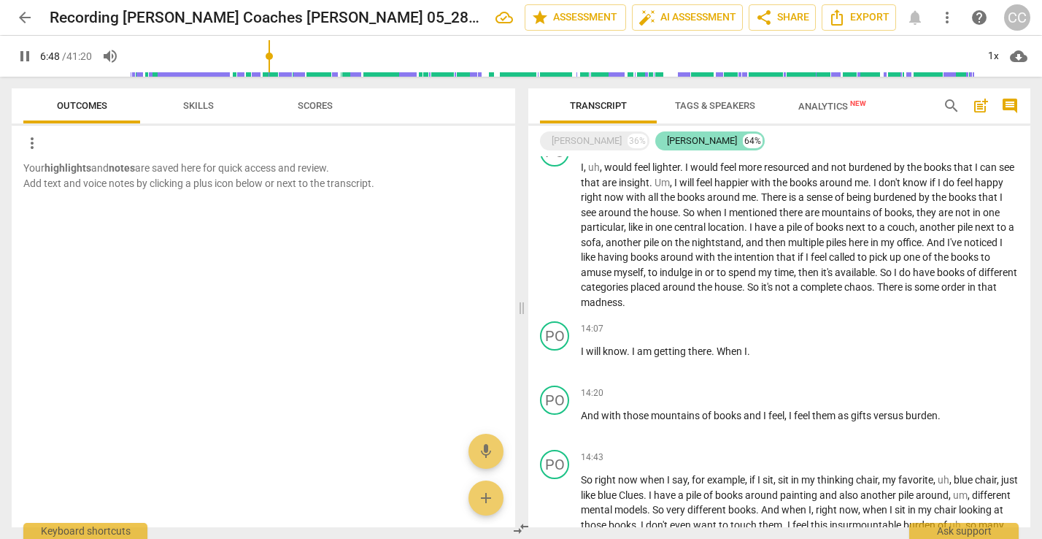
click at [667, 143] on div "Polly" at bounding box center [702, 141] width 70 height 15
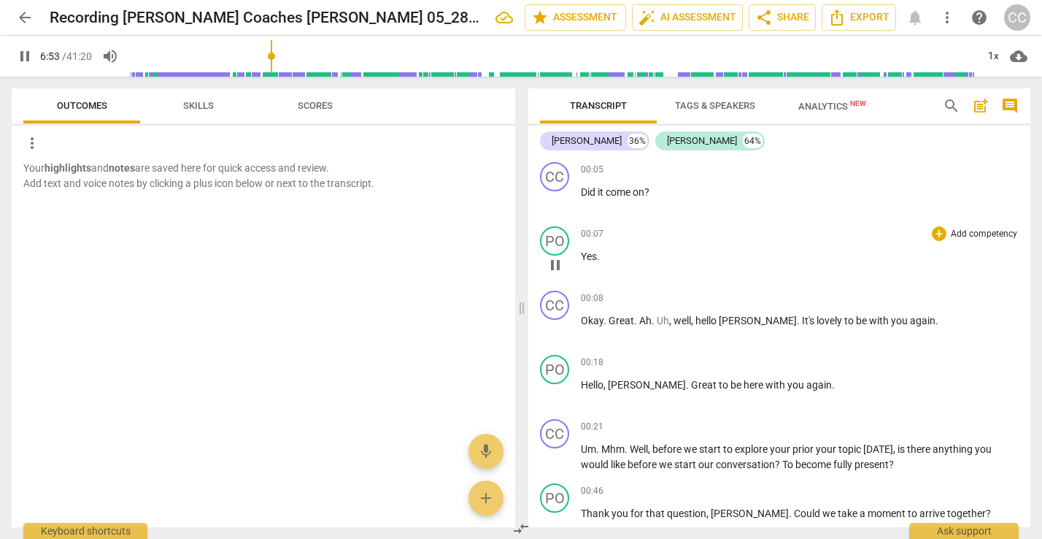
scroll to position [0, 0]
click at [710, 104] on span "Tags & Speakers" at bounding box center [715, 105] width 80 height 11
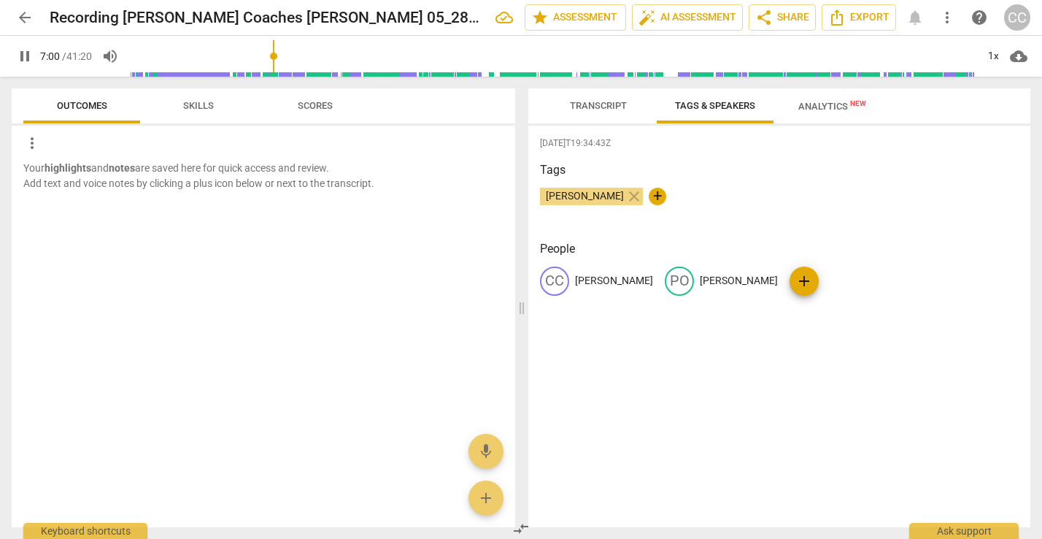
click at [700, 278] on p "Polly" at bounding box center [739, 280] width 78 height 15
click at [700, 271] on input "Polly" at bounding box center [758, 280] width 117 height 23
click at [700, 280] on input "Polly" at bounding box center [758, 280] width 117 height 23
type input "424"
type input "Polly"
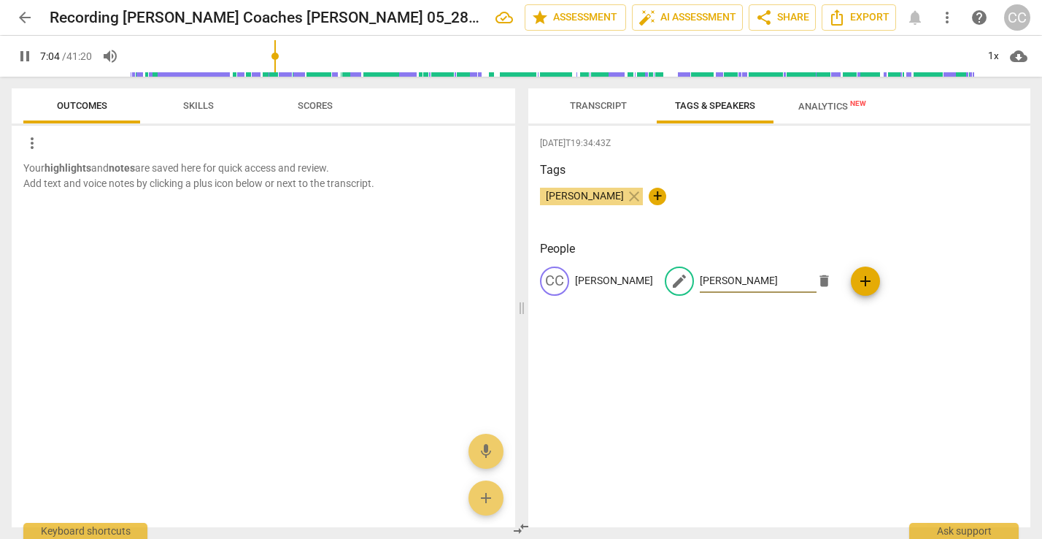
type input "425"
type input "Polly D"
type input "427"
type input "Polly D"
click at [857, 277] on span "add" at bounding box center [866, 281] width 18 height 18
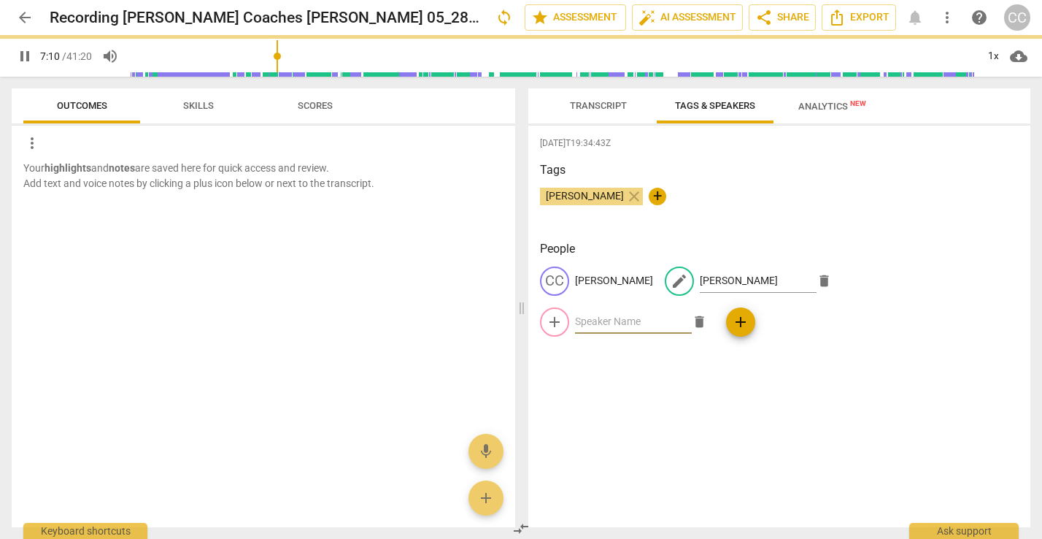
click at [591, 106] on span "Transcript" at bounding box center [598, 105] width 57 height 11
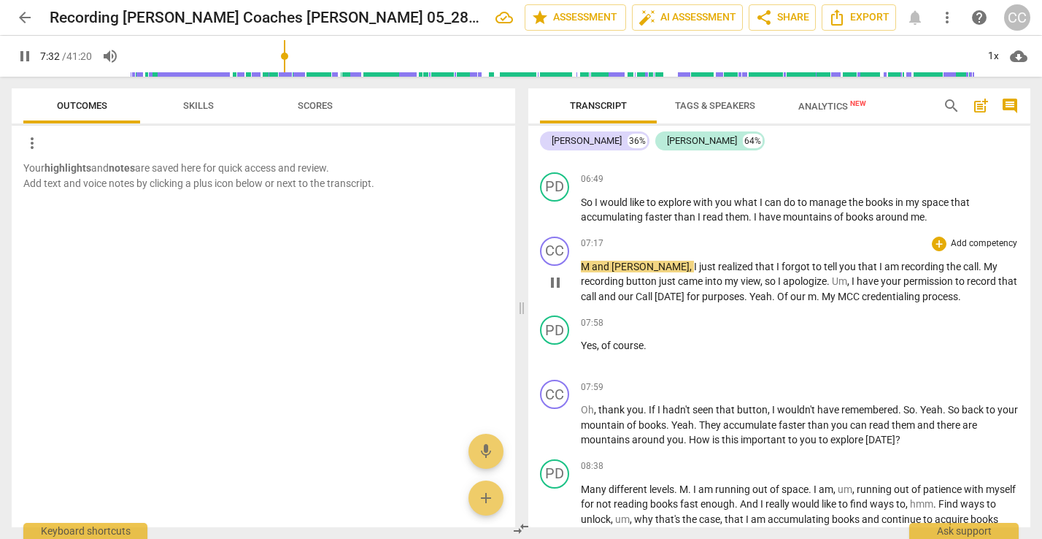
scroll to position [1079, 0]
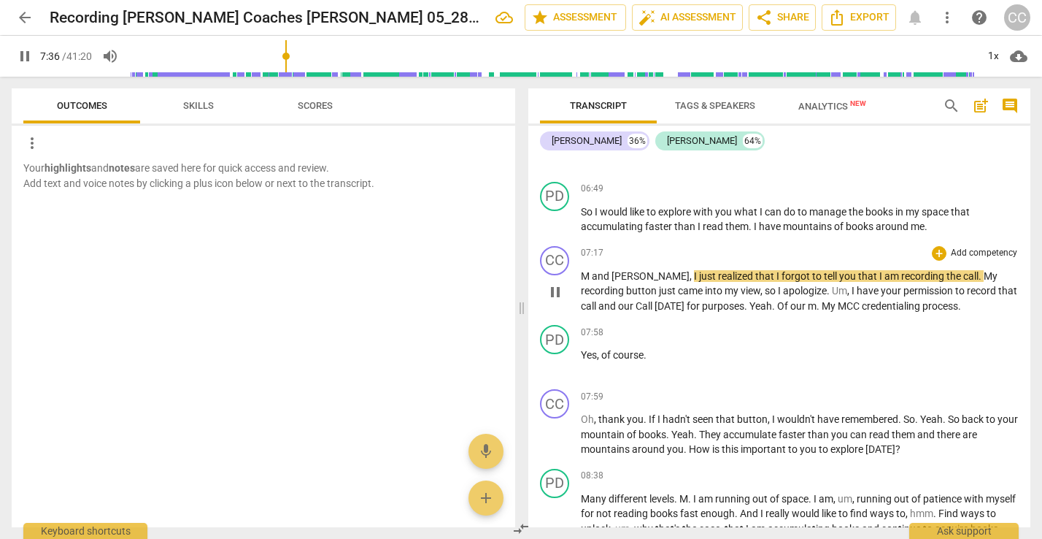
click at [609, 272] on span "and" at bounding box center [602, 276] width 20 height 12
type input "458"
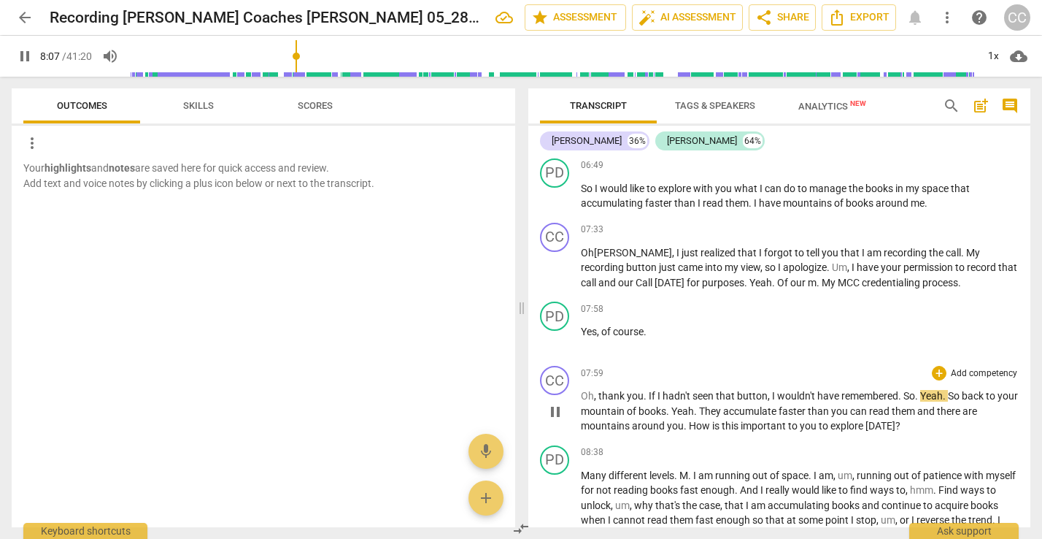
scroll to position [1108, 0]
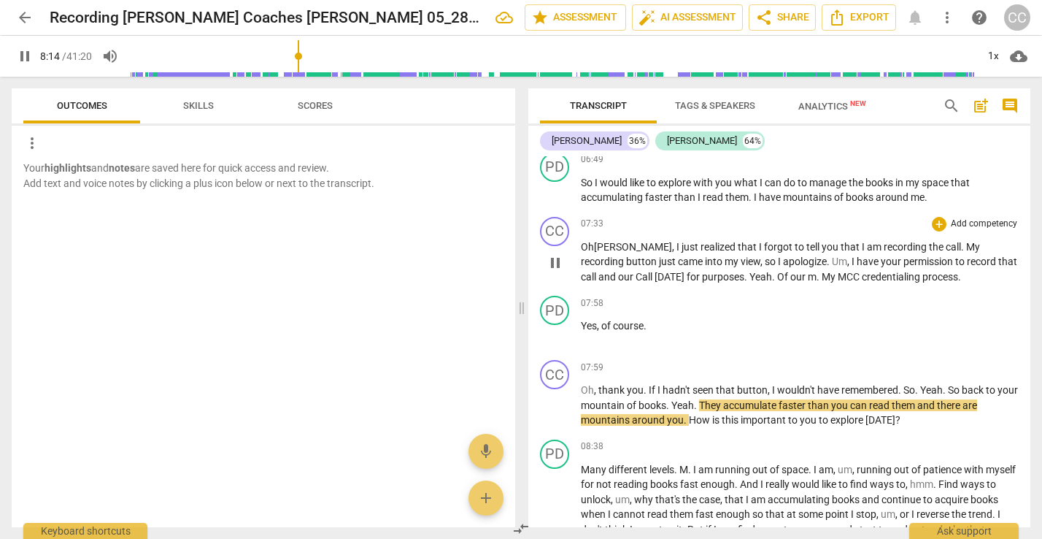
click at [852, 258] on span "I" at bounding box center [854, 261] width 5 height 12
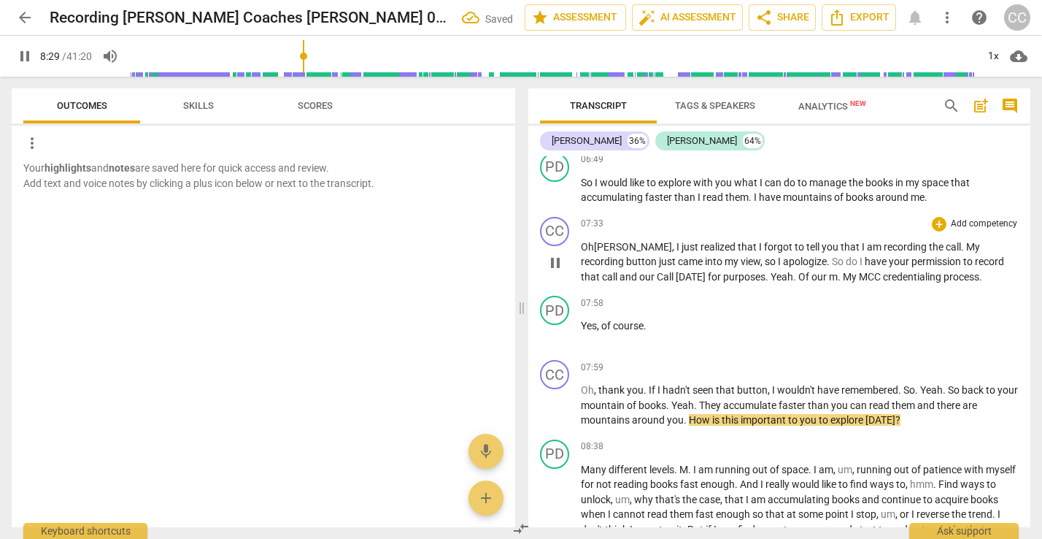
click at [602, 271] on span "that" at bounding box center [591, 277] width 21 height 12
click at [655, 274] on span "Call" at bounding box center [664, 277] width 19 height 12
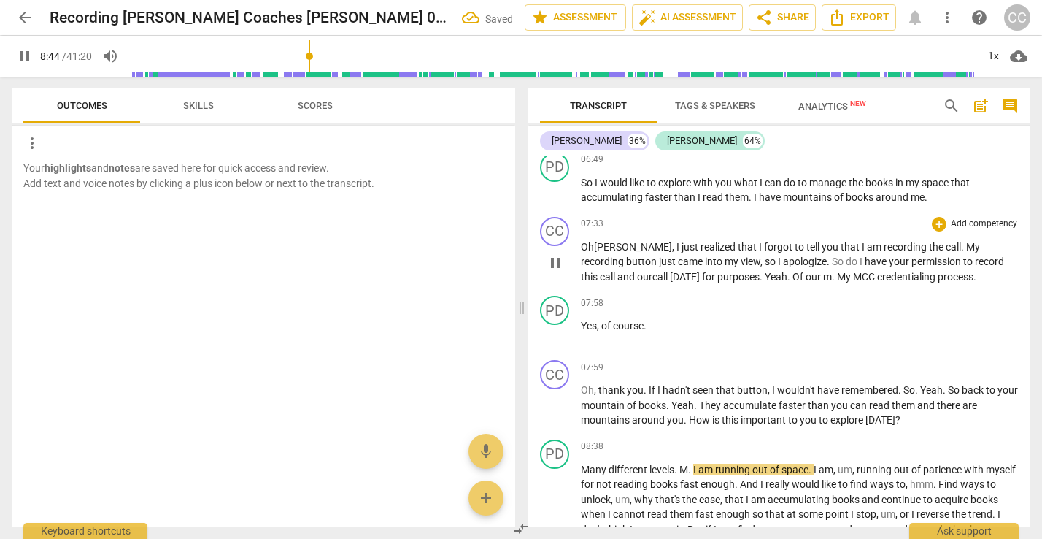
click at [837, 271] on span "My" at bounding box center [845, 277] width 16 height 12
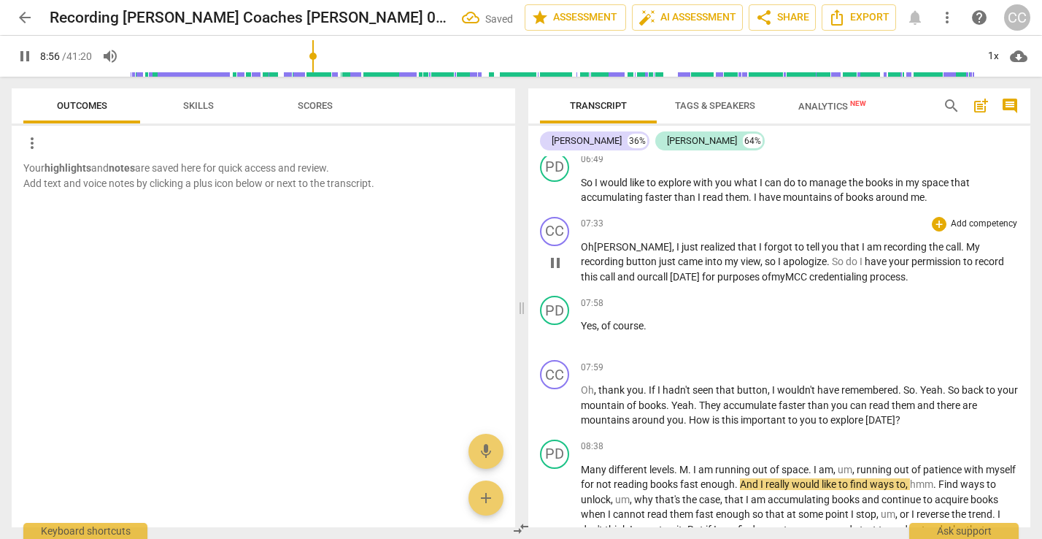
click at [842, 272] on p "Oh Polly , I just realized that I forgot to tell you that I am recording the ca…" at bounding box center [800, 261] width 438 height 45
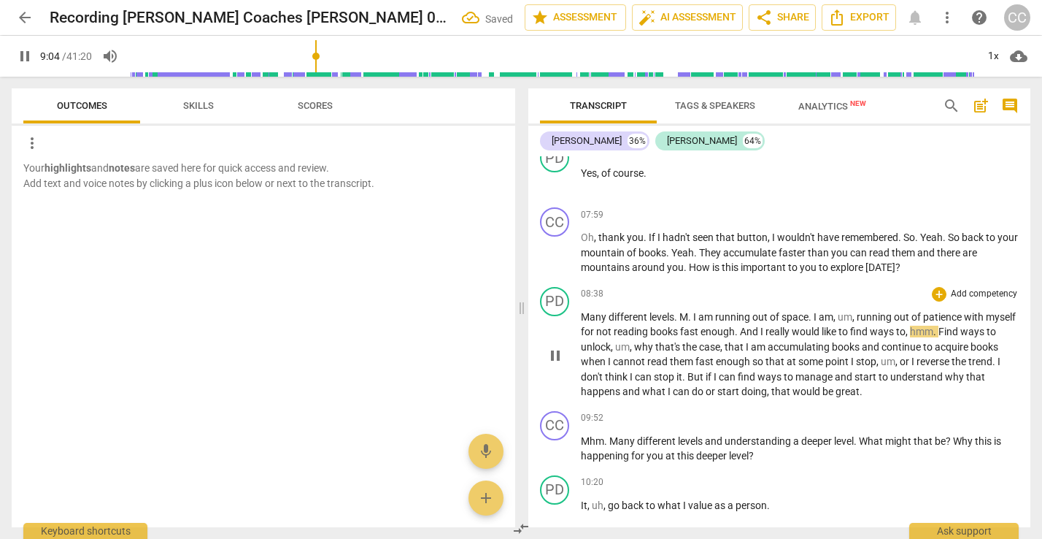
scroll to position [1270, 0]
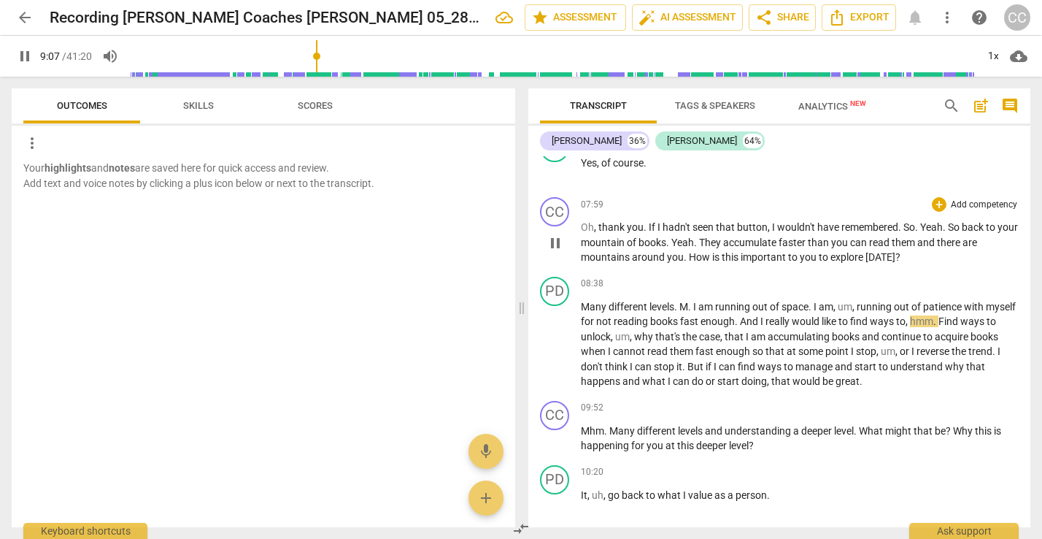
click at [976, 221] on span "back" at bounding box center [974, 227] width 24 height 12
click at [723, 236] on span "They" at bounding box center [711, 242] width 24 height 12
click at [948, 221] on span "So" at bounding box center [955, 227] width 14 height 12
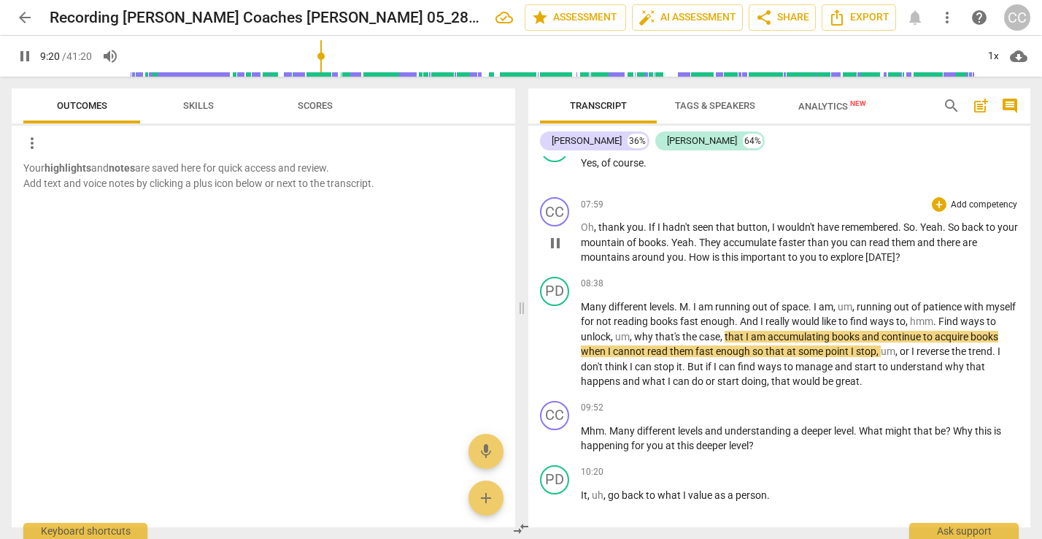
type input "561"
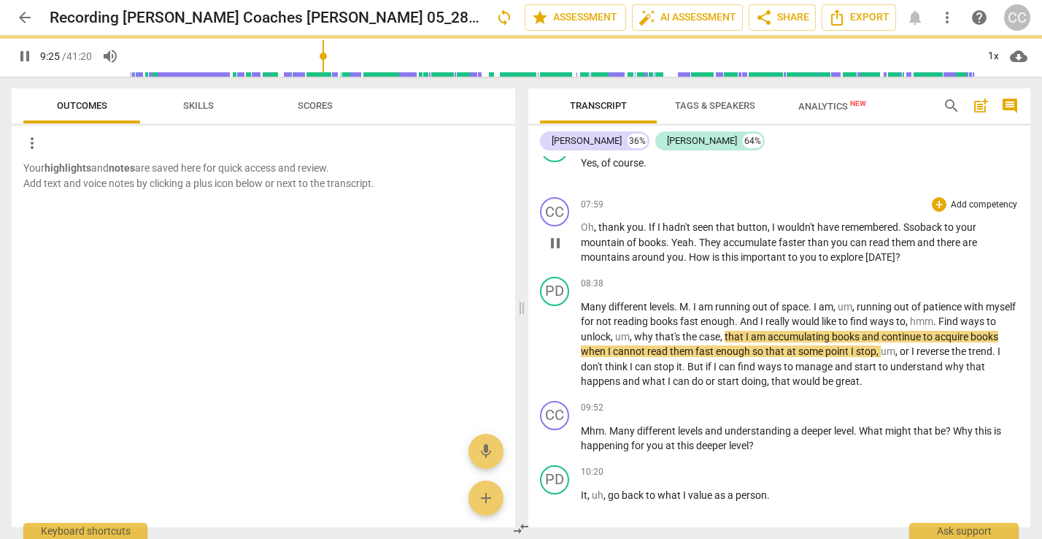
click at [911, 223] on span "so" at bounding box center [914, 227] width 11 height 12
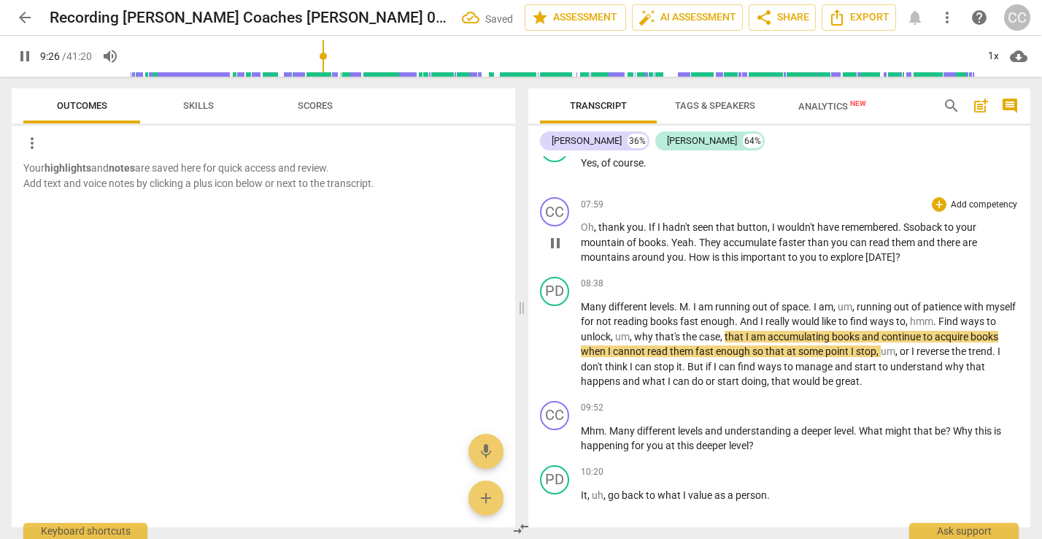
click at [914, 223] on span "so" at bounding box center [914, 227] width 11 height 12
click at [653, 237] on span "." at bounding box center [650, 242] width 5 height 12
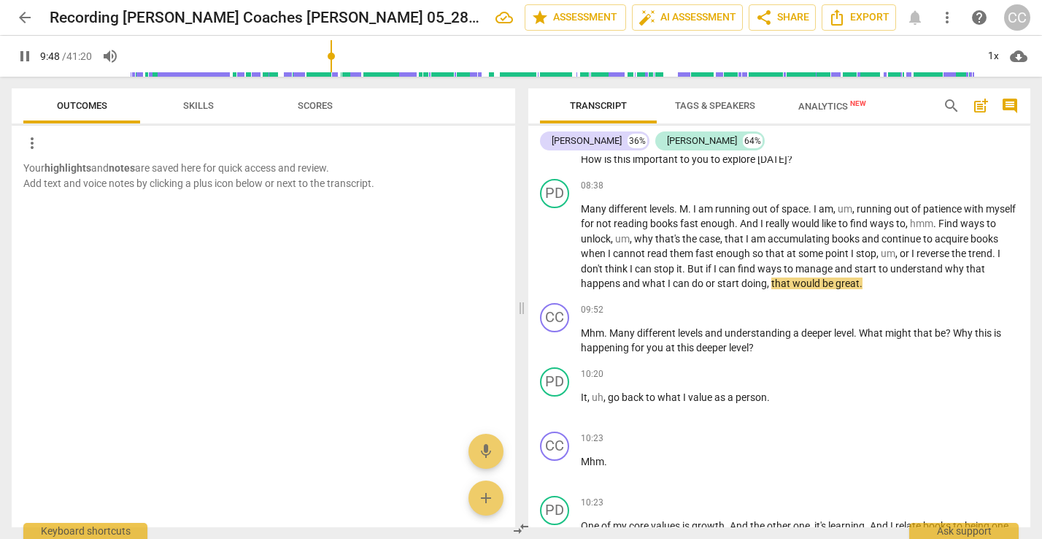
scroll to position [1373, 0]
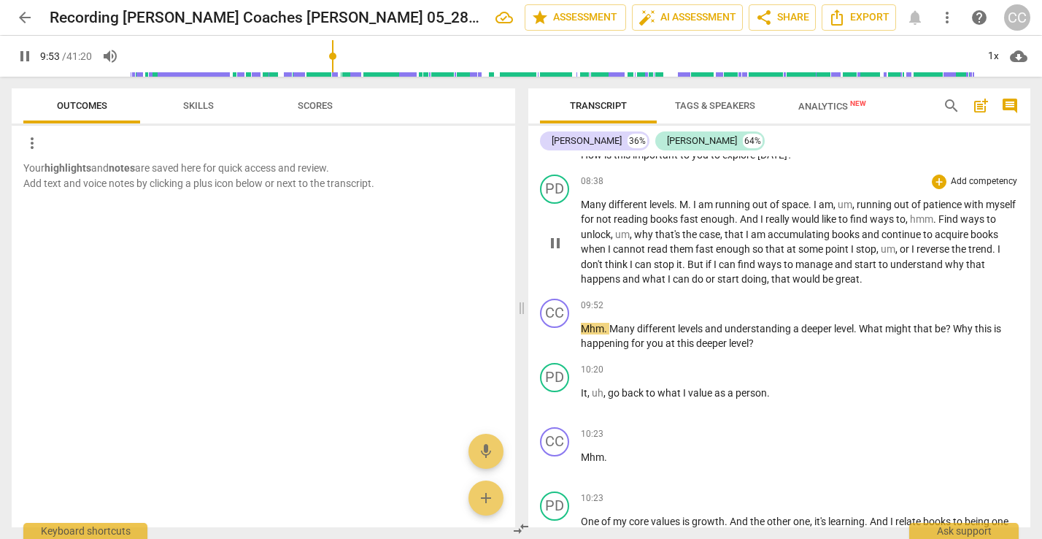
click at [694, 198] on span "I" at bounding box center [695, 204] width 5 height 12
type input "595"
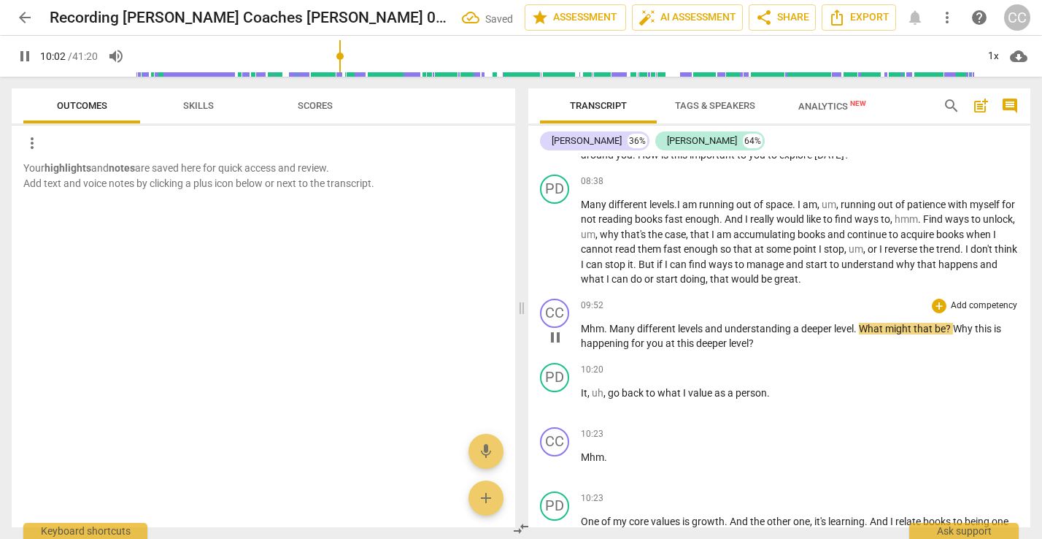
click at [871, 342] on div "CC play_arrow pause 09:52 + Add competency keyboard_arrow_right Mhm . Many diff…" at bounding box center [779, 325] width 502 height 64
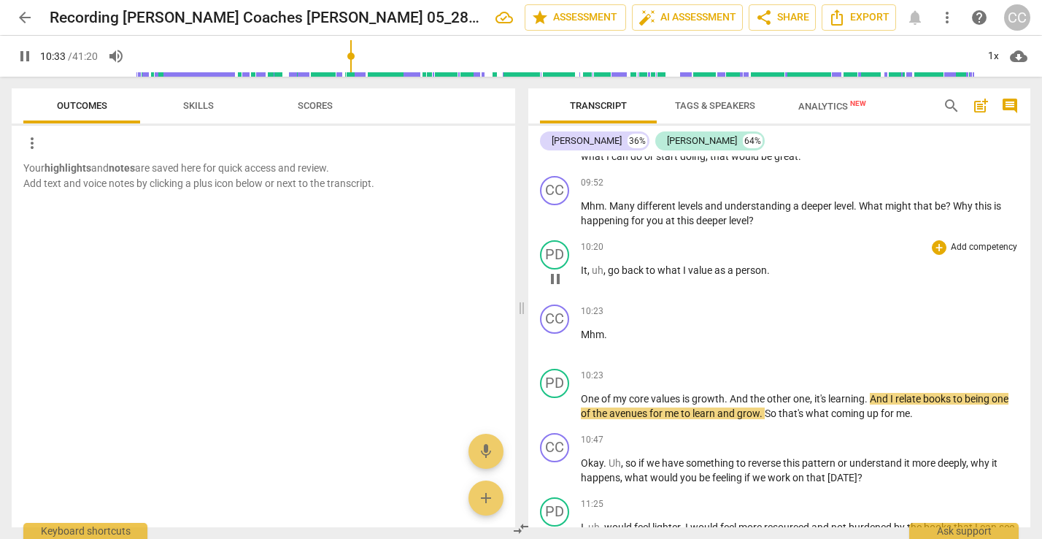
scroll to position [1498, 0]
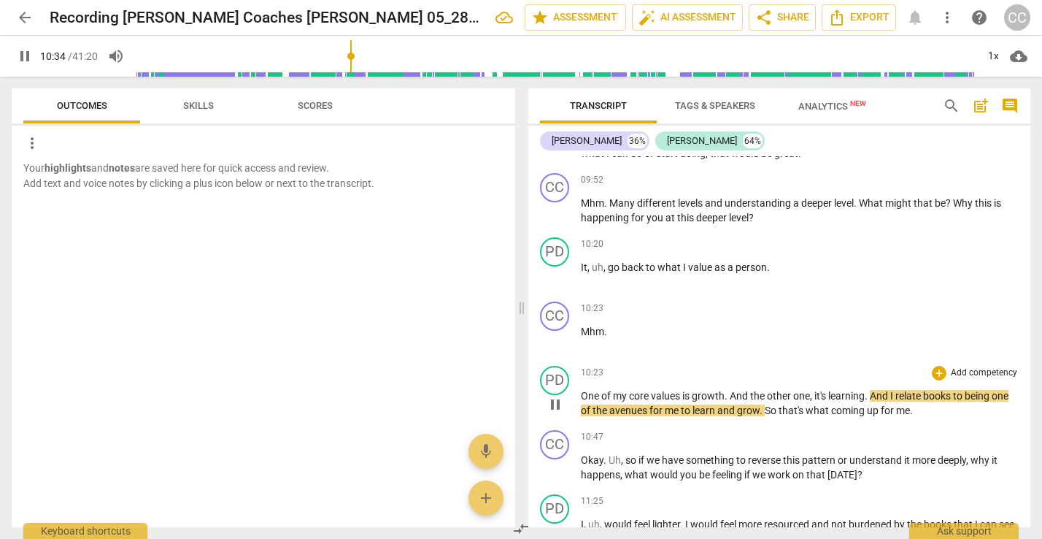
click at [905, 378] on div "10:23 + Add competency keyboard_arrow_right One of my core values is growth . A…" at bounding box center [800, 392] width 438 height 53
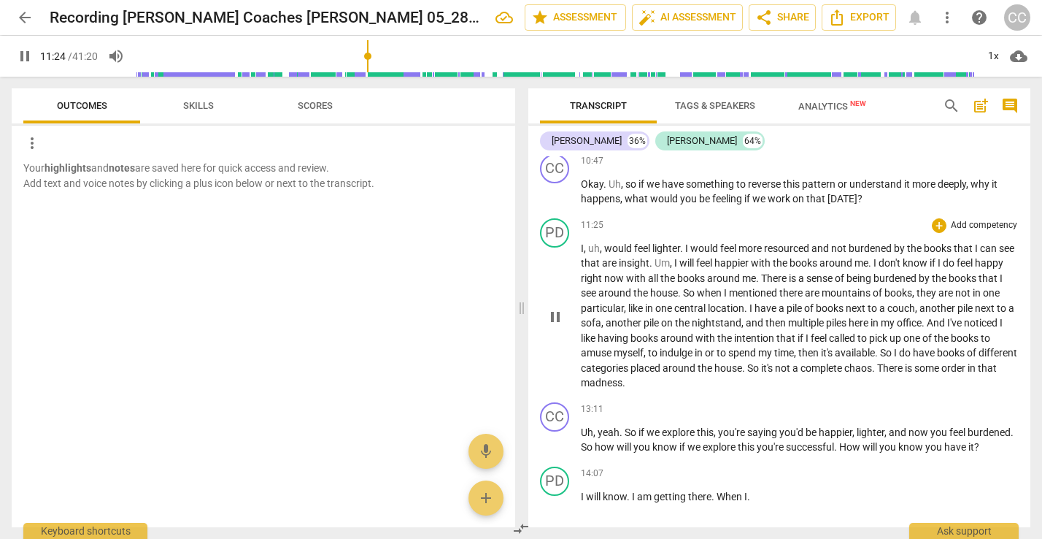
scroll to position [1808, 0]
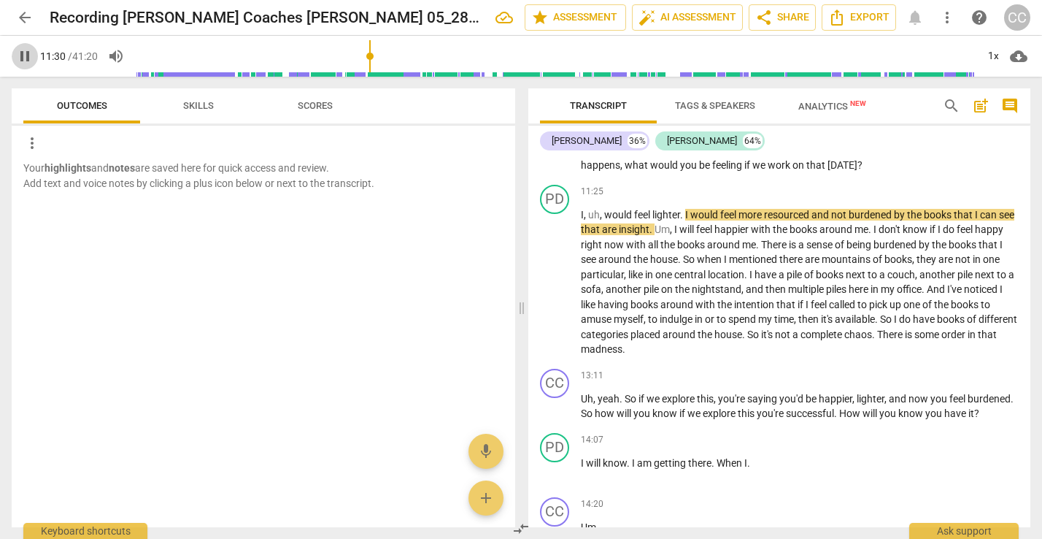
click at [23, 62] on span "pause" at bounding box center [25, 56] width 18 height 18
type input "691"
click at [307, 445] on div "Your highlights and notes are saved here for quick access and review. Add text …" at bounding box center [264, 344] width 504 height 366
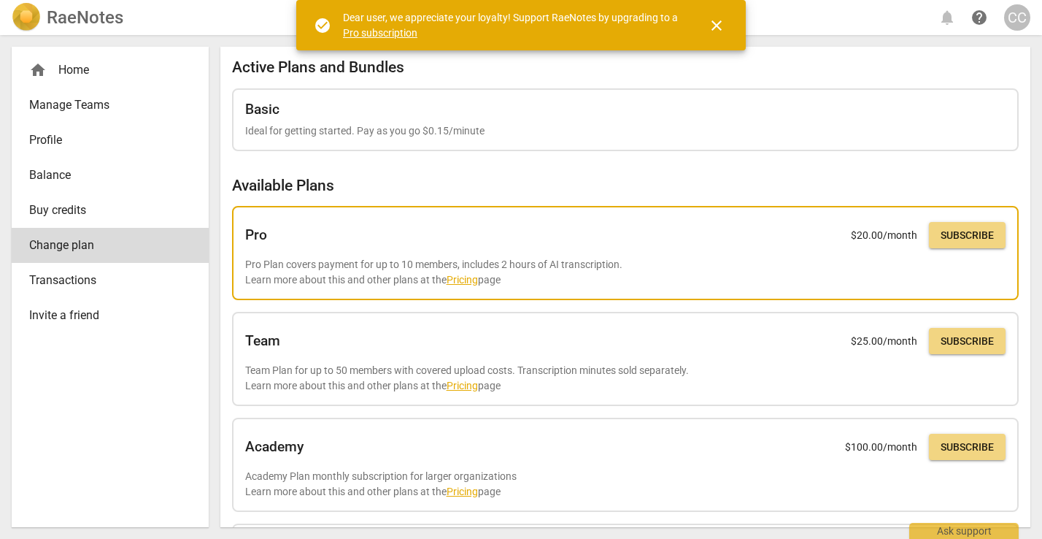
click at [957, 239] on span "Subscribe" at bounding box center [967, 235] width 53 height 15
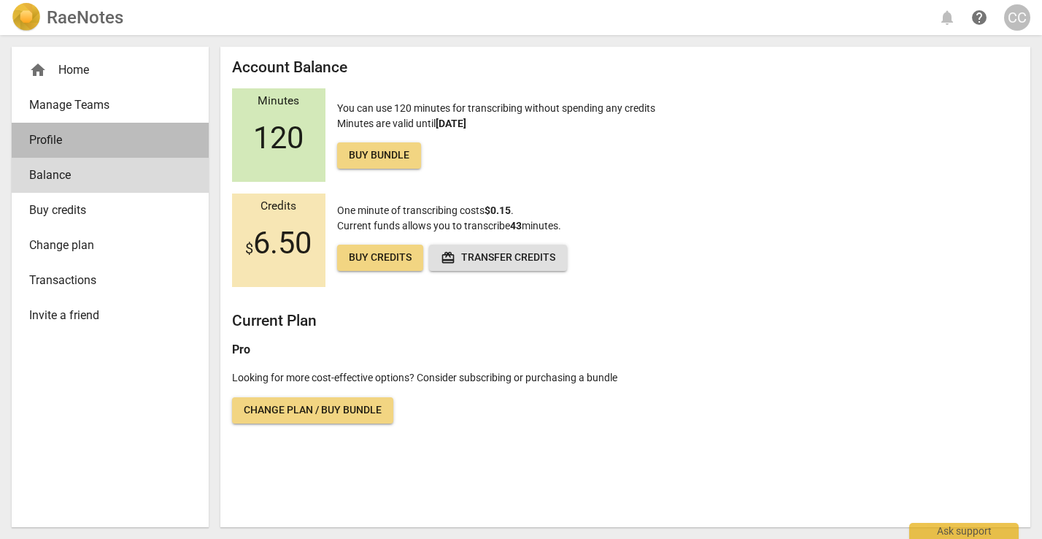
click at [45, 138] on span "Profile" at bounding box center [104, 140] width 150 height 18
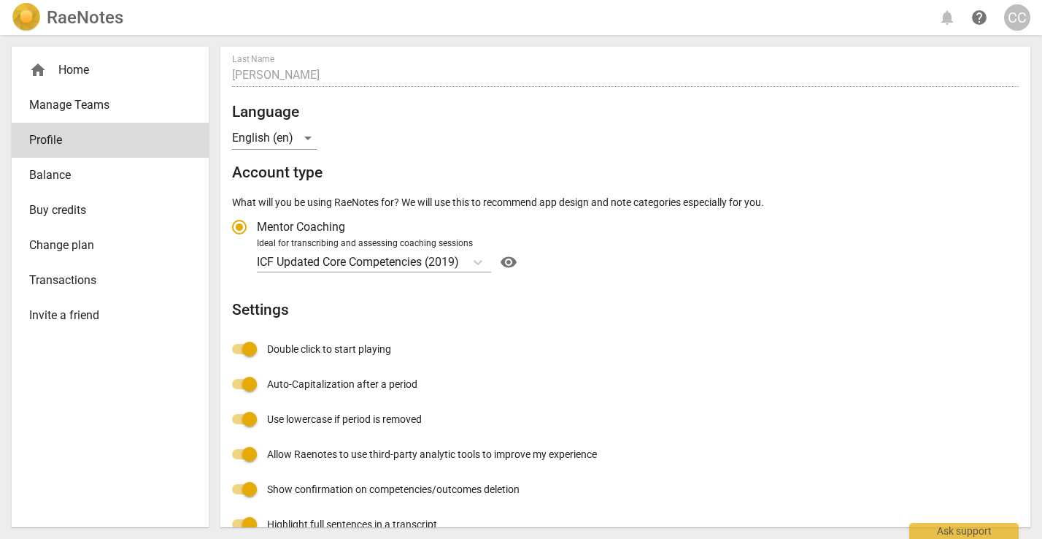
scroll to position [125, 0]
click at [481, 258] on icon "Account type" at bounding box center [478, 260] width 15 height 15
click at [0, 0] on input "Ideal for transcribing and assessing coaching sessions ICF Updated Core Compete…" at bounding box center [0, 0] width 0 height 0
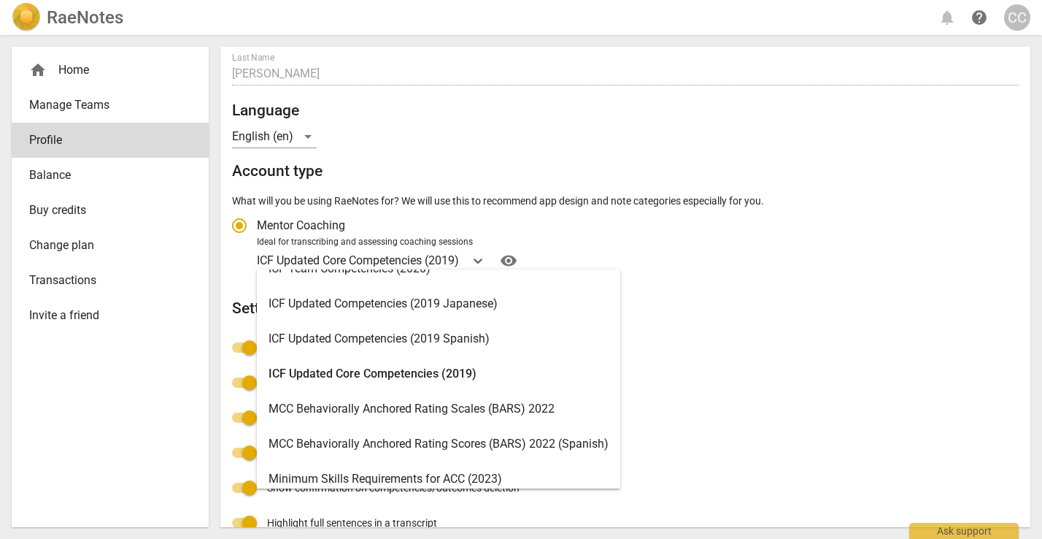
scroll to position [240, 0]
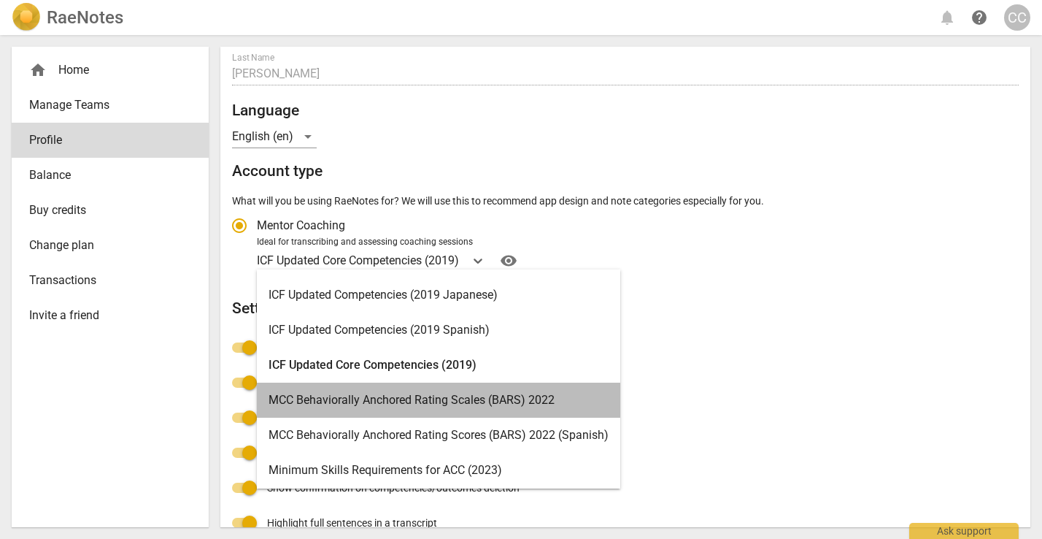
click at [458, 398] on div "MCC Behaviorally Anchored Rating Scales (BARS) 2022" at bounding box center [438, 399] width 363 height 35
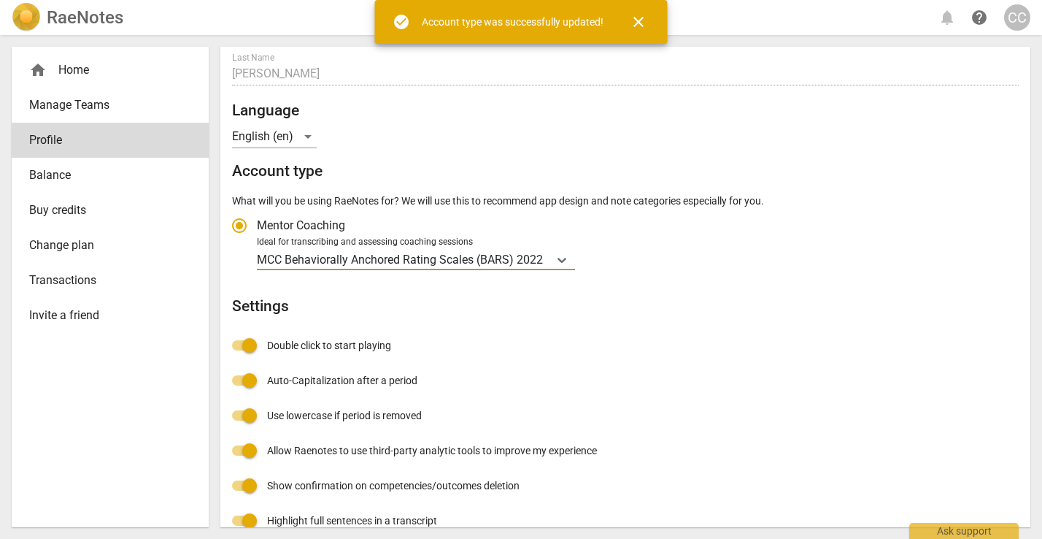
radio input "false"
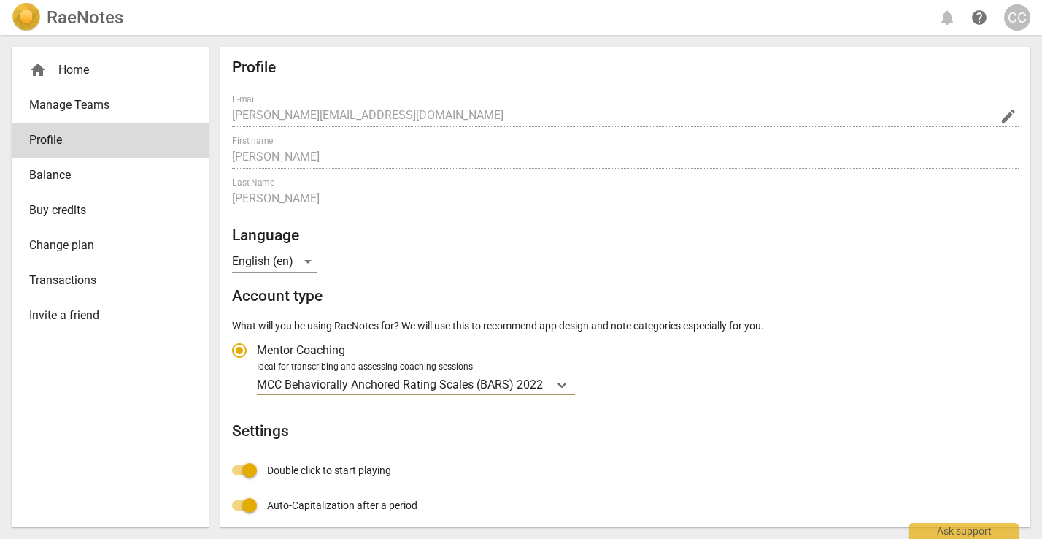
scroll to position [0, 0]
click at [72, 177] on span "Balance" at bounding box center [104, 175] width 150 height 18
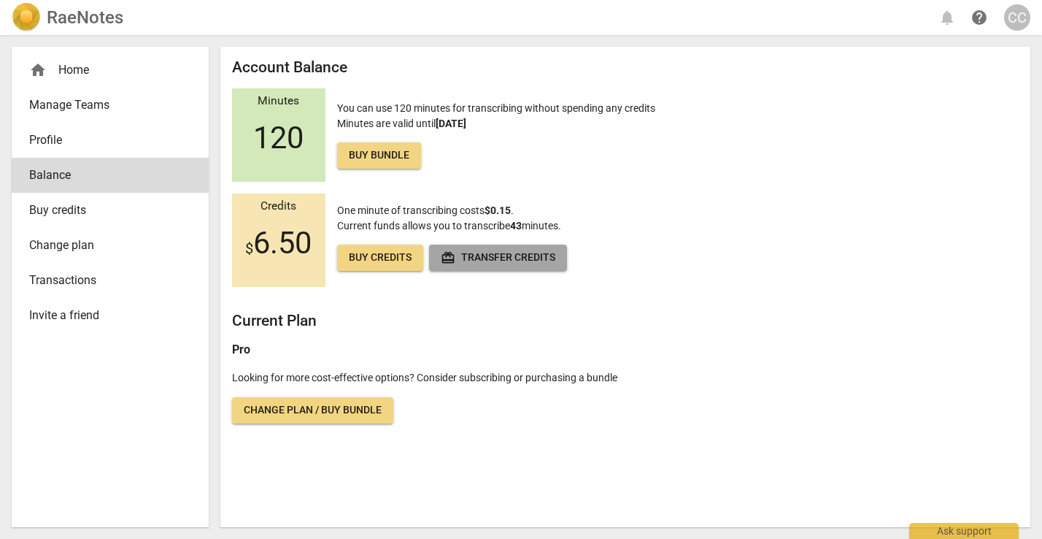
click at [483, 260] on span "redeem Transfer credits" at bounding box center [498, 257] width 115 height 15
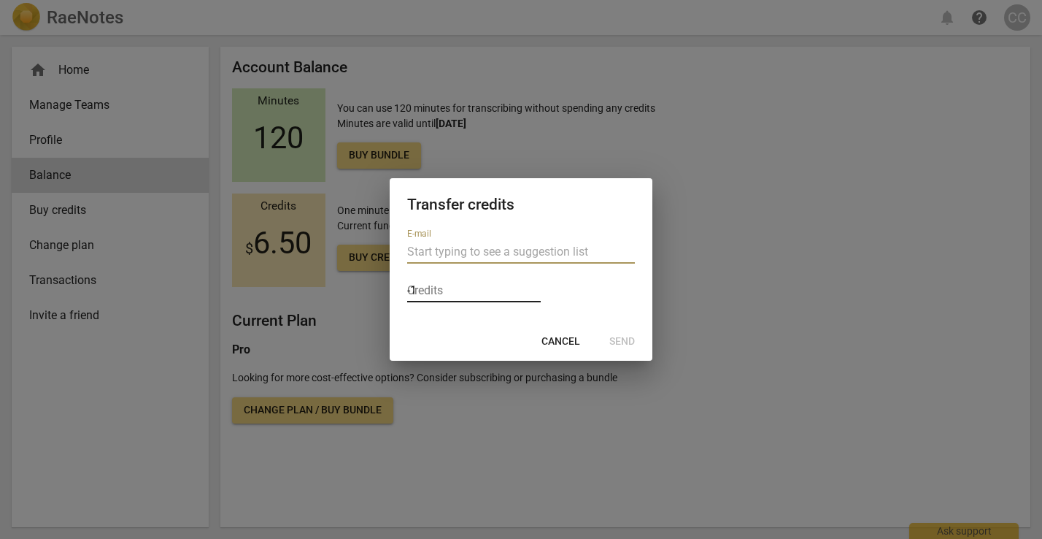
click at [531, 294] on input "-1" at bounding box center [474, 291] width 134 height 21
type input "0"
click at [531, 287] on input "0" at bounding box center [474, 291] width 134 height 21
click at [477, 247] on input "text" at bounding box center [521, 251] width 228 height 23
type input "cindy"
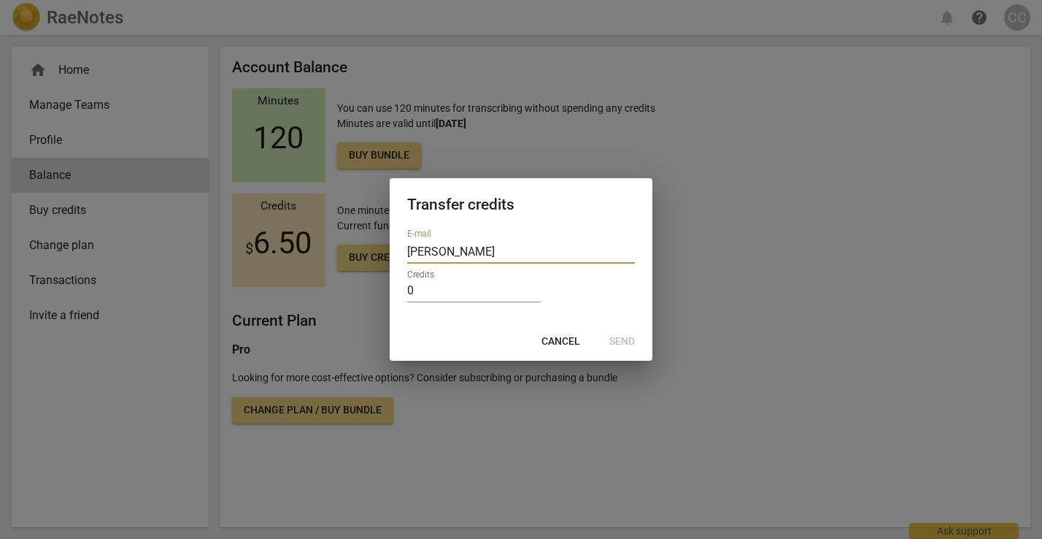
click at [564, 336] on span "Cancel" at bounding box center [560, 341] width 39 height 15
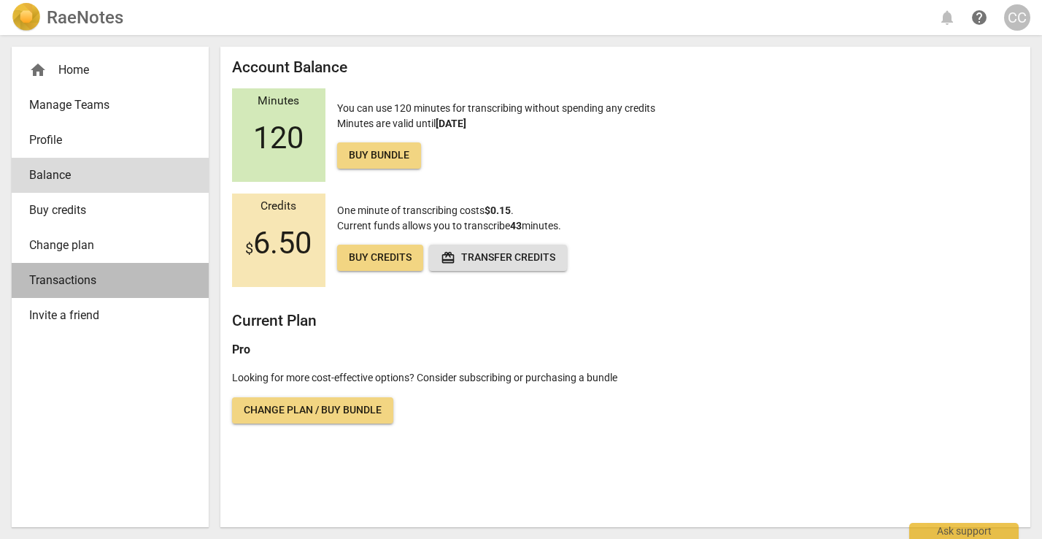
click at [90, 279] on span "Transactions" at bounding box center [104, 280] width 150 height 18
